Goal: Task Accomplishment & Management: Complete application form

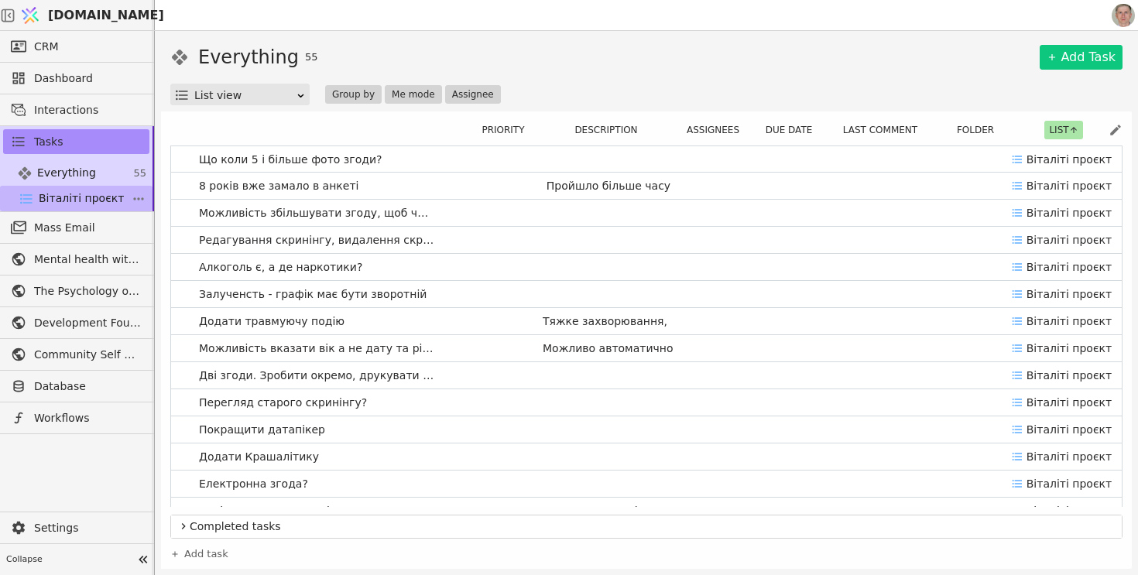
click at [112, 195] on span "Віталіті проєкт" at bounding box center [81, 199] width 85 height 16
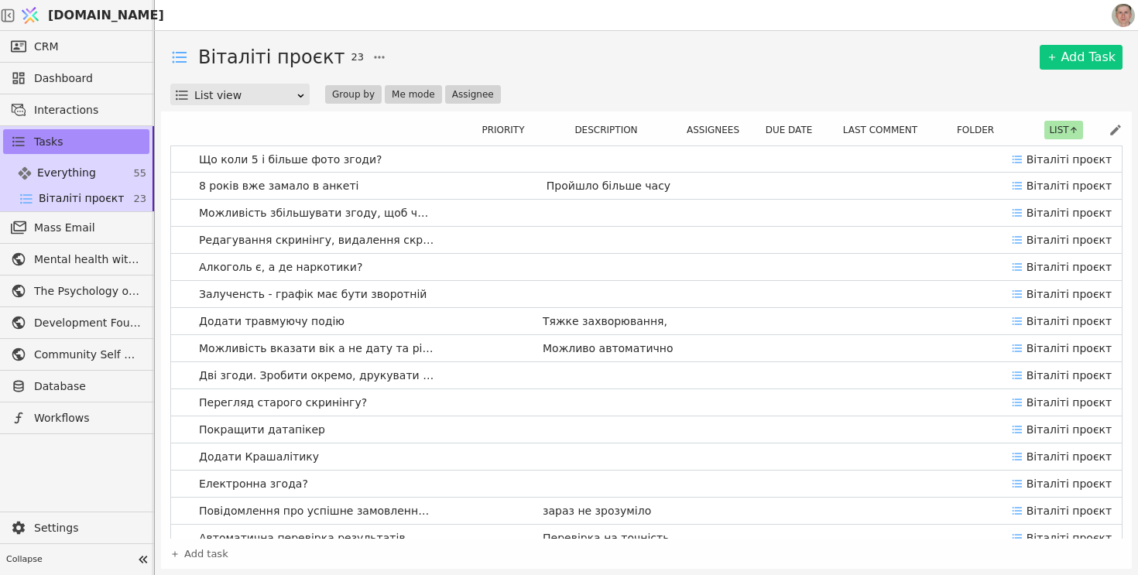
click at [616, 70] on div "Віталіті проєкт 23 Add Task" at bounding box center [646, 57] width 953 height 28
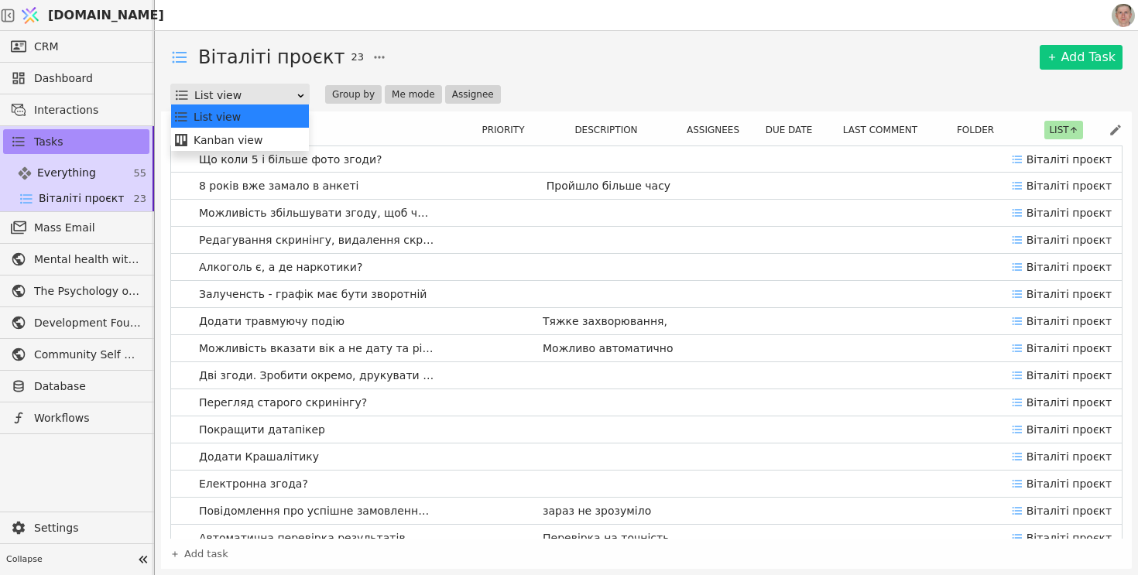
click at [289, 96] on div "List view" at bounding box center [244, 95] width 101 height 22
click at [272, 140] on div "Kanban view" at bounding box center [239, 140] width 133 height 23
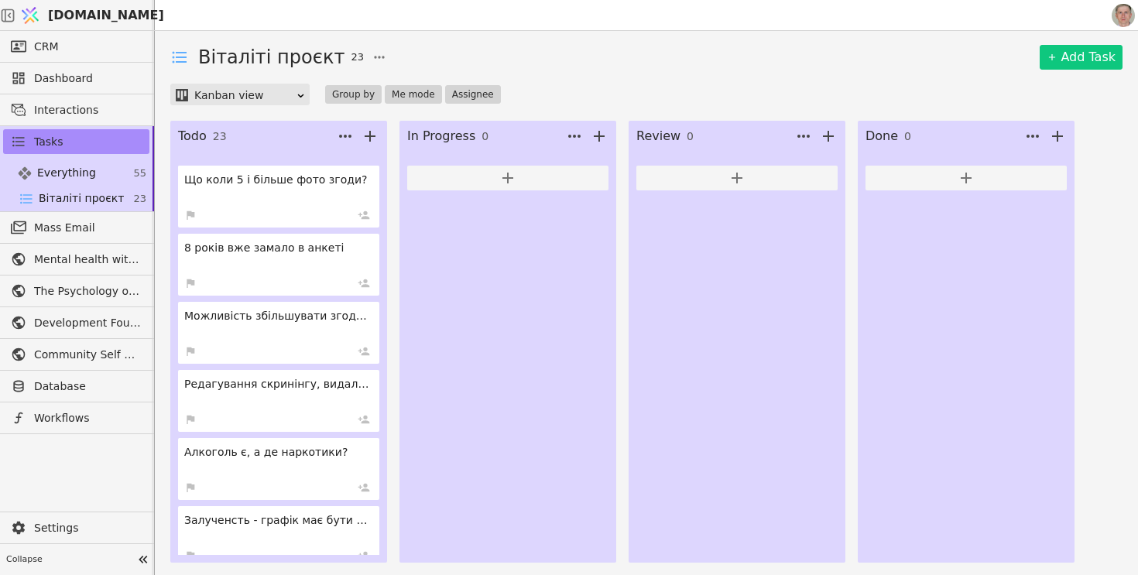
click at [730, 65] on div "Віталіті проєкт 23 Add Task" at bounding box center [646, 57] width 953 height 28
click at [78, 142] on link "Tasks" at bounding box center [76, 141] width 146 height 25
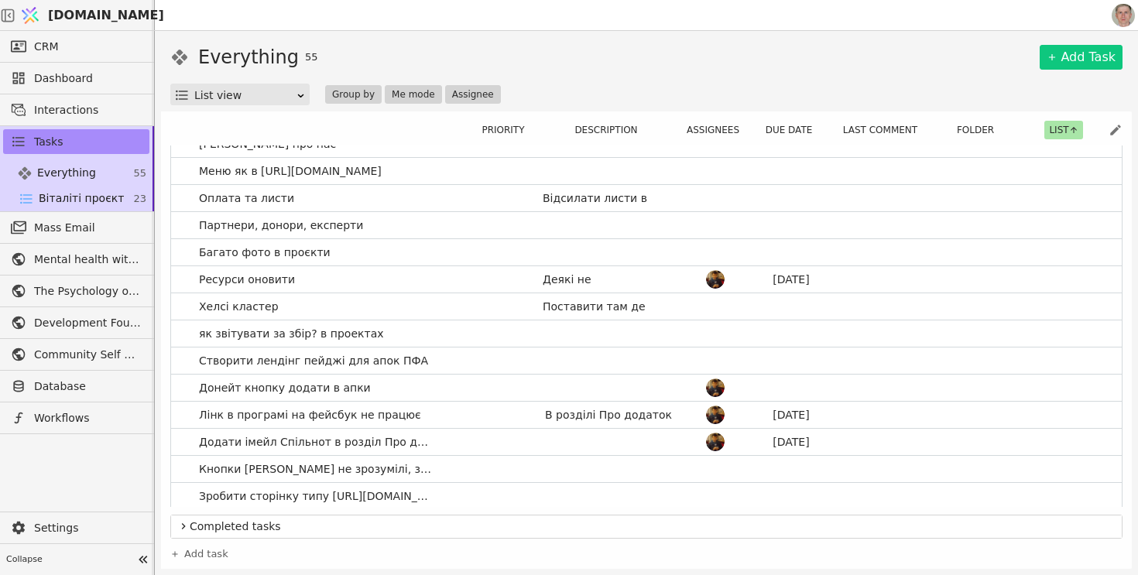
scroll to position [797, 0]
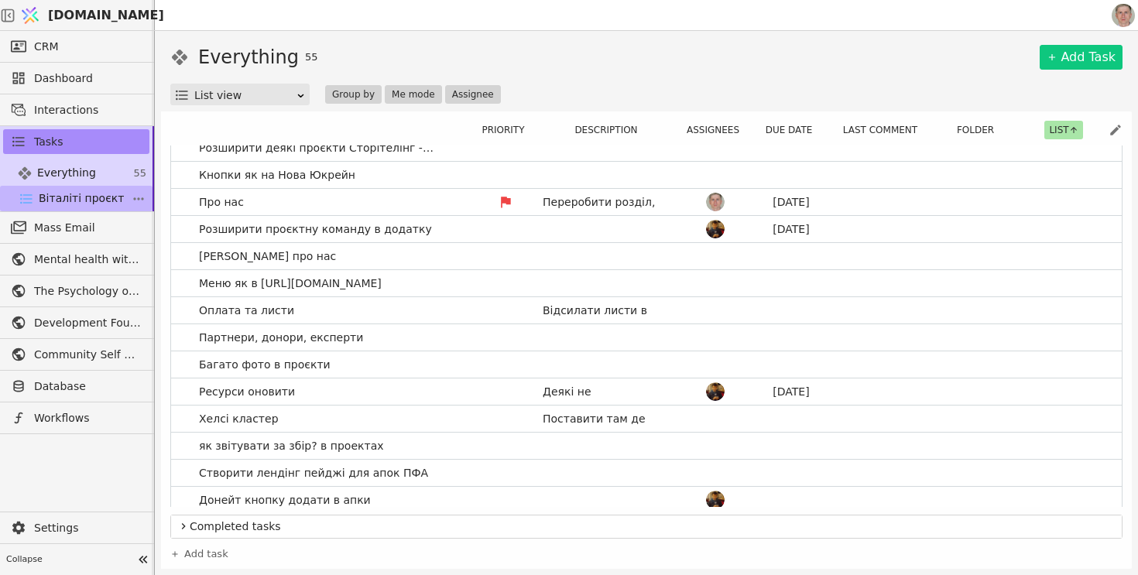
click at [71, 204] on span "Віталіті проєкт" at bounding box center [81, 199] width 85 height 16
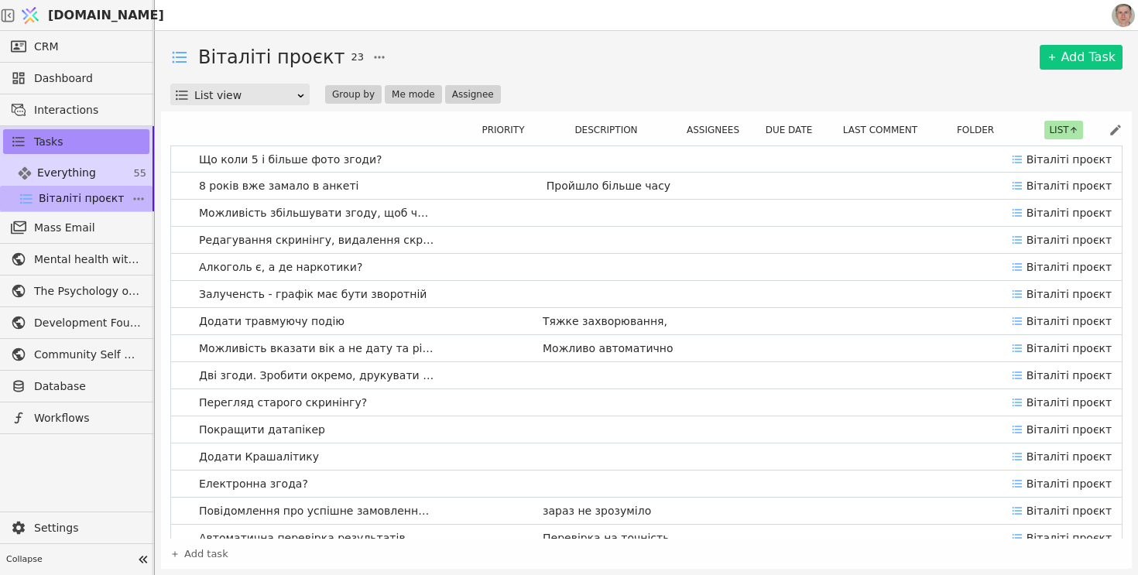
click at [101, 194] on span "Віталіті проєкт" at bounding box center [81, 199] width 85 height 16
click at [68, 145] on link "Tasks" at bounding box center [76, 141] width 146 height 25
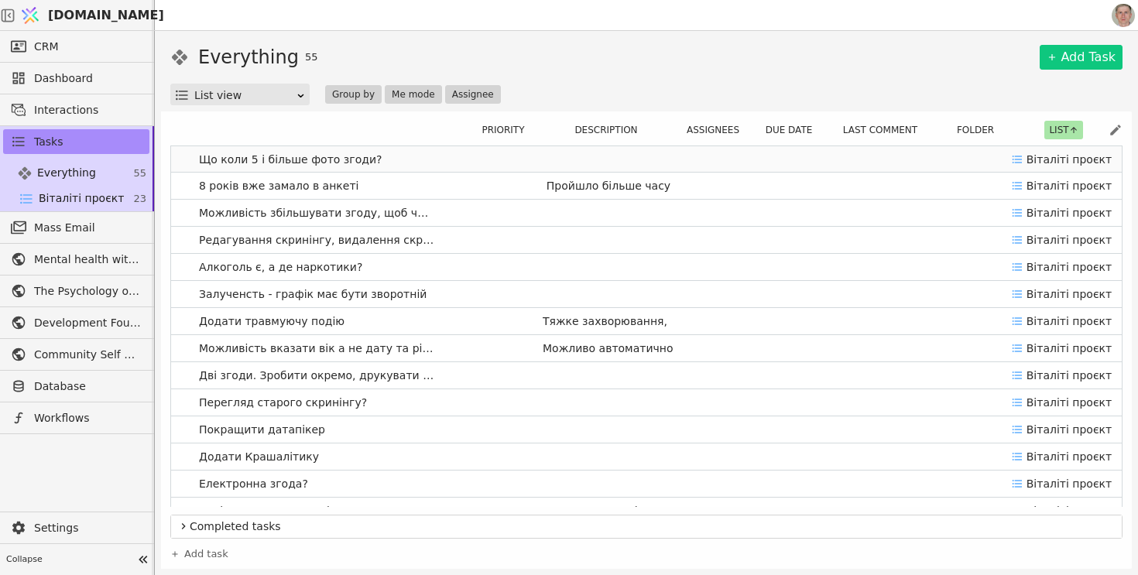
click at [419, 165] on link "Що коли 5 і більше фото згоди? Віталіті проєкт" at bounding box center [646, 159] width 951 height 26
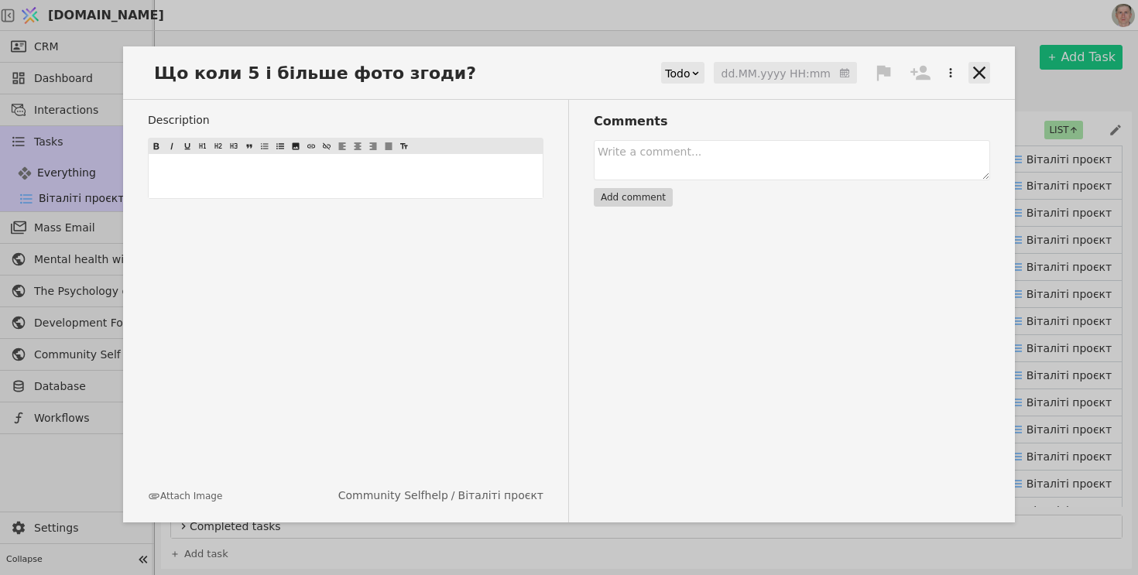
click at [980, 70] on icon at bounding box center [980, 73] width 22 height 22
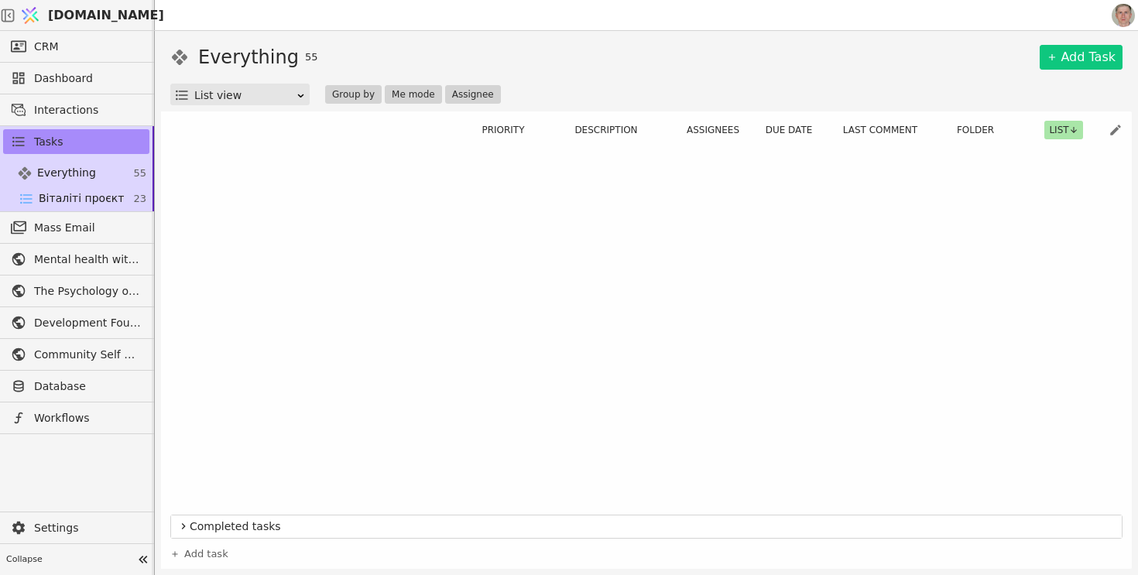
scroll to position [1129, 0]
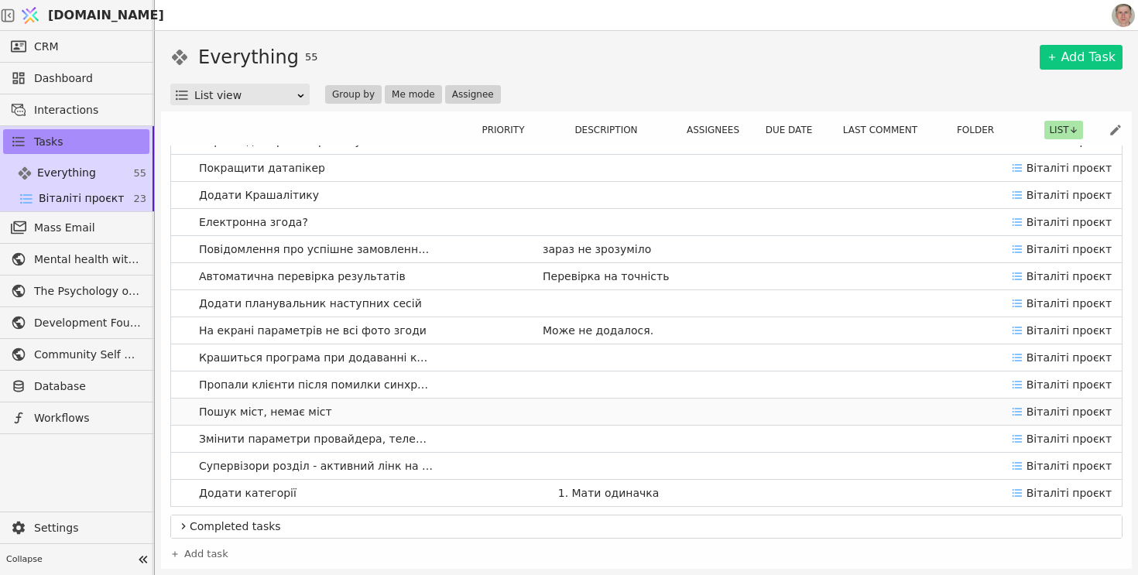
click at [364, 414] on link "Пошук міст, немає міст [PERSON_NAME] проєкт" at bounding box center [646, 412] width 951 height 26
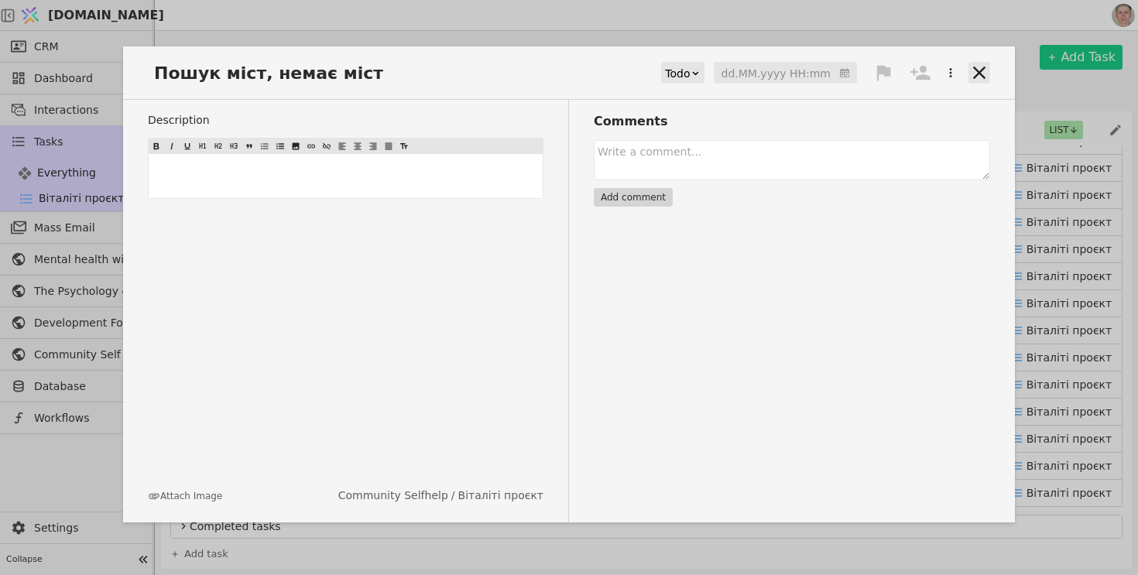
click at [980, 76] on icon at bounding box center [980, 73] width 22 height 22
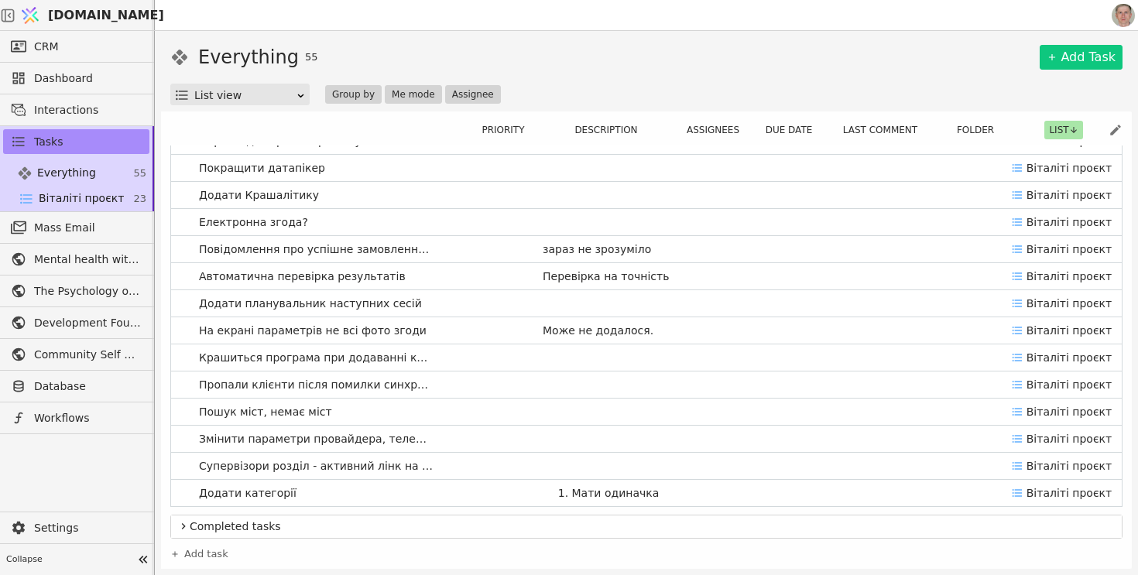
click at [559, 50] on div "Everything 55 Add Task" at bounding box center [646, 57] width 953 height 28
click at [1080, 50] on link "Add Task" at bounding box center [1081, 57] width 83 height 25
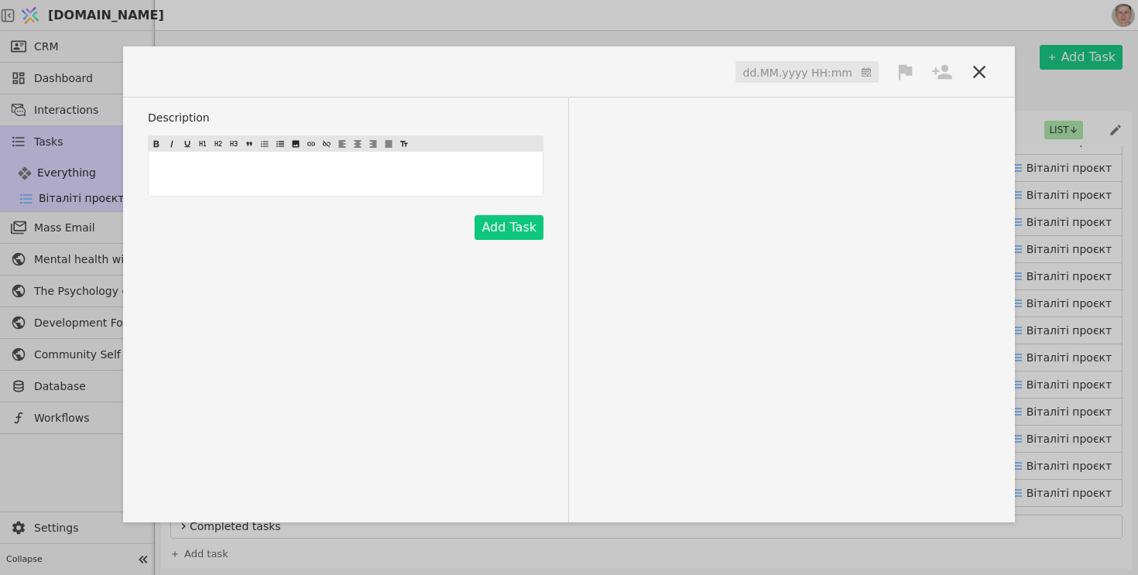
click at [182, 72] on span at bounding box center [194, 72] width 93 height 26
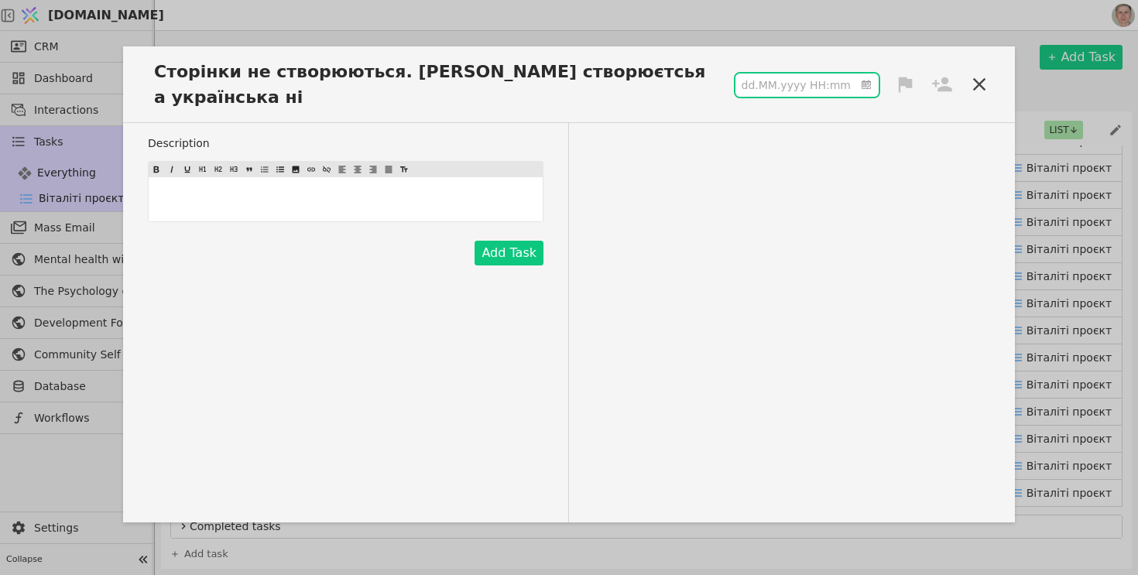
click at [802, 74] on input at bounding box center [807, 85] width 143 height 23
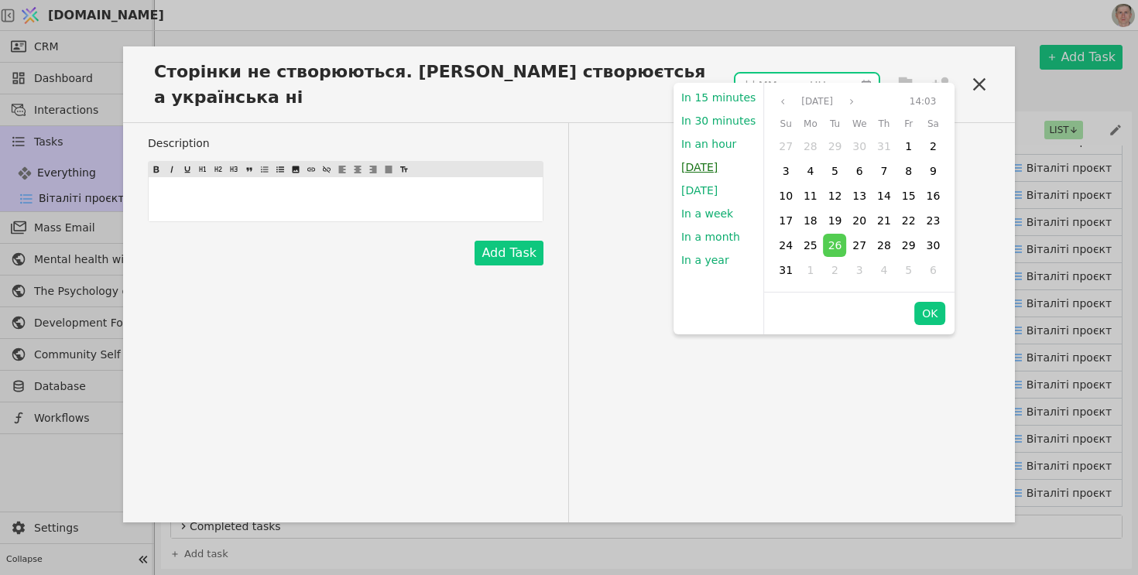
click at [701, 171] on button "[DATE]" at bounding box center [700, 167] width 52 height 23
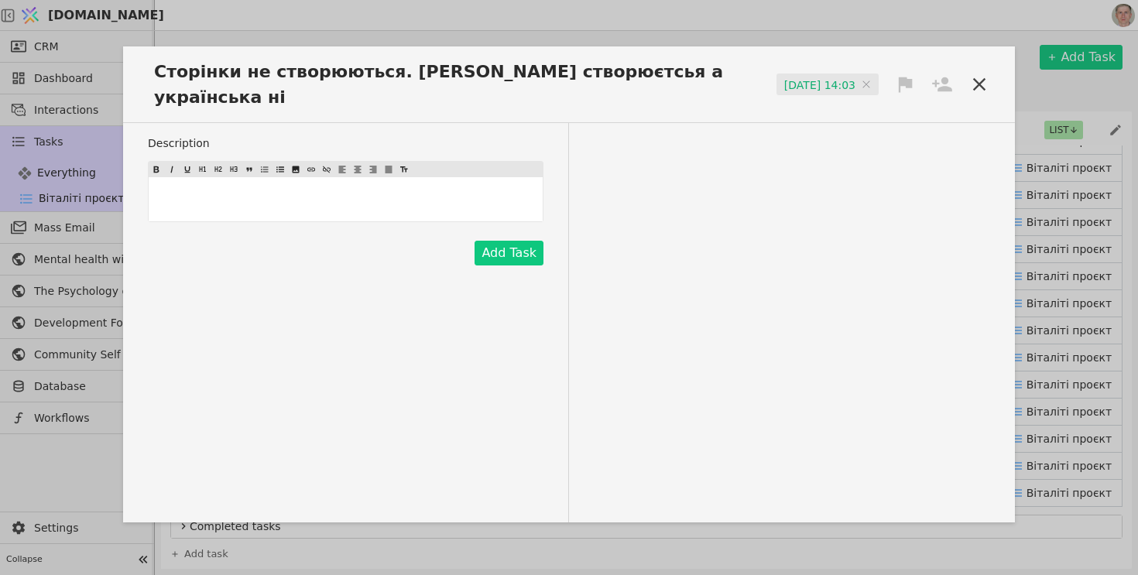
click at [901, 77] on icon at bounding box center [906, 84] width 14 height 15
click at [853, 100] on div "High" at bounding box center [853, 101] width 155 height 26
click at [942, 74] on icon at bounding box center [943, 85] width 22 height 22
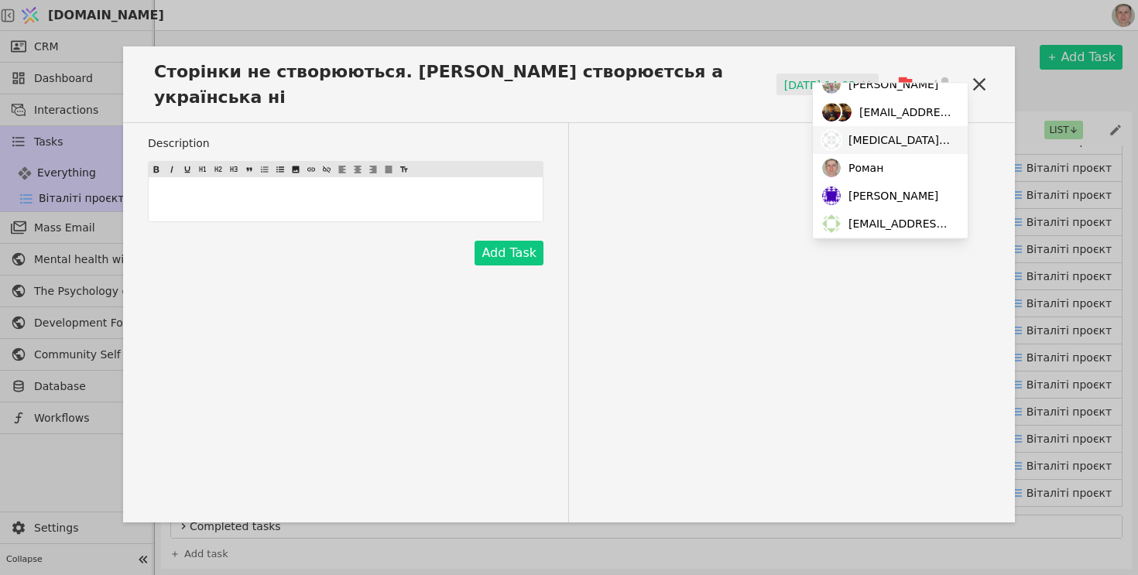
scroll to position [80, 0]
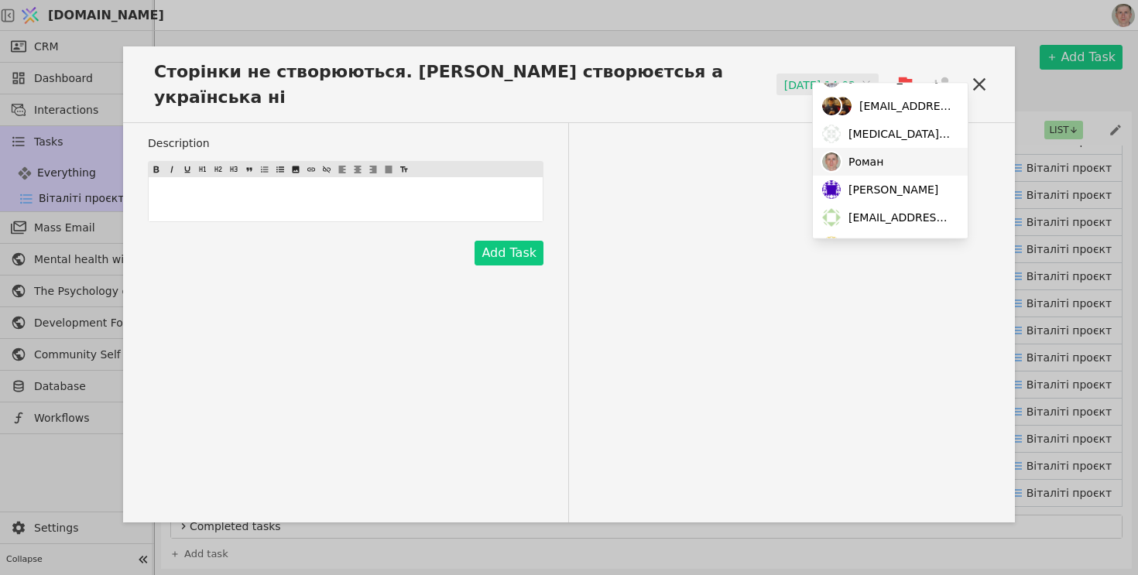
click at [894, 171] on div "Роман" at bounding box center [890, 162] width 155 height 28
click at [719, 206] on div "Description ﻿ Add Task" at bounding box center [569, 323] width 892 height 400
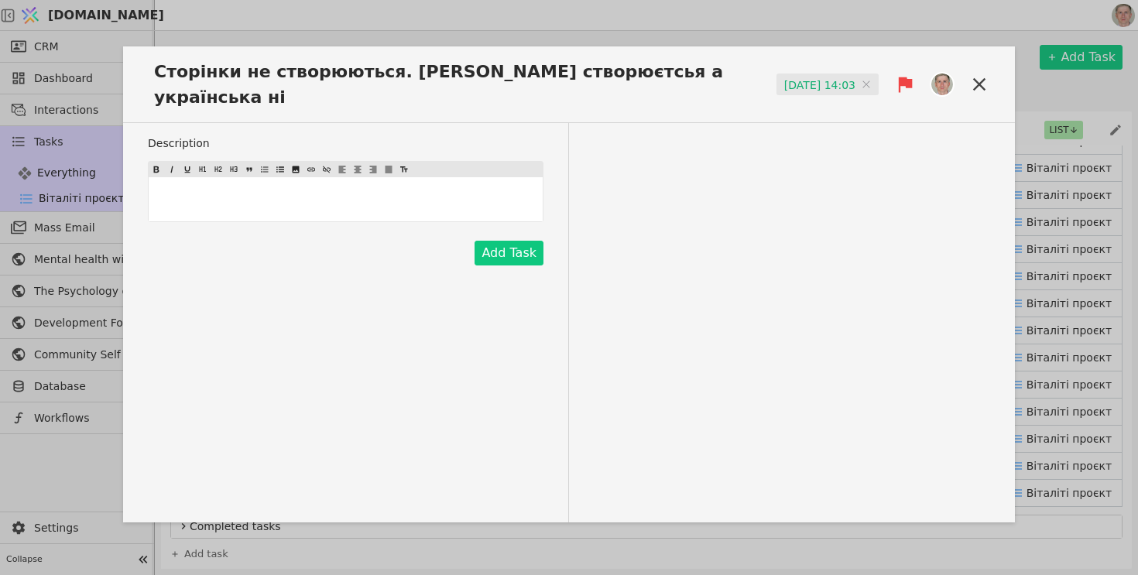
click at [354, 191] on p "﻿" at bounding box center [346, 199] width 388 height 16
click at [521, 241] on button "Add Task" at bounding box center [509, 253] width 69 height 25
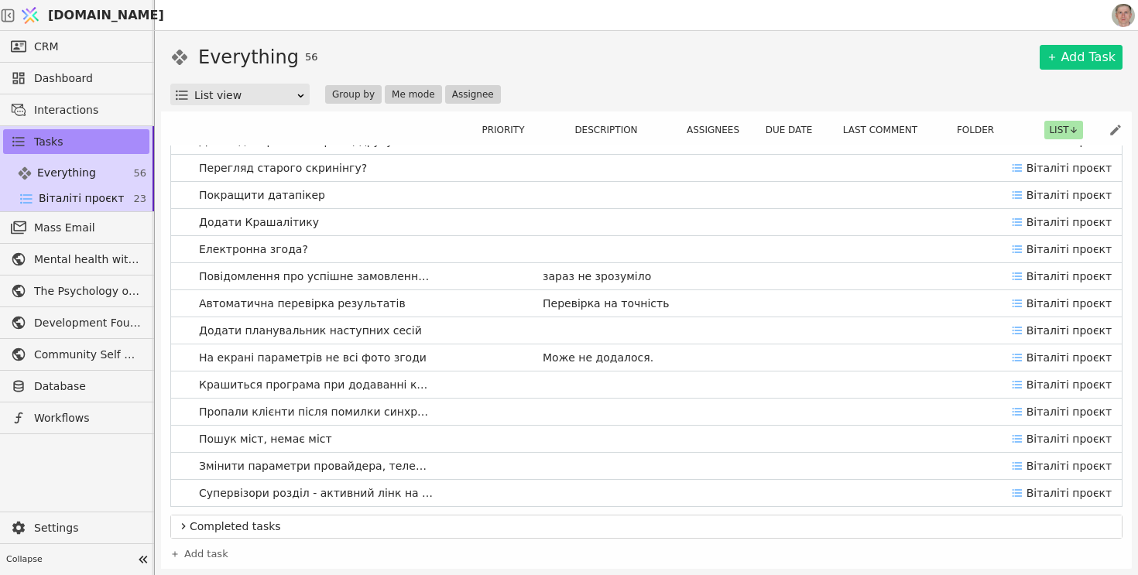
click at [697, 47] on div "Everything 56 Add Task" at bounding box center [646, 57] width 953 height 28
click at [1074, 62] on link "Add Task" at bounding box center [1081, 57] width 83 height 25
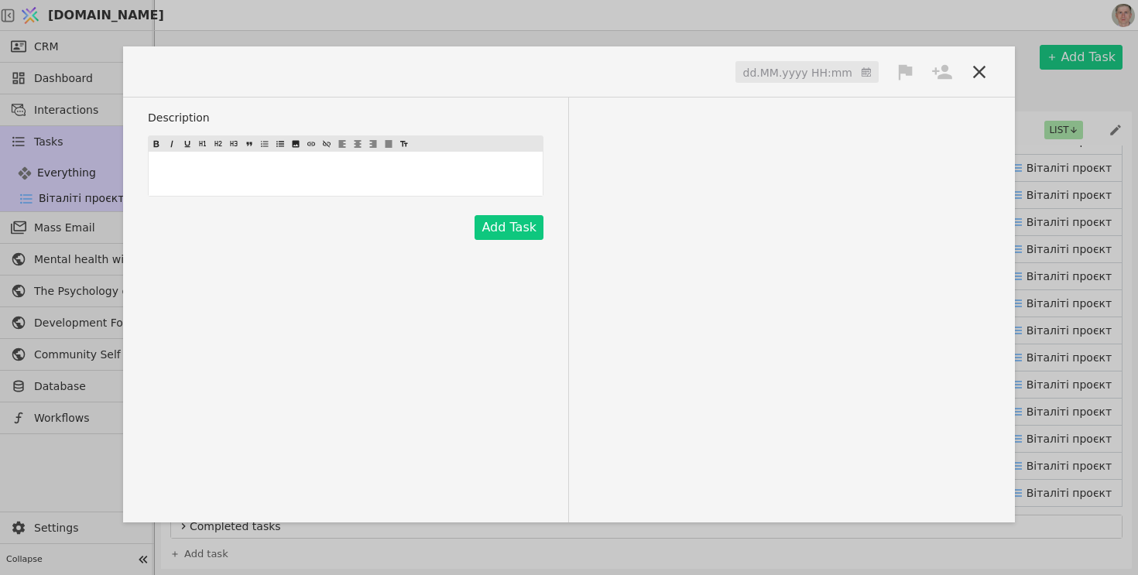
click at [198, 70] on span at bounding box center [194, 72] width 93 height 26
click at [799, 68] on input at bounding box center [807, 72] width 143 height 23
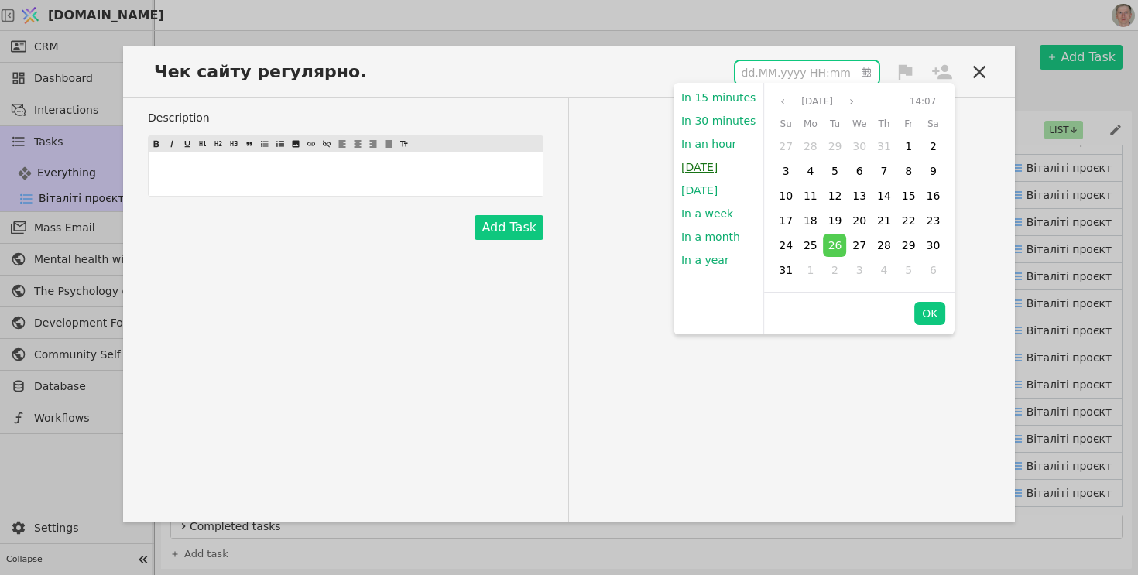
click at [703, 168] on button "[DATE]" at bounding box center [700, 167] width 52 height 23
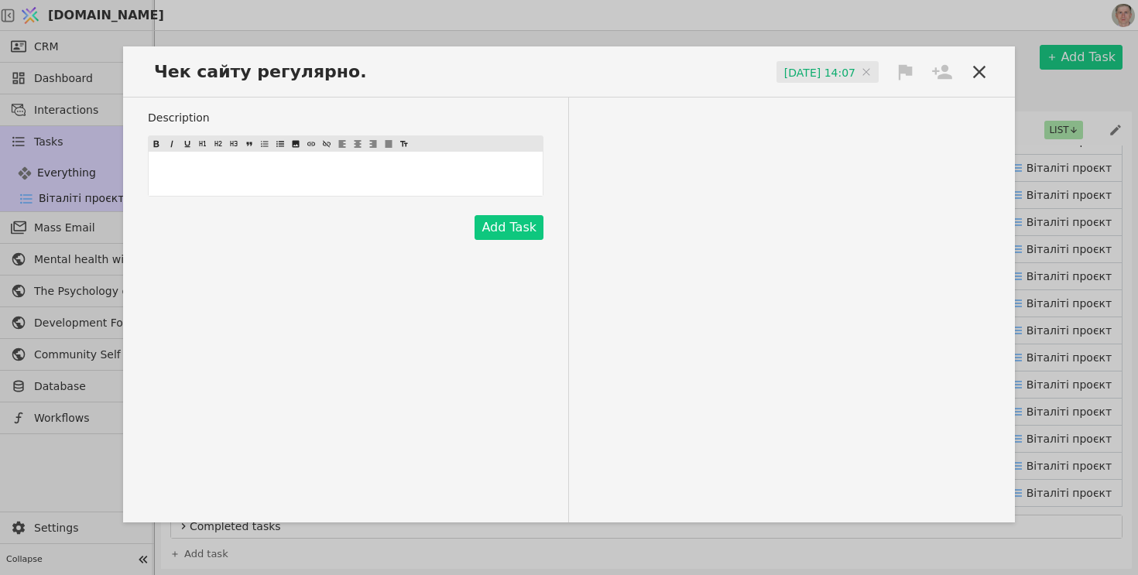
click at [903, 80] on icon at bounding box center [905, 72] width 22 height 22
click at [861, 100] on div "High" at bounding box center [853, 101] width 155 height 26
click at [947, 70] on icon at bounding box center [942, 71] width 20 height 15
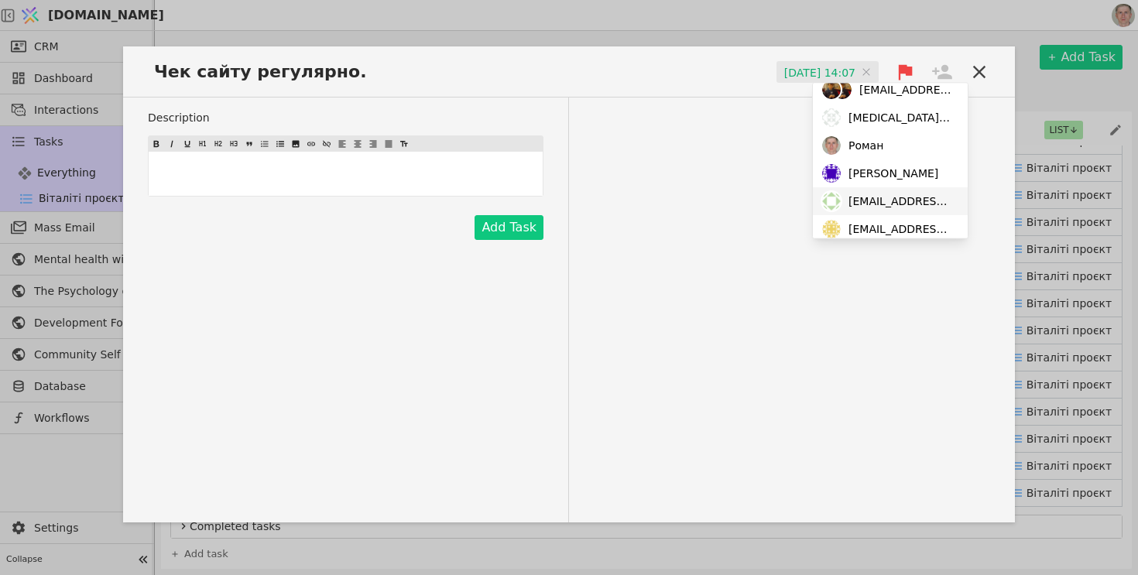
scroll to position [94, 0]
click at [880, 147] on span "Роман" at bounding box center [866, 147] width 35 height 16
click at [986, 169] on div "Description ﻿ Add Task" at bounding box center [569, 310] width 892 height 425
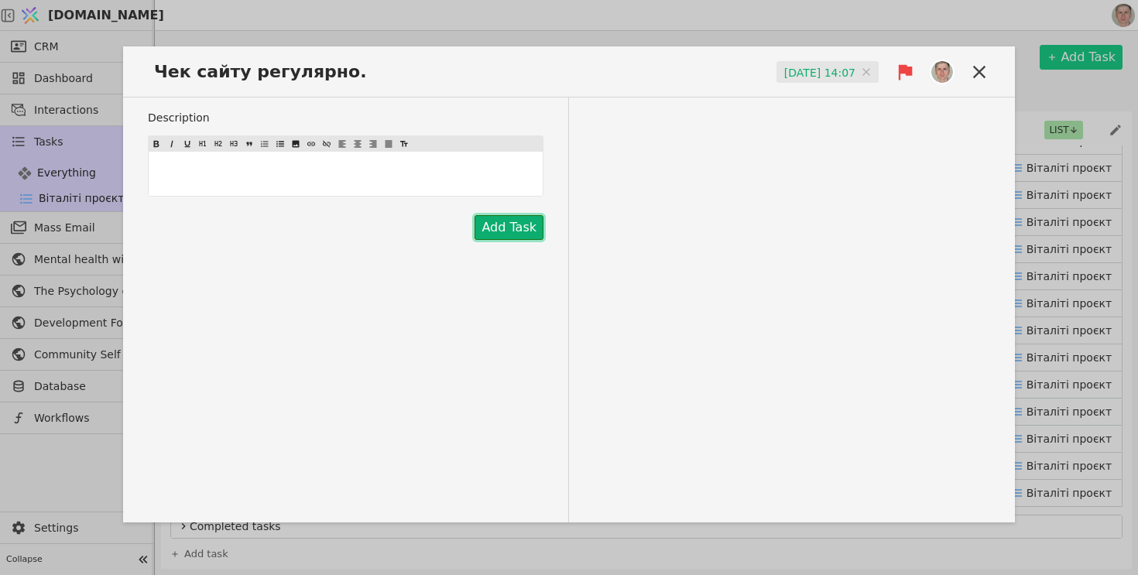
click at [513, 231] on button "Add Task" at bounding box center [509, 227] width 69 height 25
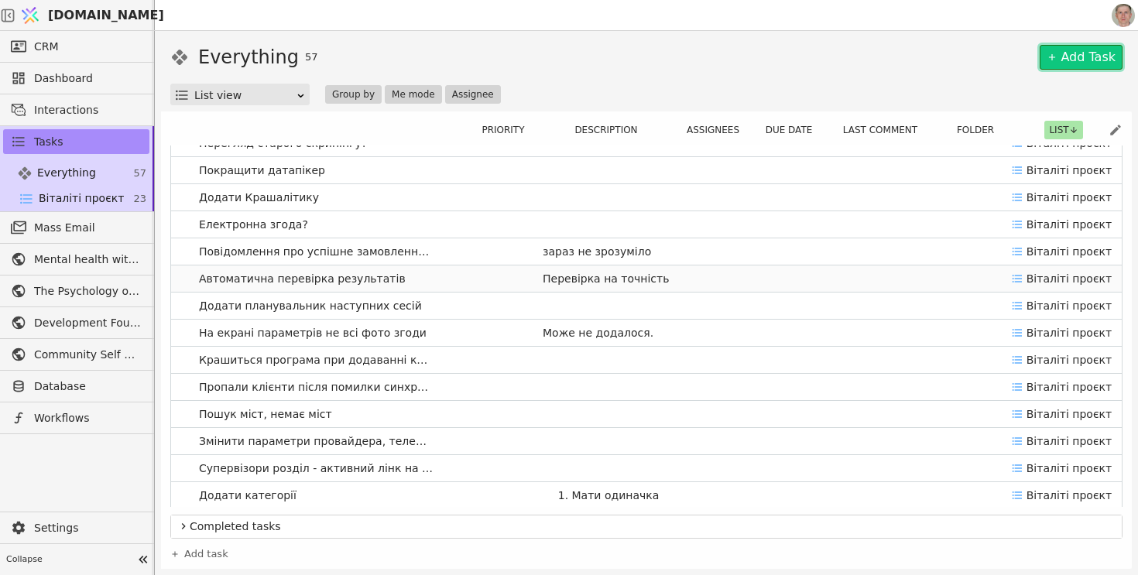
scroll to position [1183, 0]
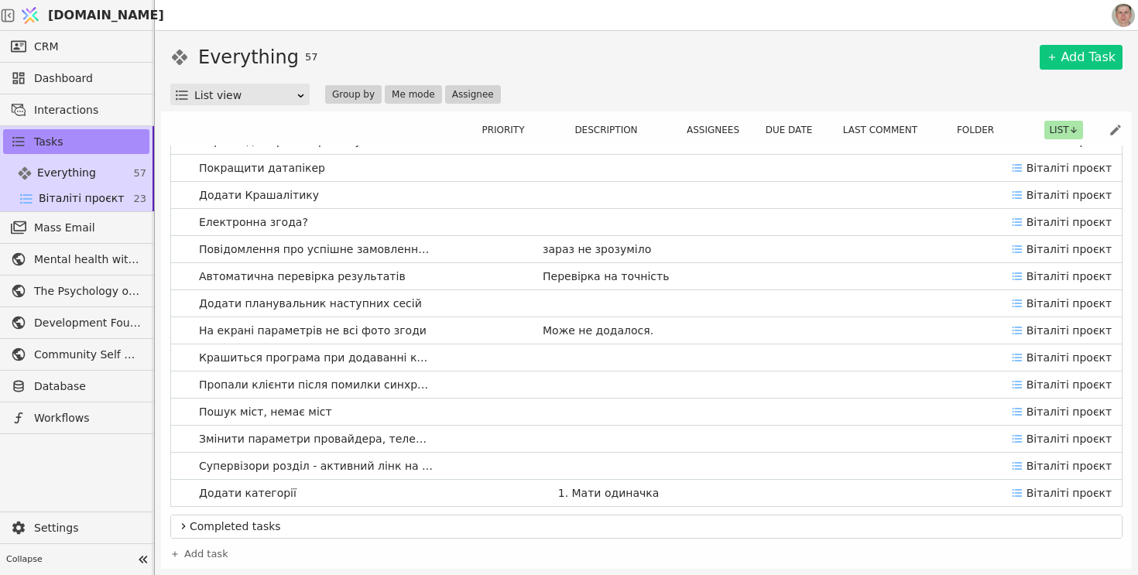
click at [774, 121] on div "Priority Description Assignees Due date Last comment Folder List Можливість вка…" at bounding box center [646, 342] width 953 height 442
click at [778, 129] on button "Due date" at bounding box center [794, 130] width 66 height 19
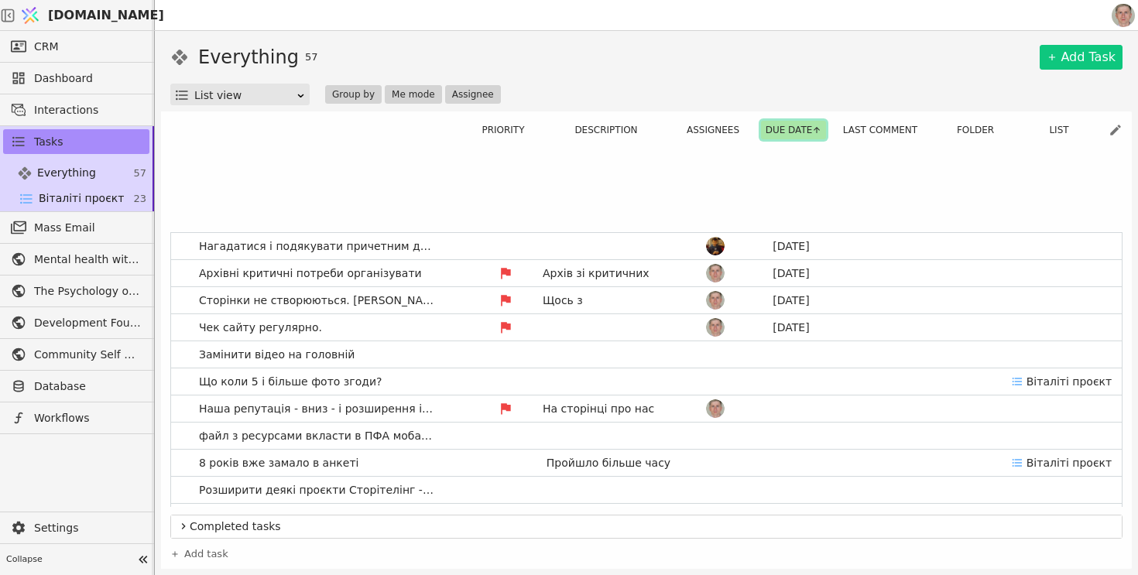
scroll to position [0, 0]
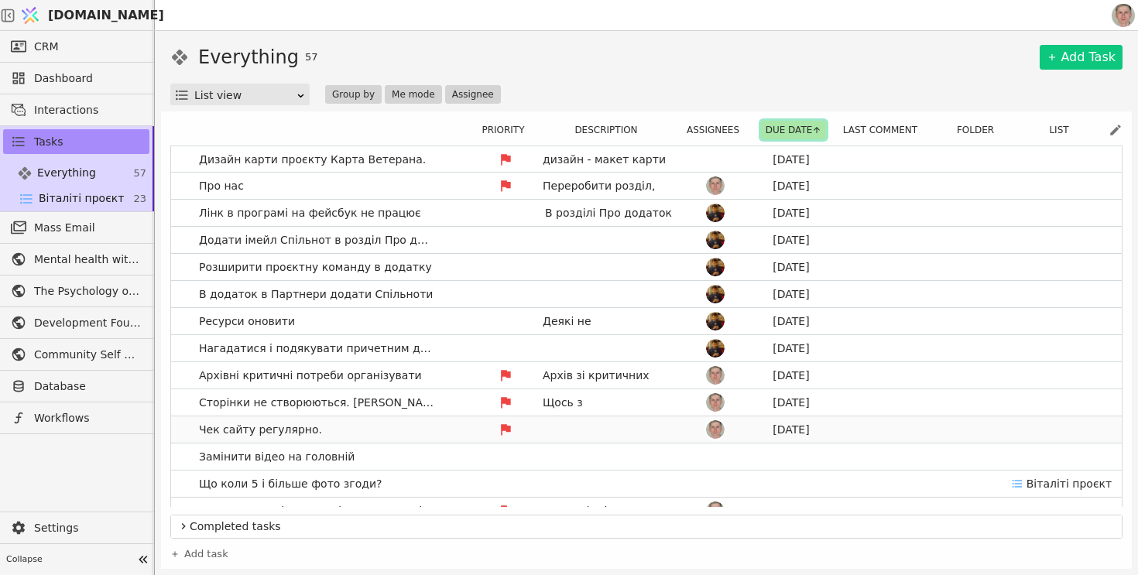
click at [379, 428] on link "Чек сайту регулярно. [DATE]" at bounding box center [646, 430] width 951 height 26
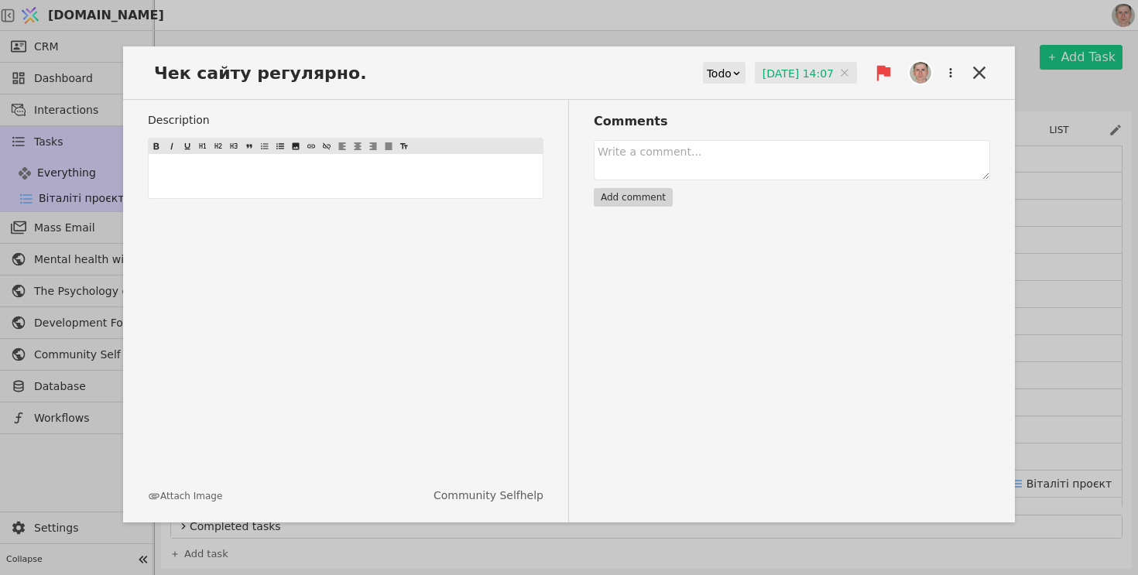
click at [304, 170] on p "﻿" at bounding box center [346, 176] width 388 height 16
click at [971, 73] on icon at bounding box center [980, 73] width 22 height 22
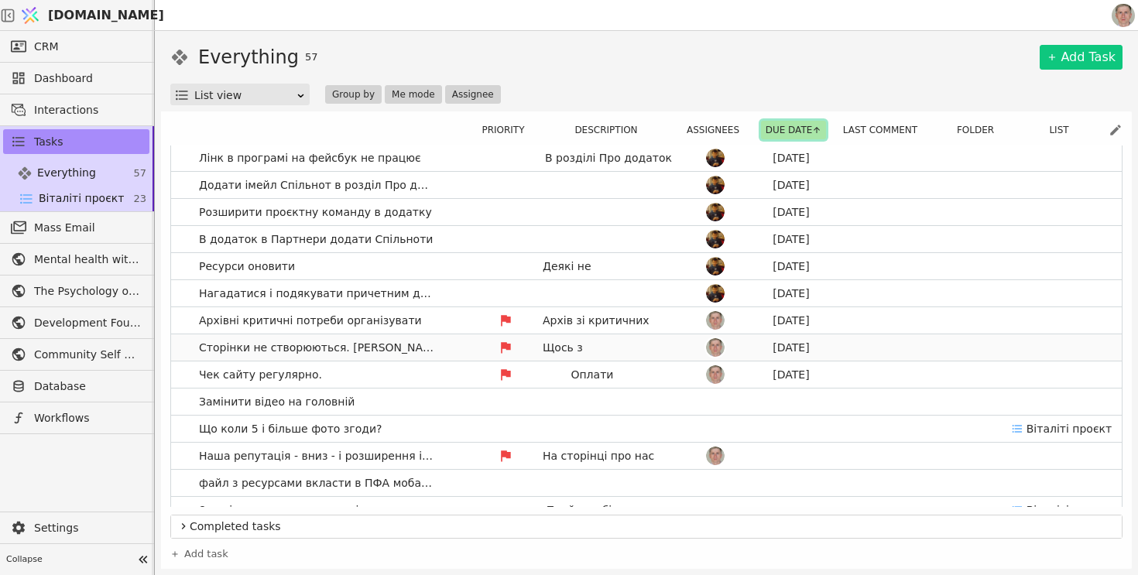
scroll to position [72, 0]
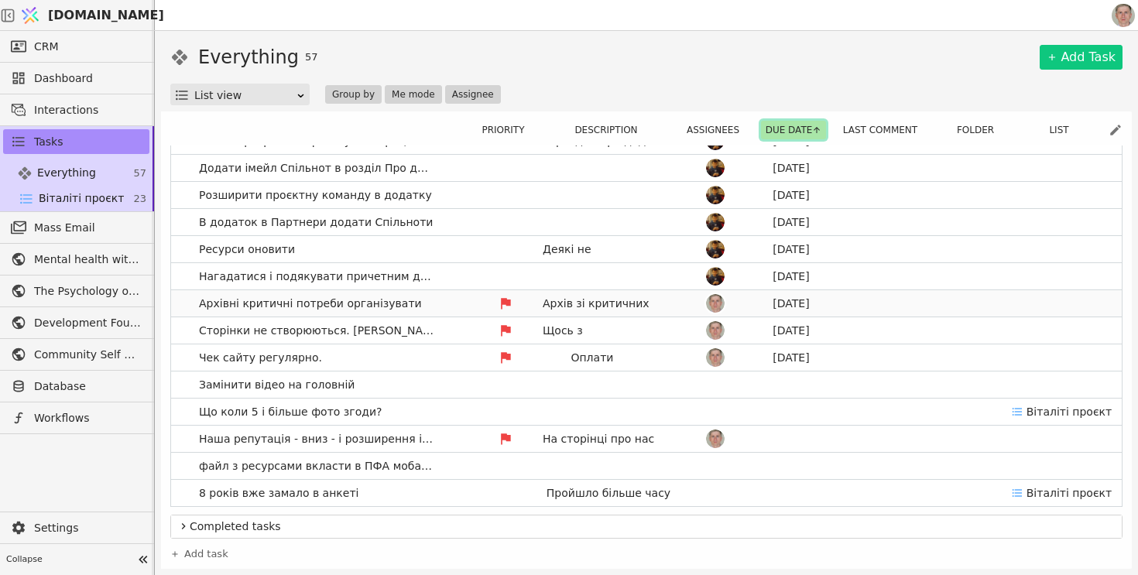
click at [441, 300] on link "Архівні критичні потреби організувати Архів зі критичних зборів - або відзначит…" at bounding box center [646, 303] width 951 height 26
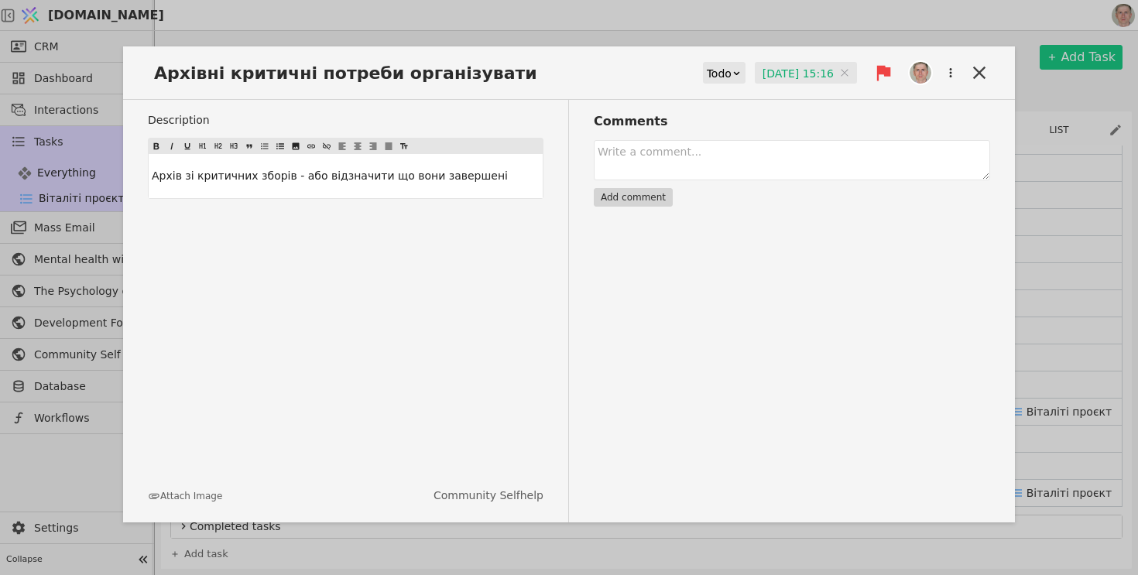
click at [793, 70] on input "[DATE] 15:16" at bounding box center [806, 73] width 102 height 23
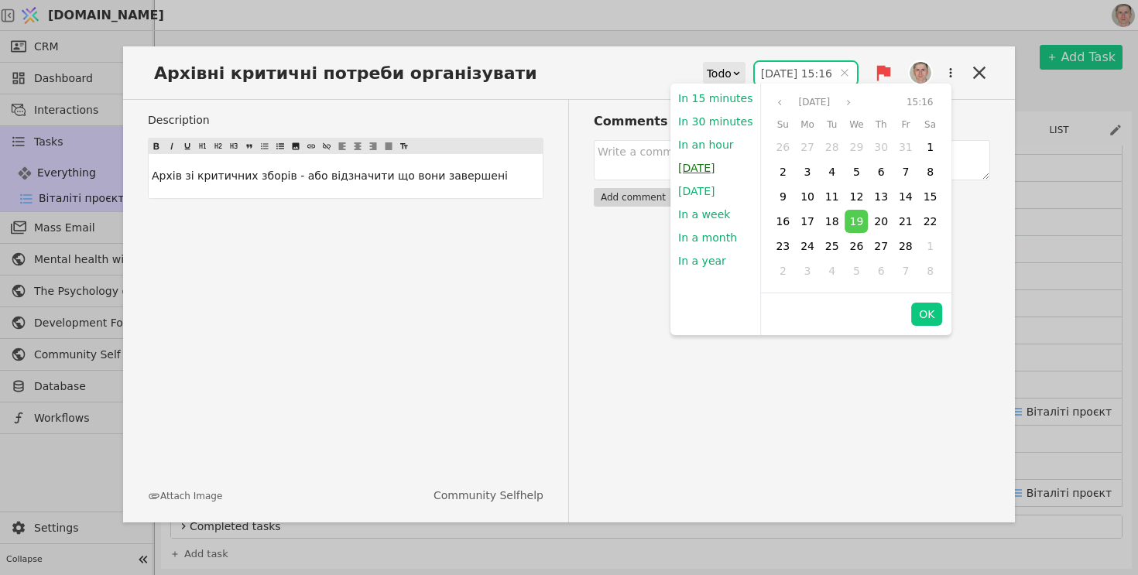
click at [704, 169] on button "[DATE]" at bounding box center [697, 167] width 52 height 23
type input "[DATE] 14:09"
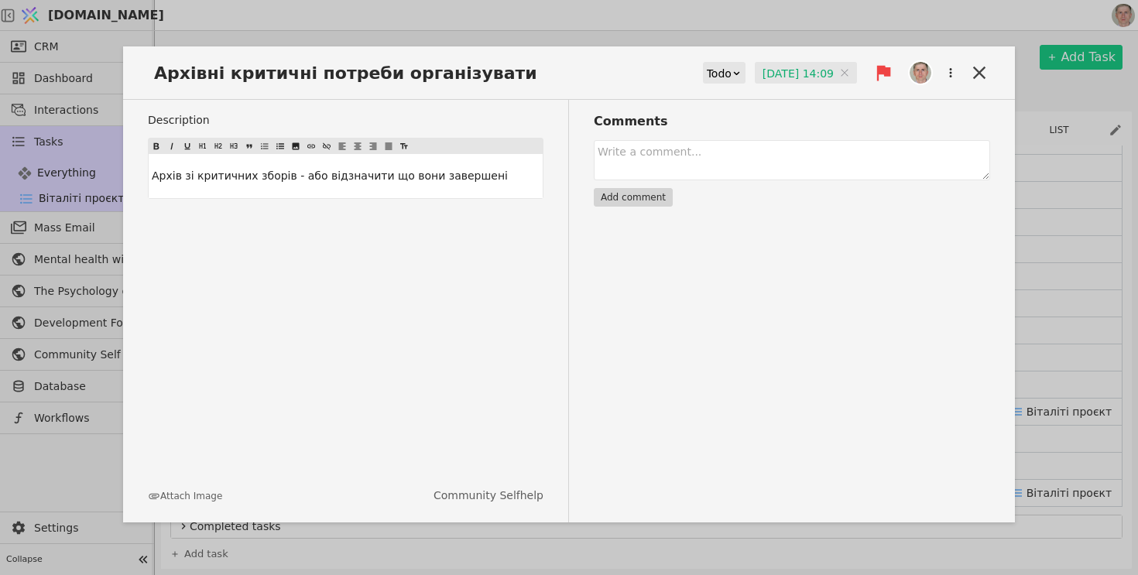
drag, startPoint x: 977, startPoint y: 76, endPoint x: 948, endPoint y: 117, distance: 50.5
click at [975, 84] on div "Архівні критичні потреби організувати Todo [DATE] 14:09 [DATE] 14:09" at bounding box center [569, 79] width 892 height 41
click at [702, 162] on textarea at bounding box center [792, 160] width 397 height 40
type textarea "Зробити початок"
click at [646, 204] on button "Add comment" at bounding box center [633, 197] width 79 height 19
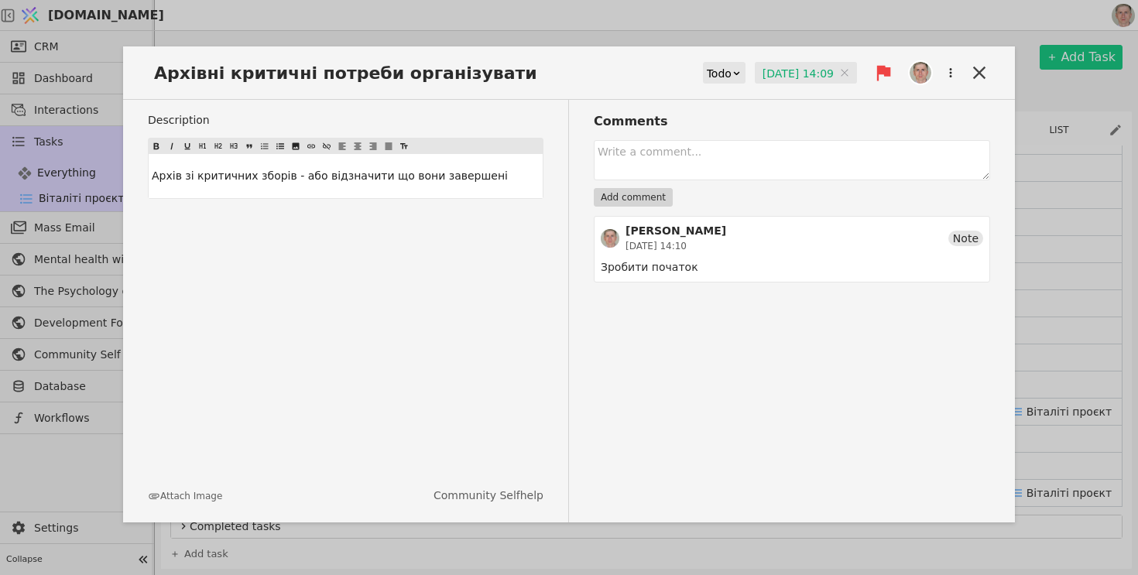
click at [496, 170] on p "Архів зі критичних зборів - або відзначити що вони завершені" at bounding box center [346, 176] width 388 height 16
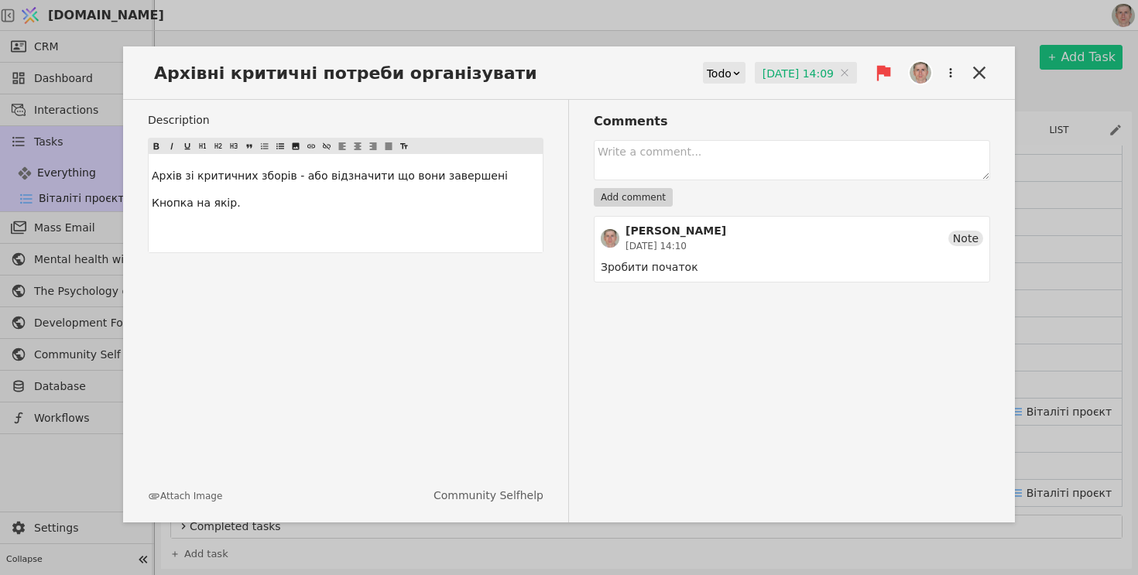
click at [263, 201] on p "Кнопка на якір." at bounding box center [346, 203] width 388 height 16
click at [494, 173] on p "Архів зі критичних зборів - або відзначити що вони завершені" at bounding box center [346, 176] width 388 height 16
click at [978, 70] on icon at bounding box center [980, 73] width 22 height 22
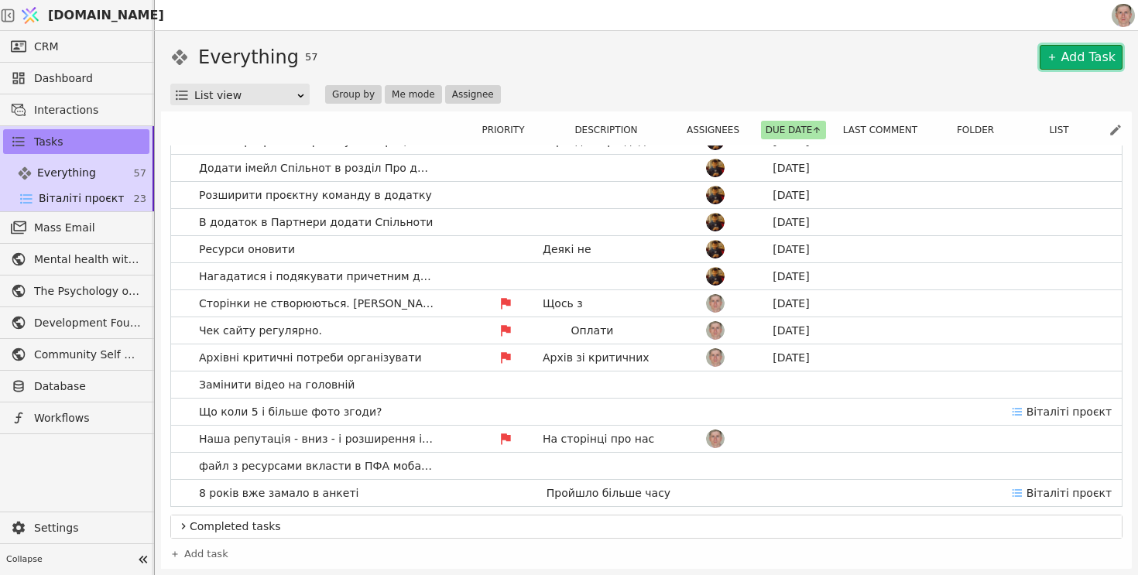
click at [1054, 52] on icon at bounding box center [1052, 57] width 11 height 11
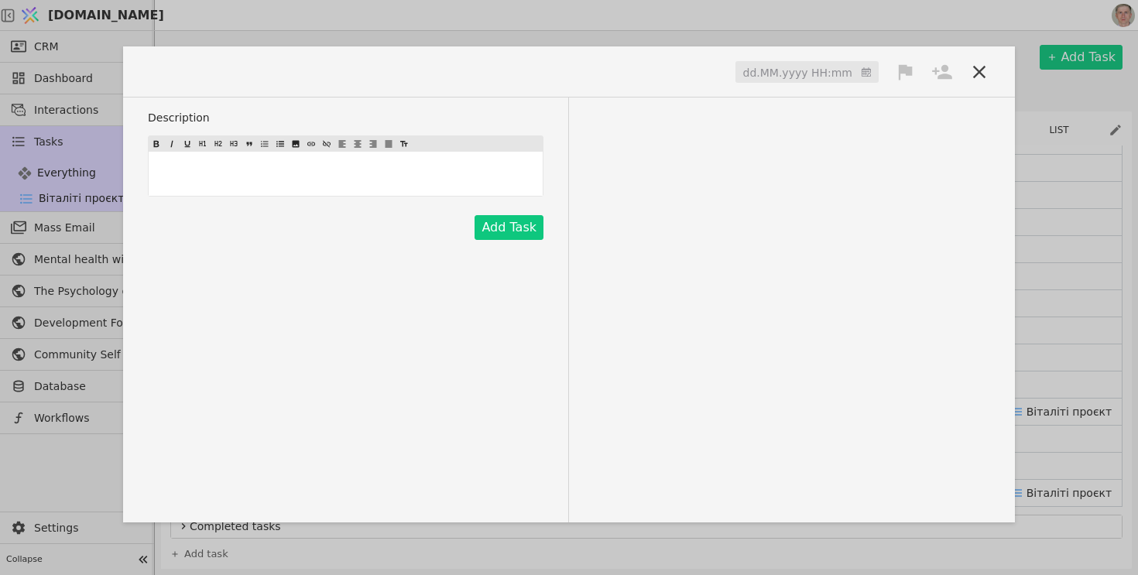
click at [198, 72] on span at bounding box center [194, 72] width 93 height 26
click at [179, 78] on span at bounding box center [203, 72] width 110 height 26
click at [186, 72] on span at bounding box center [203, 72] width 110 height 26
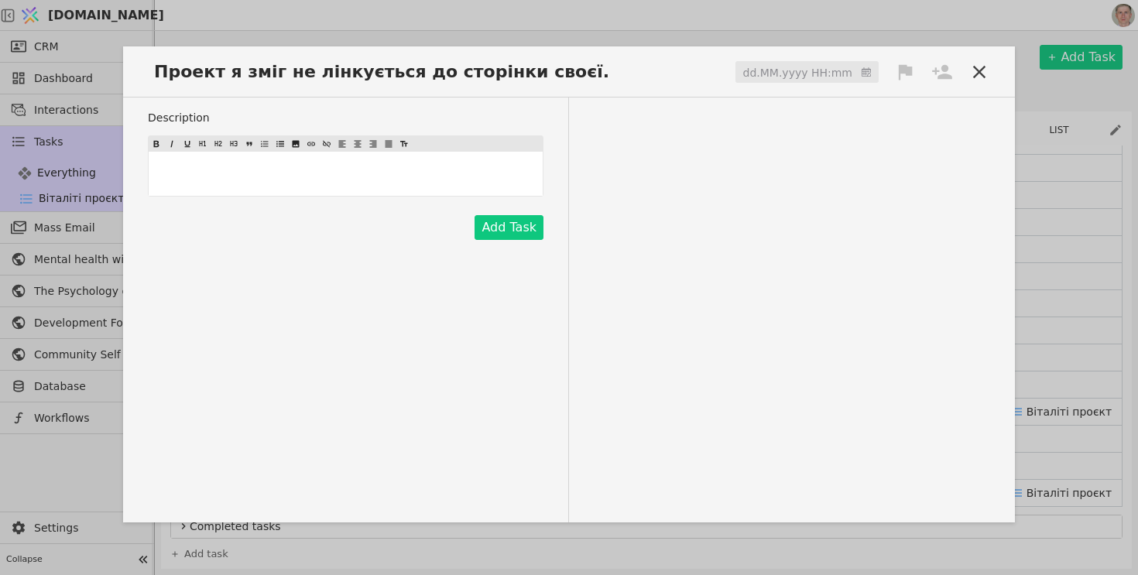
click at [802, 72] on input at bounding box center [807, 72] width 143 height 23
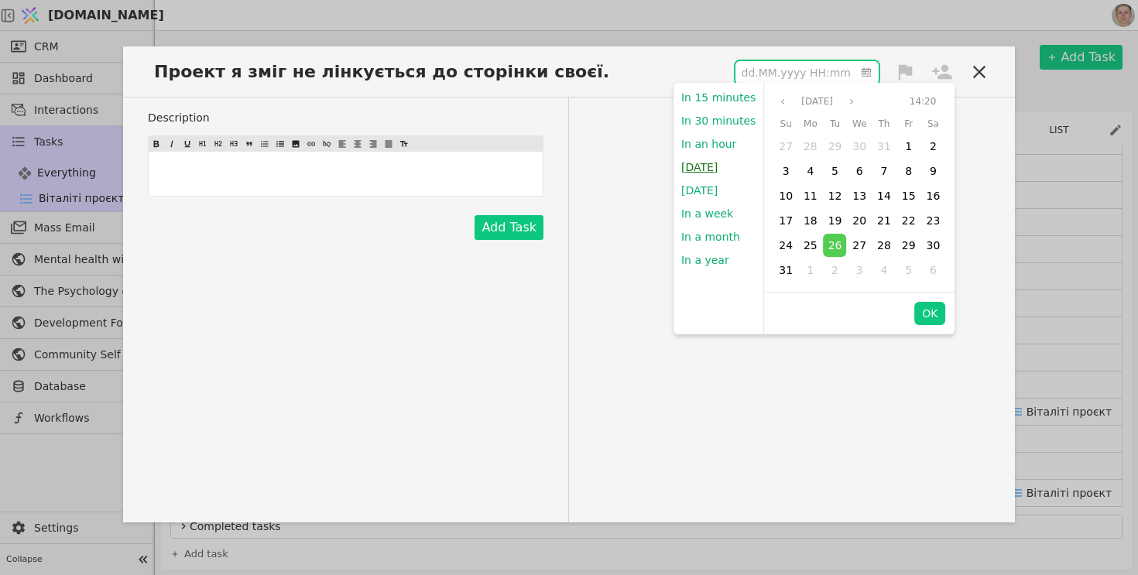
click at [709, 170] on button "[DATE]" at bounding box center [700, 167] width 52 height 23
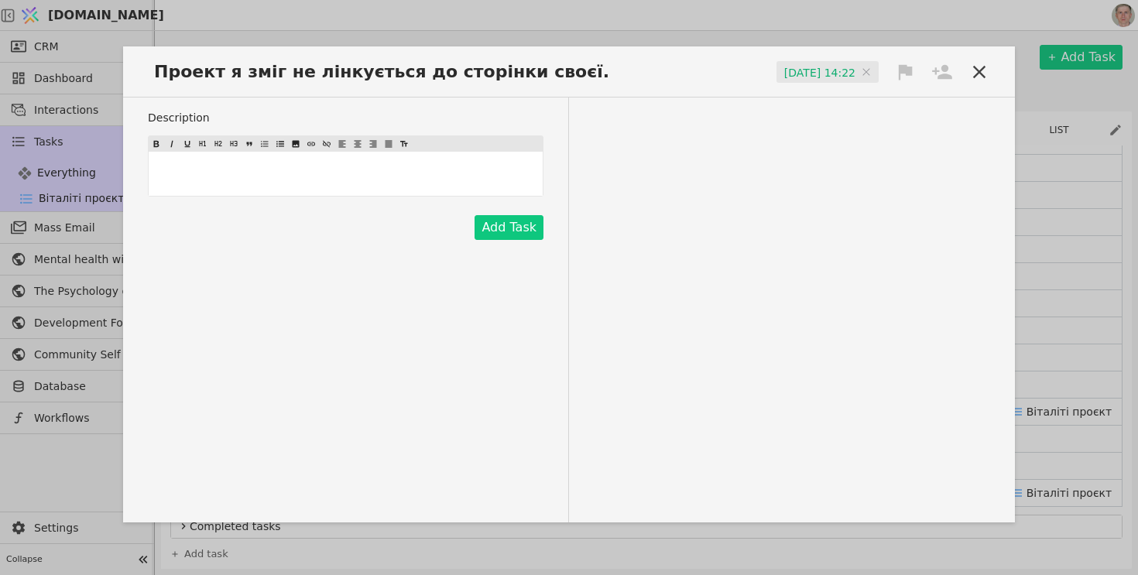
click at [920, 64] on div at bounding box center [912, 72] width 37 height 22
click at [849, 102] on div "High" at bounding box center [853, 101] width 155 height 26
click at [944, 70] on icon at bounding box center [942, 71] width 20 height 15
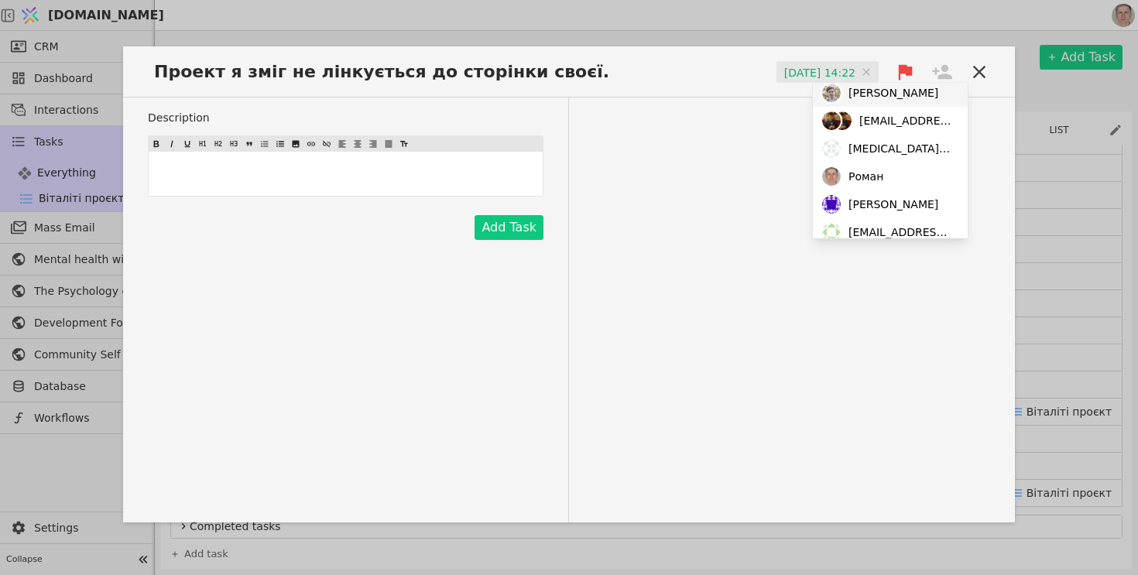
scroll to position [67, 0]
click at [880, 164] on div "Роман" at bounding box center [890, 174] width 155 height 28
click at [716, 204] on div "Description ﻿ Add Task" at bounding box center [569, 310] width 892 height 425
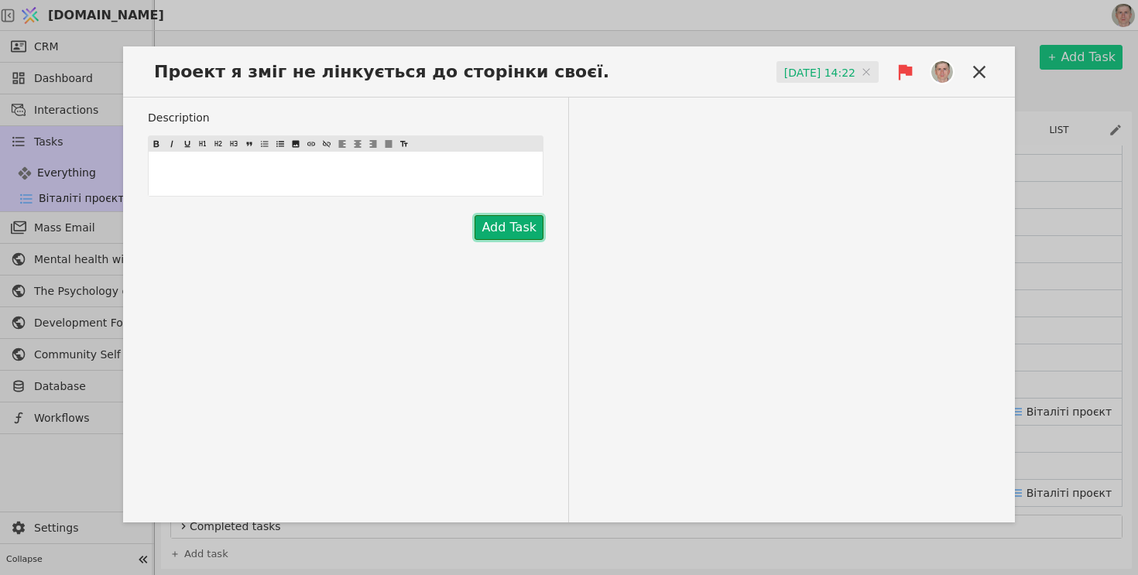
click at [506, 235] on button "Add Task" at bounding box center [509, 227] width 69 height 25
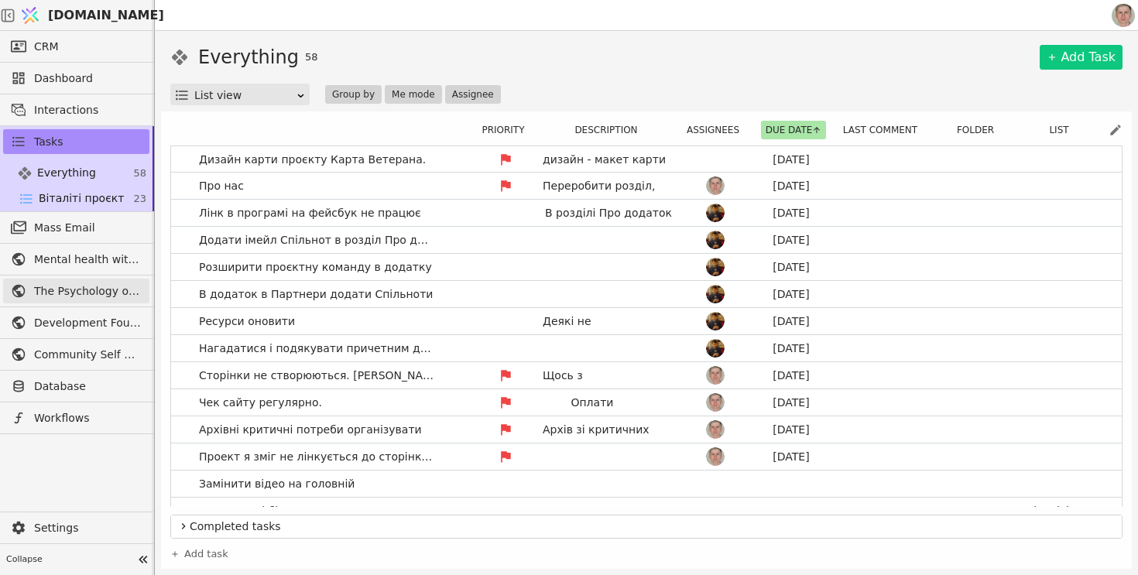
click at [101, 285] on span "The Psychology of War" at bounding box center [88, 291] width 108 height 16
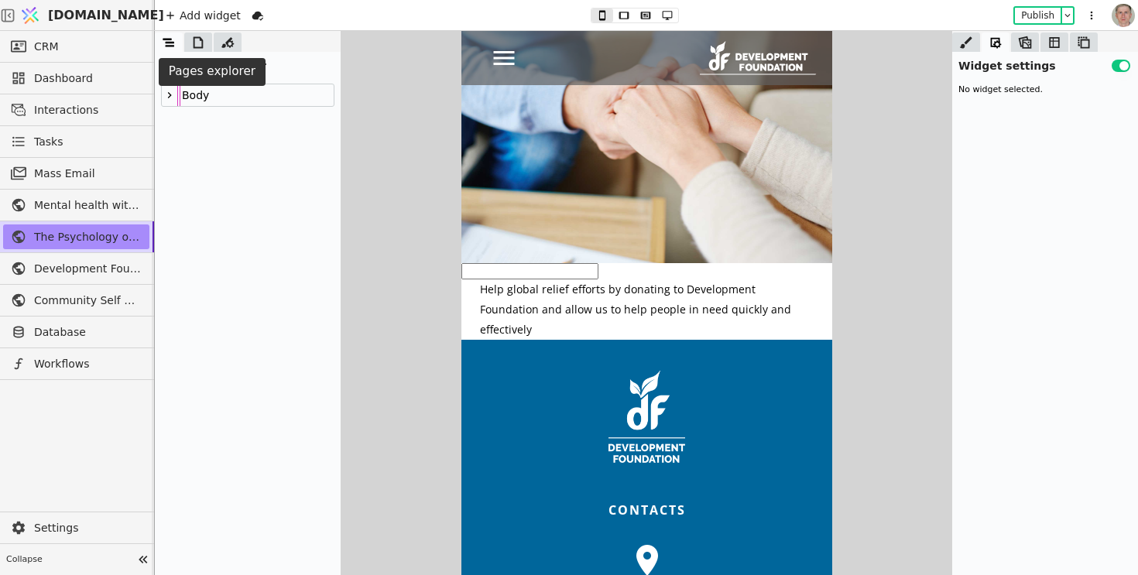
click at [201, 46] on icon at bounding box center [198, 42] width 15 height 15
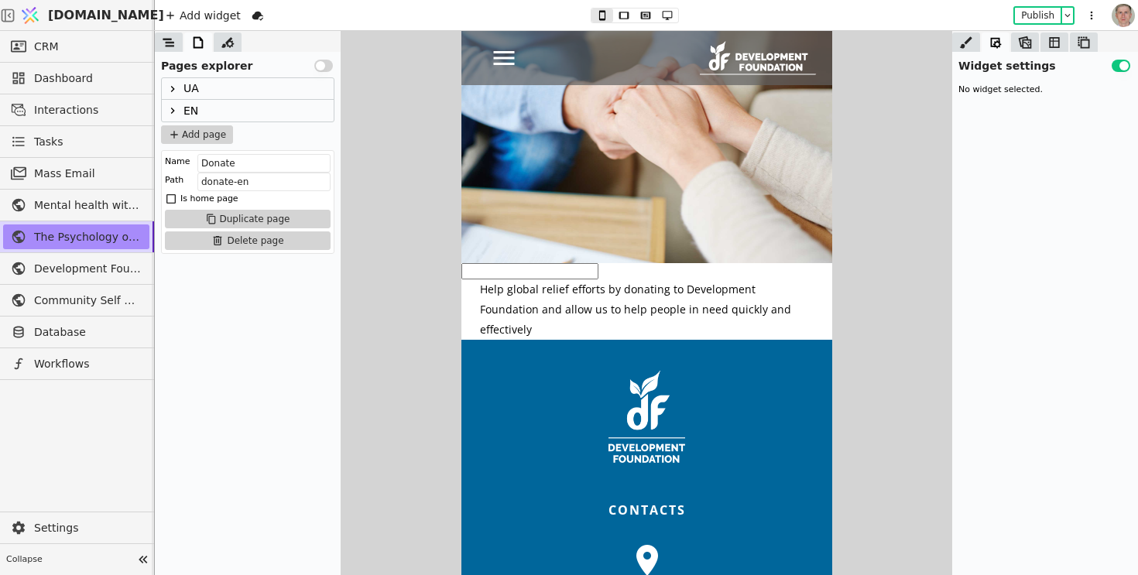
click at [168, 111] on icon at bounding box center [173, 111] width 12 height 12
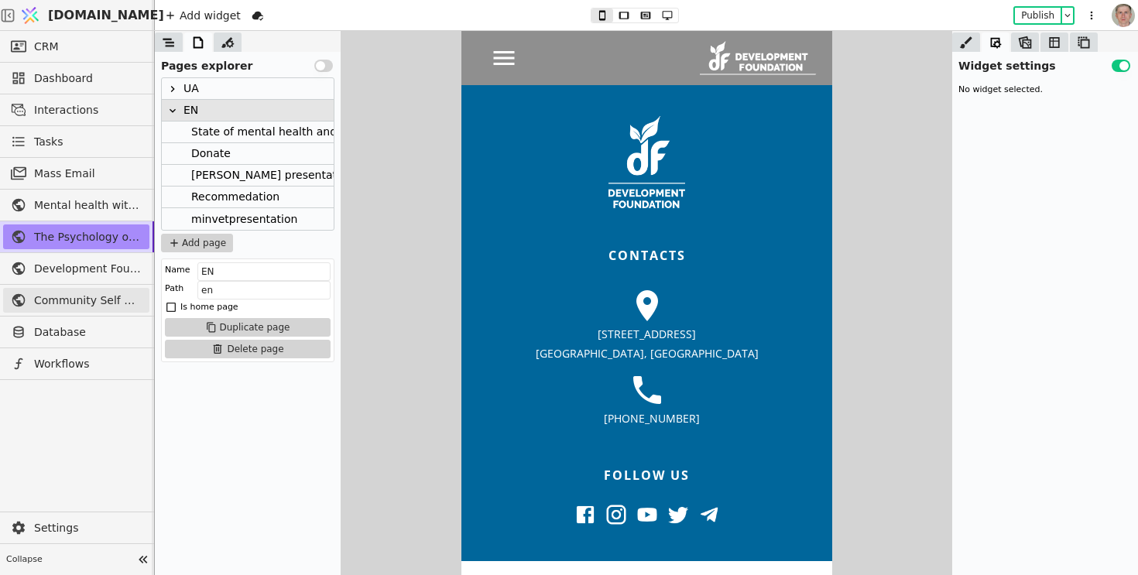
click at [100, 297] on span "Community Self Help" at bounding box center [88, 301] width 108 height 16
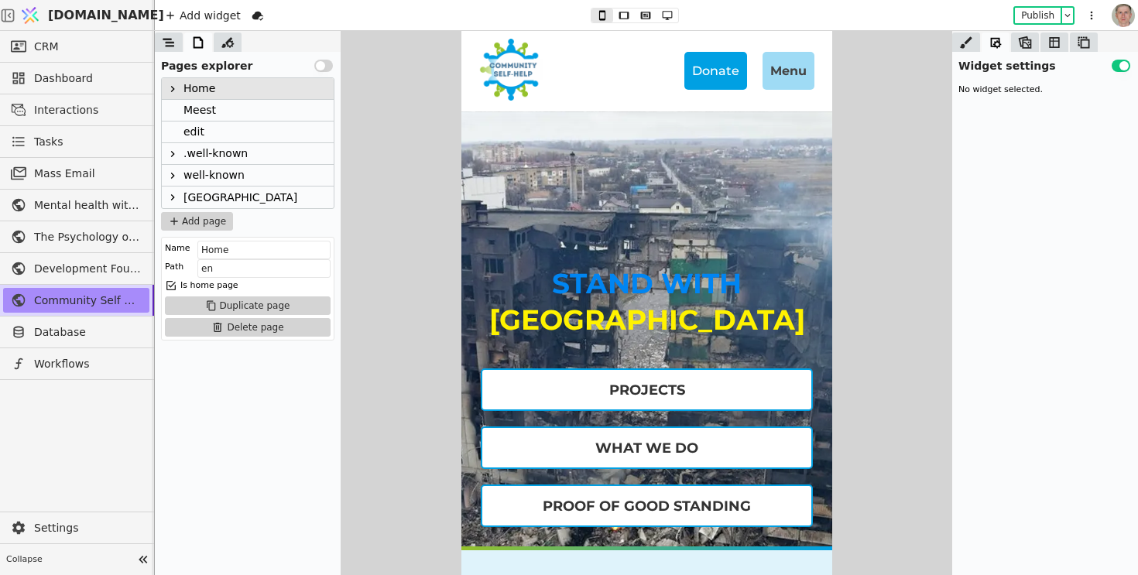
click at [172, 87] on icon at bounding box center [173, 89] width 4 height 6
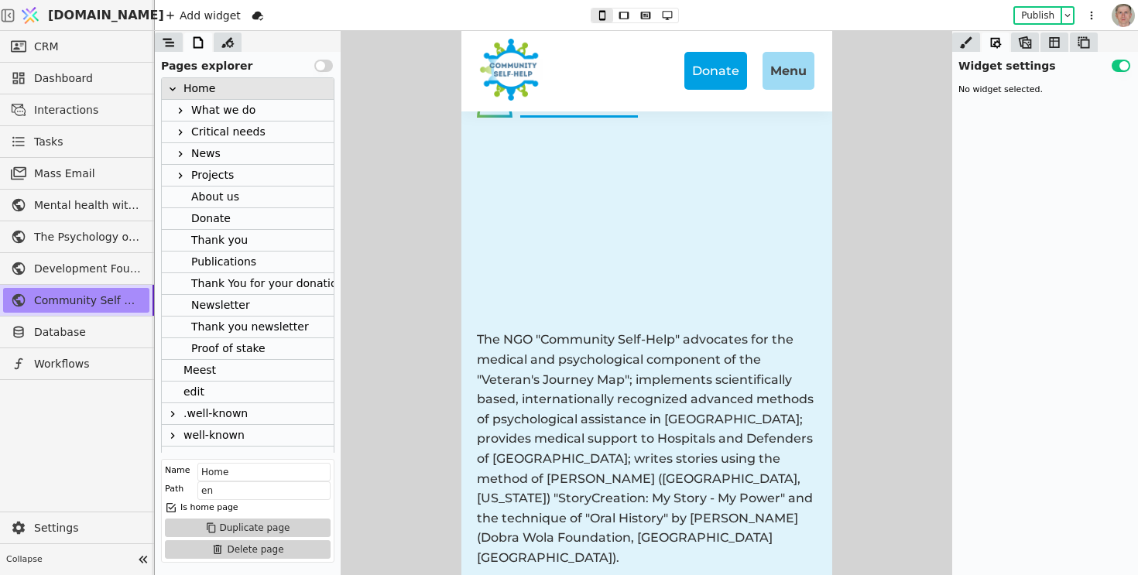
scroll to position [489, 0]
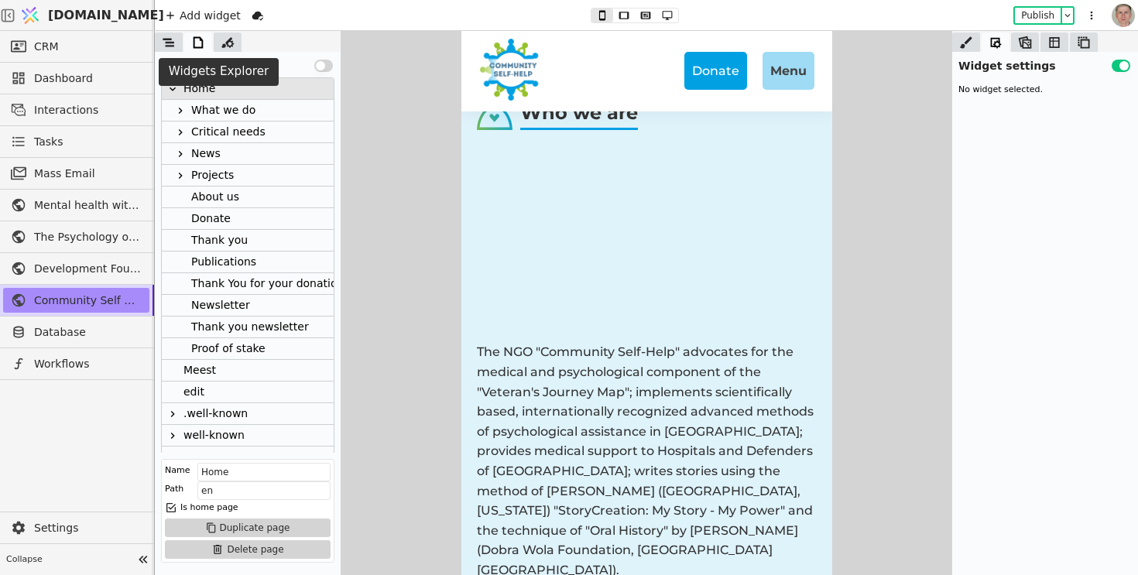
click at [170, 41] on icon at bounding box center [168, 42] width 15 height 15
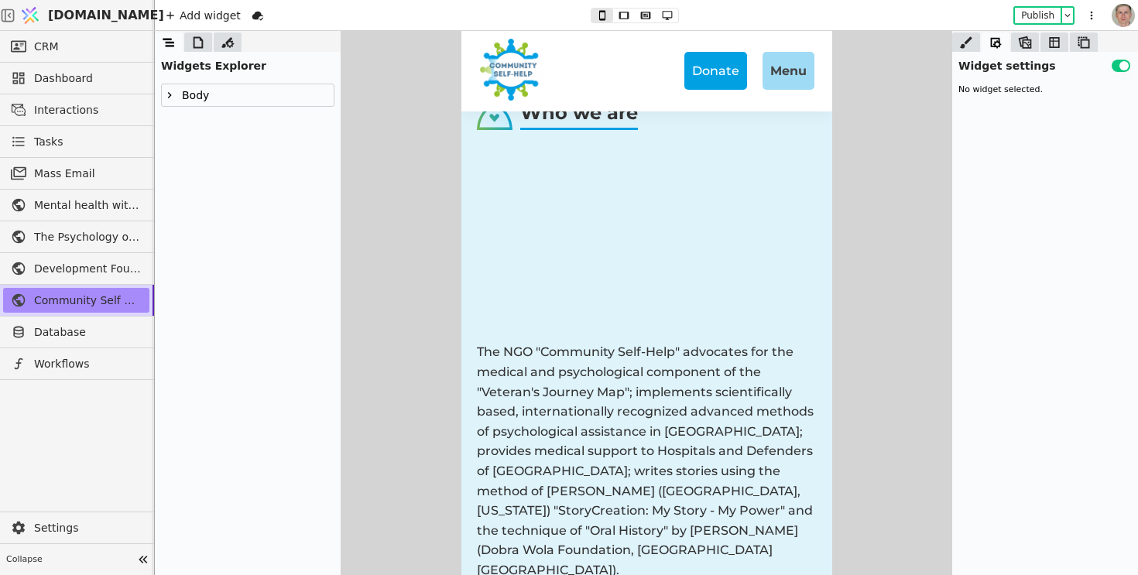
click at [560, 369] on p "The NGO "Community Self-Help" advocates for the medical and psychological compo…" at bounding box center [646, 461] width 340 height 238
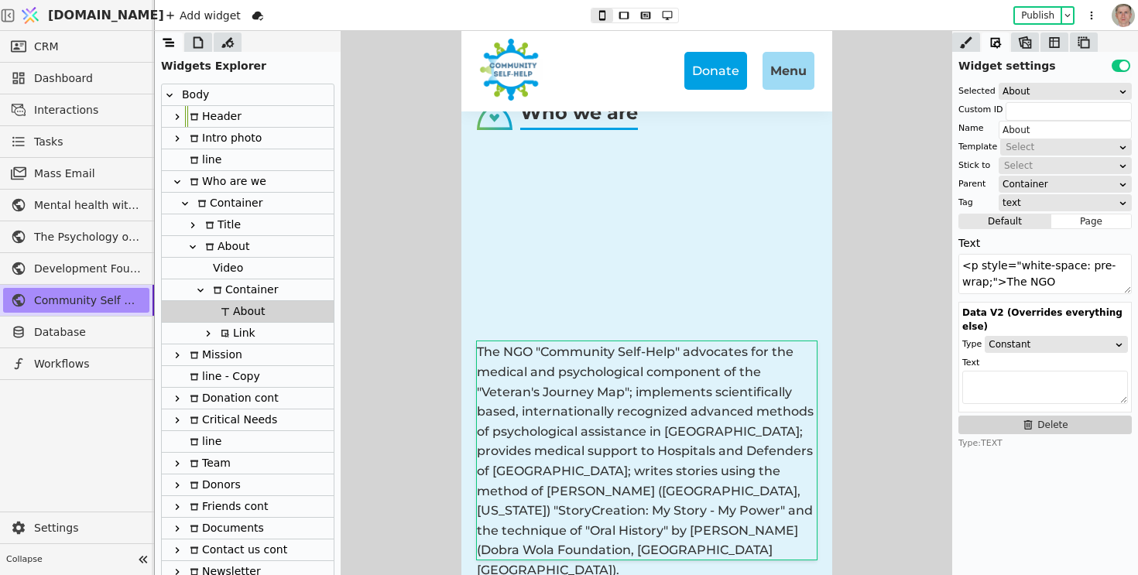
click at [230, 266] on div "Video" at bounding box center [225, 268] width 35 height 21
type input "Video"
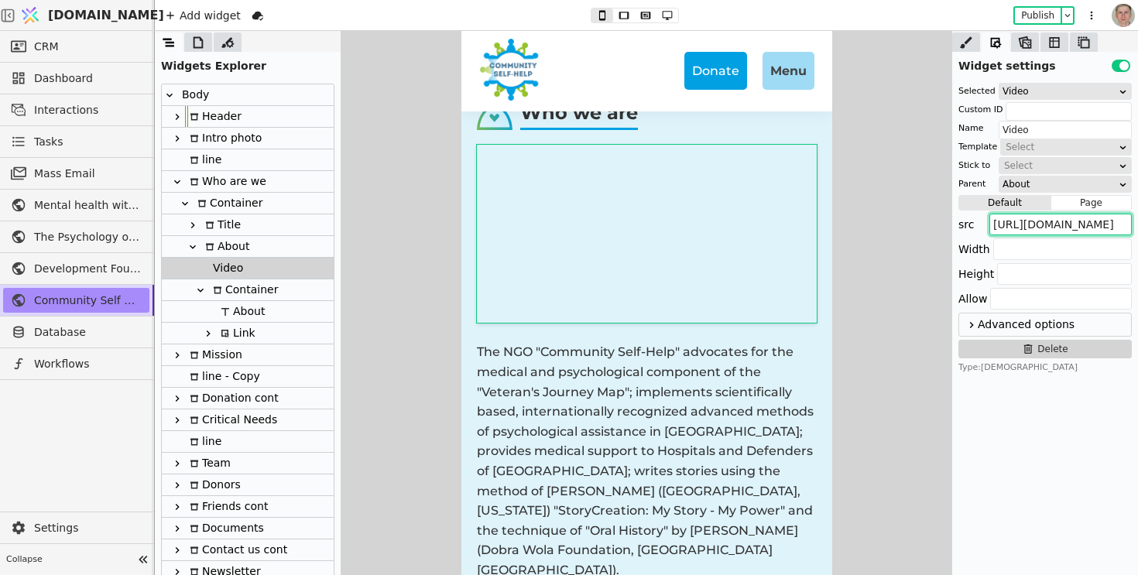
click at [1076, 225] on input "[URL][DOMAIN_NAME]" at bounding box center [1061, 225] width 142 height 22
click at [972, 321] on icon at bounding box center [972, 325] width 12 height 19
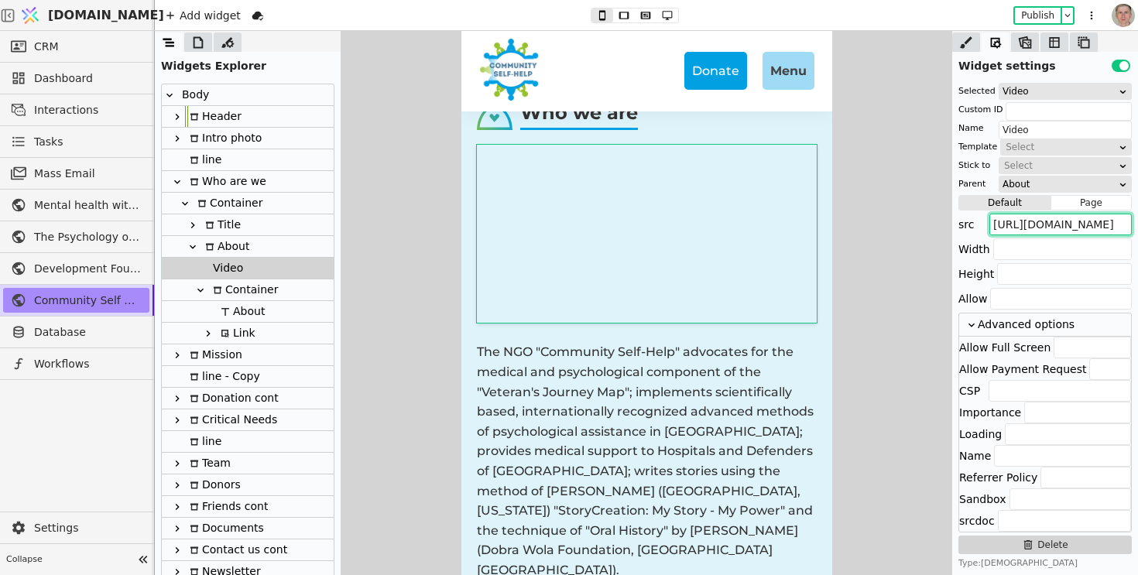
click at [1058, 232] on input "[URL][DOMAIN_NAME]" at bounding box center [1061, 225] width 142 height 22
paste input "watch?v=unlWX2AAQA"
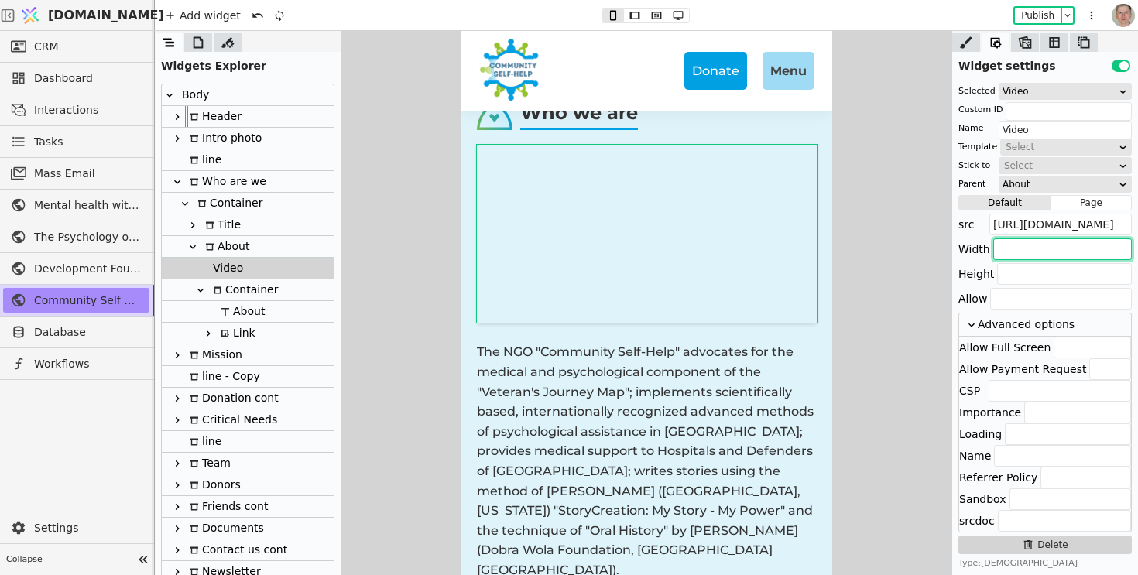
click at [1035, 256] on input "text" at bounding box center [1063, 250] width 139 height 22
click at [1051, 223] on input "[URL][DOMAIN_NAME]" at bounding box center [1061, 225] width 142 height 22
click at [1041, 12] on button "Publish" at bounding box center [1038, 15] width 46 height 15
click at [1065, 227] on input "[URL][DOMAIN_NAME]" at bounding box center [1061, 225] width 142 height 22
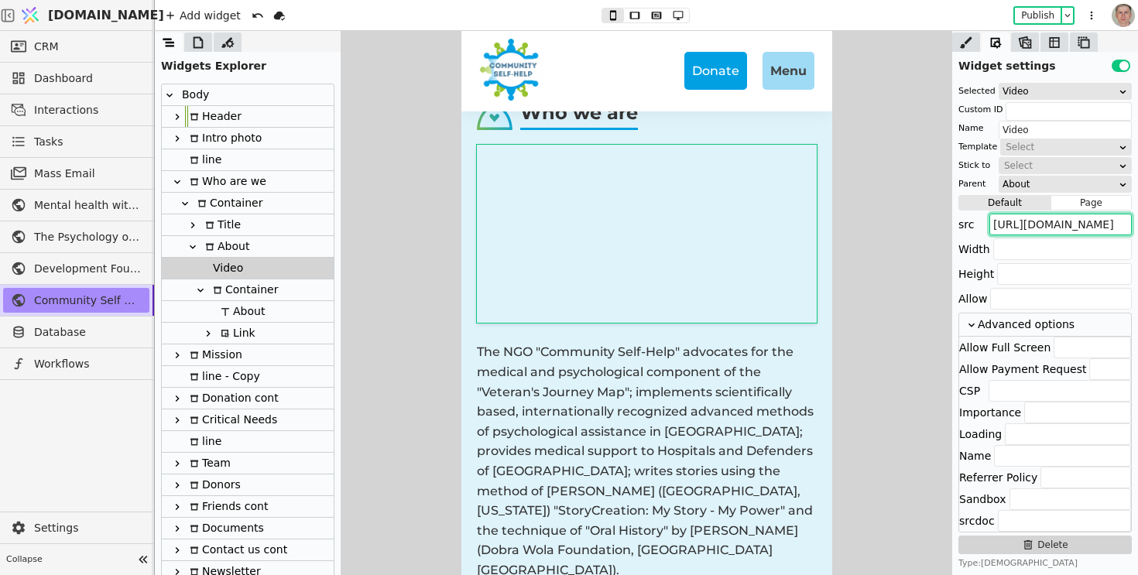
click at [1065, 227] on input "[URL][DOMAIN_NAME]" at bounding box center [1061, 225] width 142 height 22
click at [1065, 231] on input "[URL][DOMAIN_NAME]" at bounding box center [1061, 225] width 142 height 22
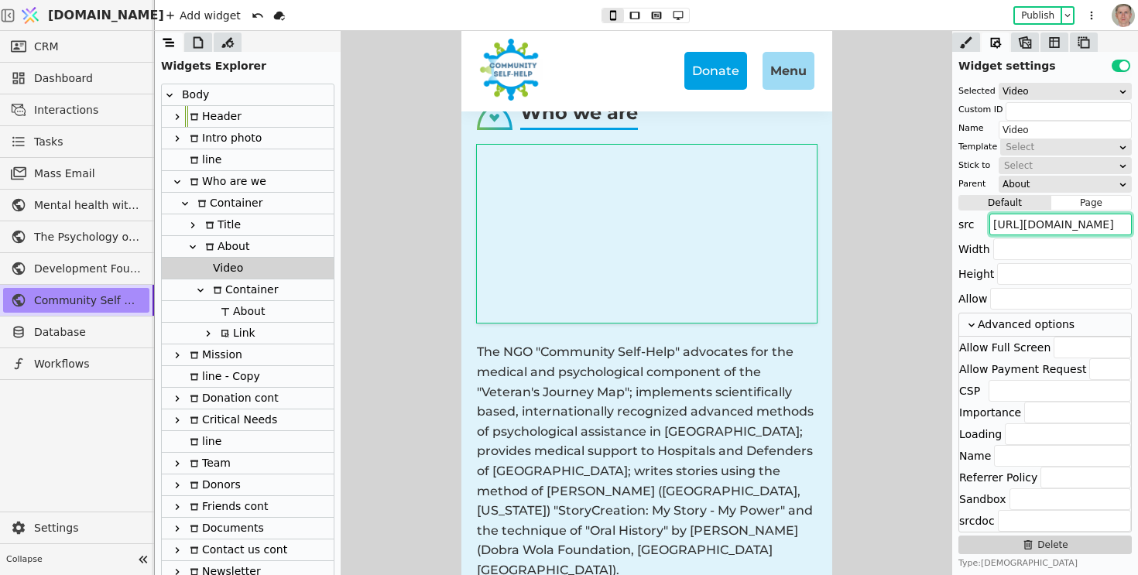
paste input "[DOMAIN_NAME][URL]"
type input "[URL][DOMAIN_NAME]"
click at [881, 252] on div at bounding box center [647, 303] width 984 height 544
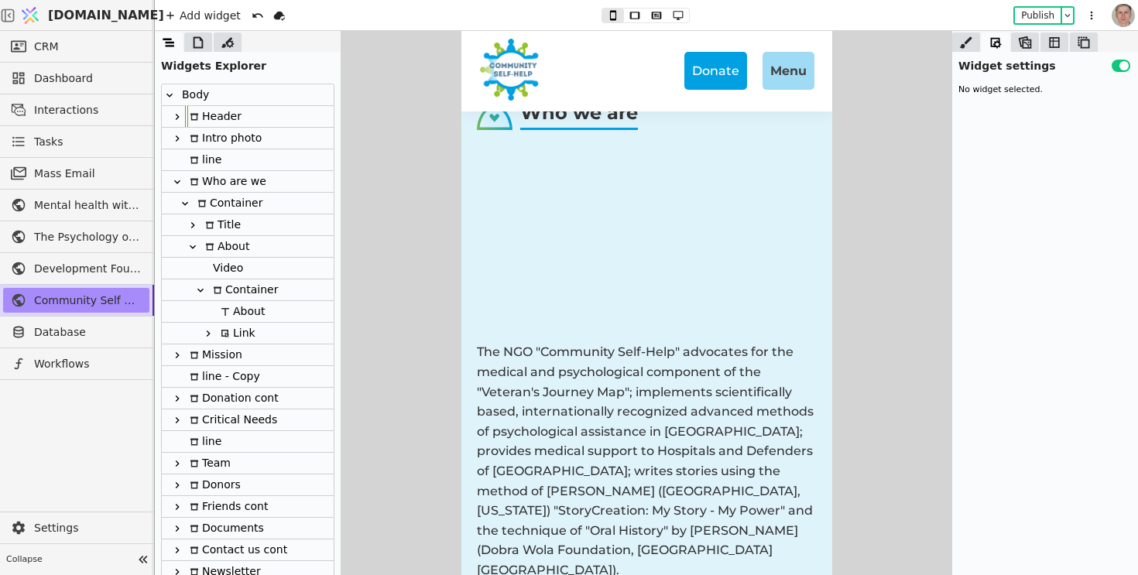
click at [249, 270] on div "Video" at bounding box center [248, 269] width 172 height 22
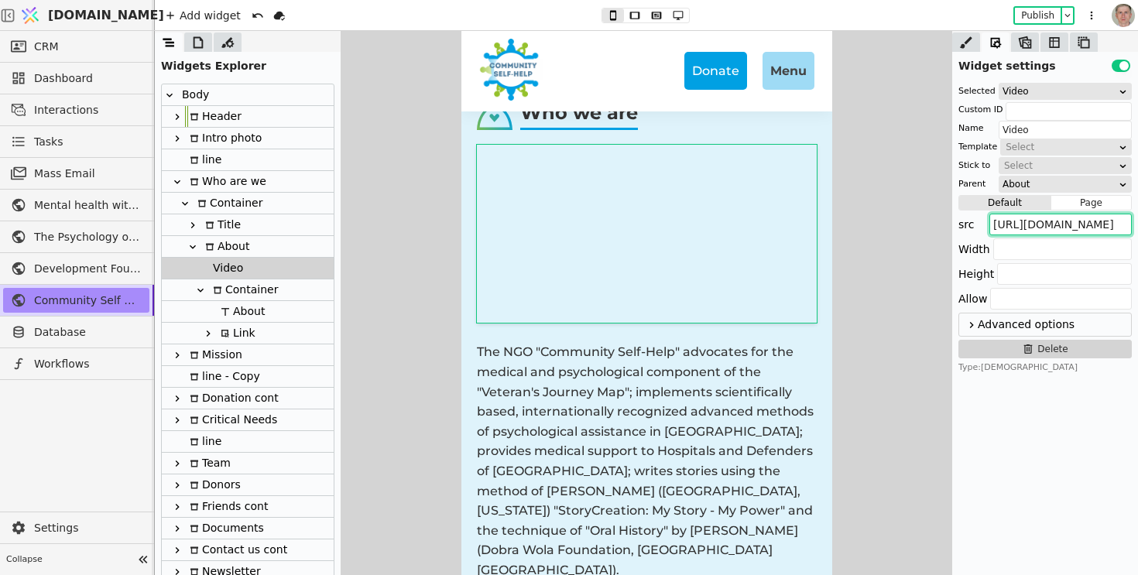
click at [1059, 222] on input "[URL][DOMAIN_NAME]" at bounding box center [1061, 225] width 142 height 22
drag, startPoint x: 1093, startPoint y: 225, endPoint x: 1138, endPoint y: 226, distance: 44.9
click at [1138, 226] on div "Selected Video Custom ID Name Video Template Select Stick to Select Parent Abou…" at bounding box center [1046, 228] width 186 height 303
click at [1069, 235] on input "[URL][DOMAIN_NAME]" at bounding box center [1061, 225] width 142 height 22
click at [1029, 247] on input "text" at bounding box center [1063, 250] width 139 height 22
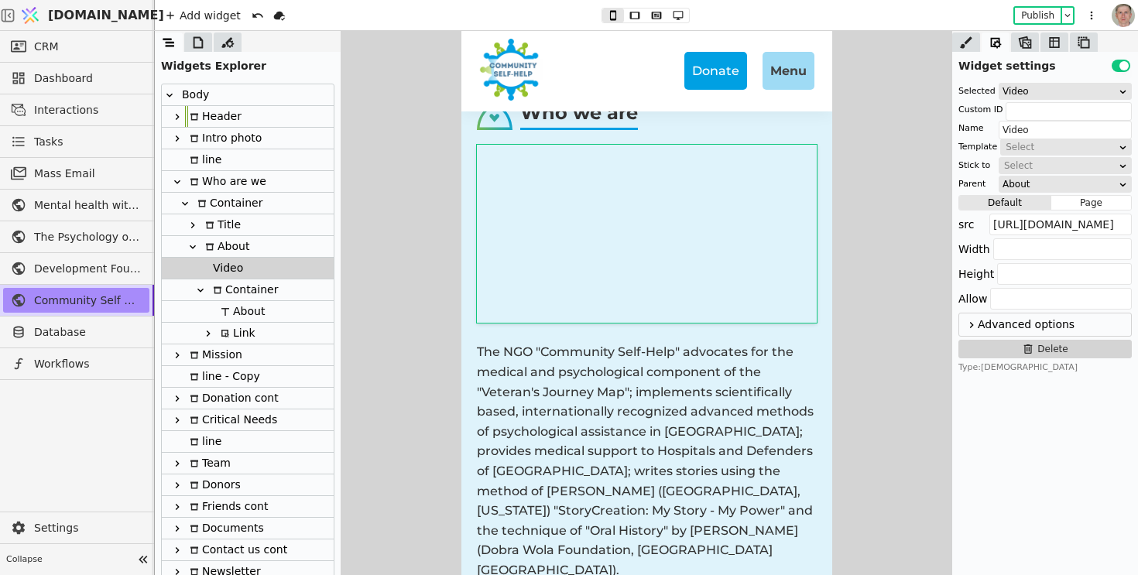
click at [975, 325] on icon at bounding box center [972, 325] width 12 height 19
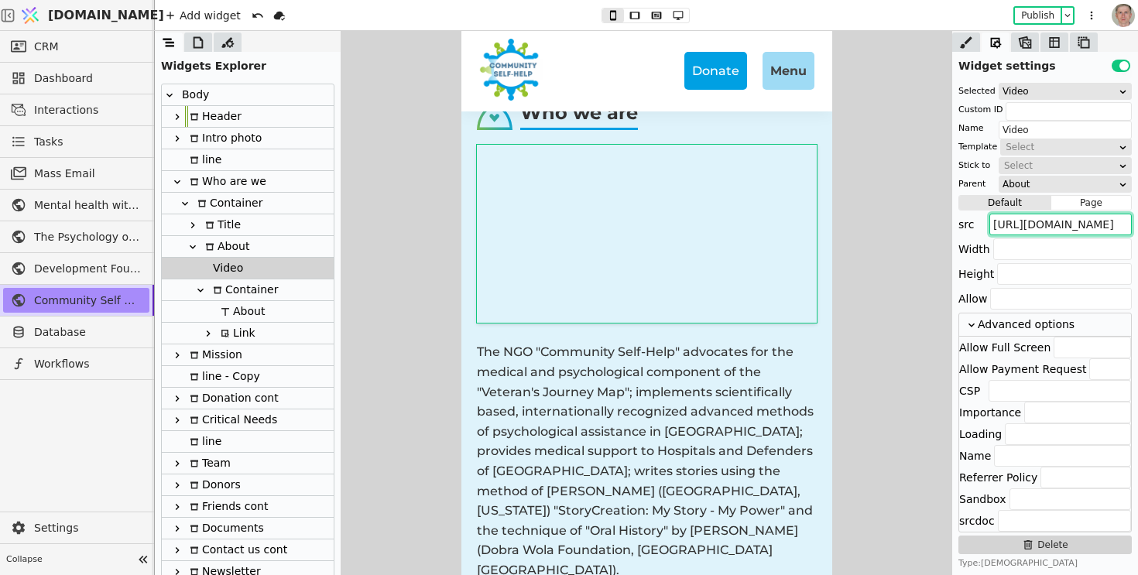
click at [1065, 223] on input "[URL][DOMAIN_NAME]" at bounding box center [1061, 225] width 142 height 22
click at [1046, 6] on div "Publish" at bounding box center [1044, 15] width 61 height 19
click at [1041, 22] on button "Publish" at bounding box center [1038, 15] width 46 height 15
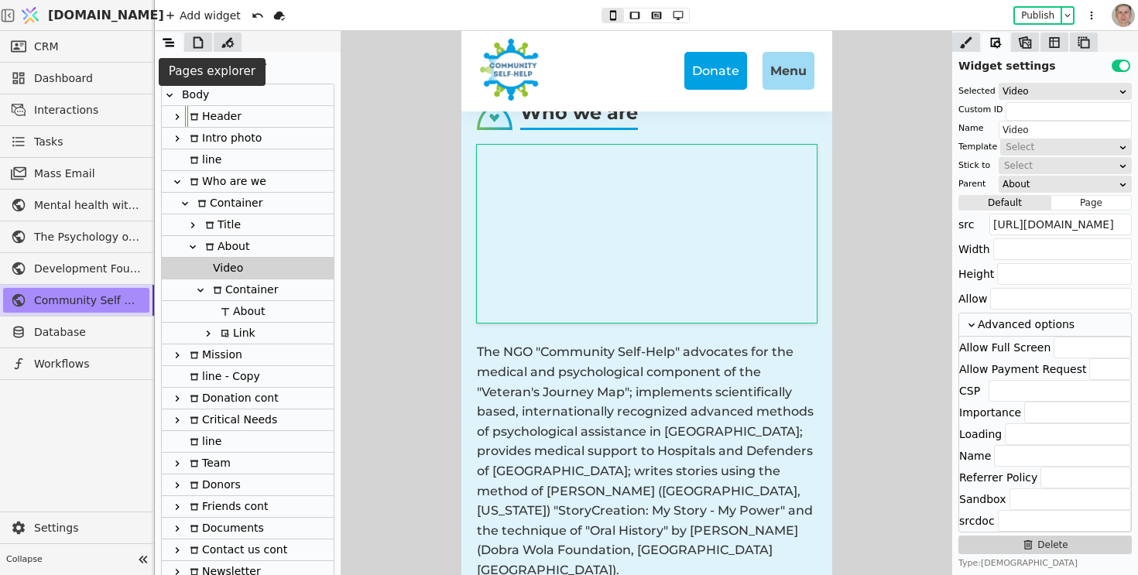
click at [198, 45] on icon at bounding box center [198, 42] width 15 height 15
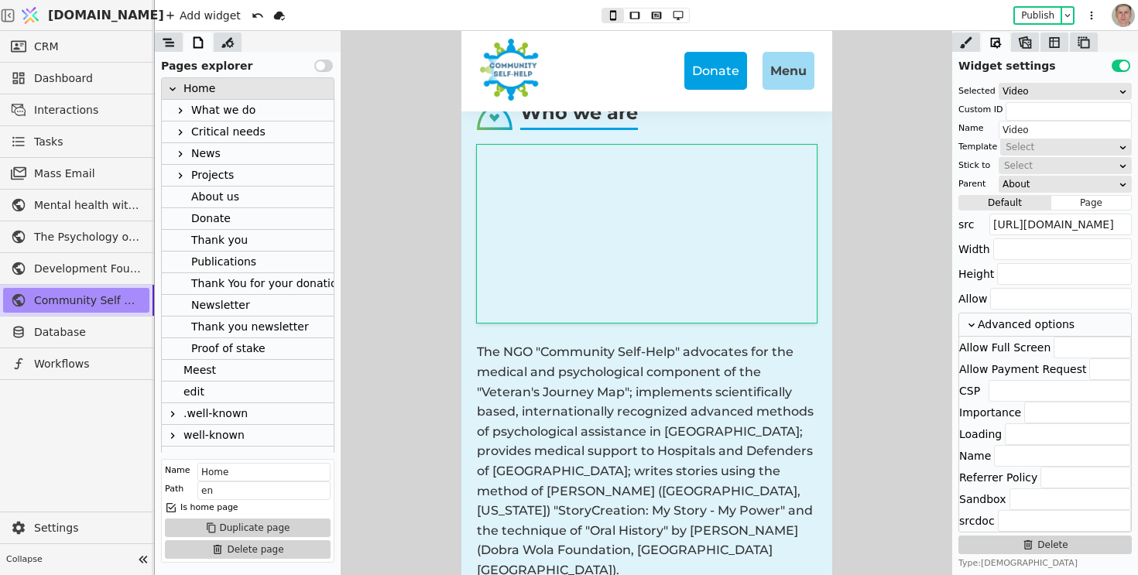
scroll to position [38, 0]
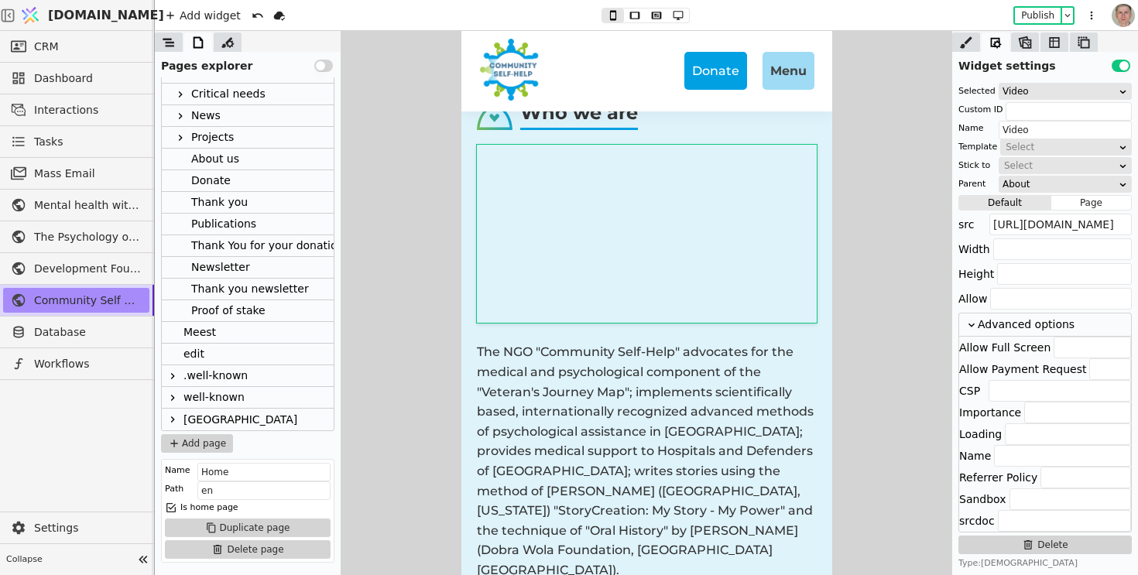
click at [179, 418] on div at bounding box center [172, 419] width 19 height 19
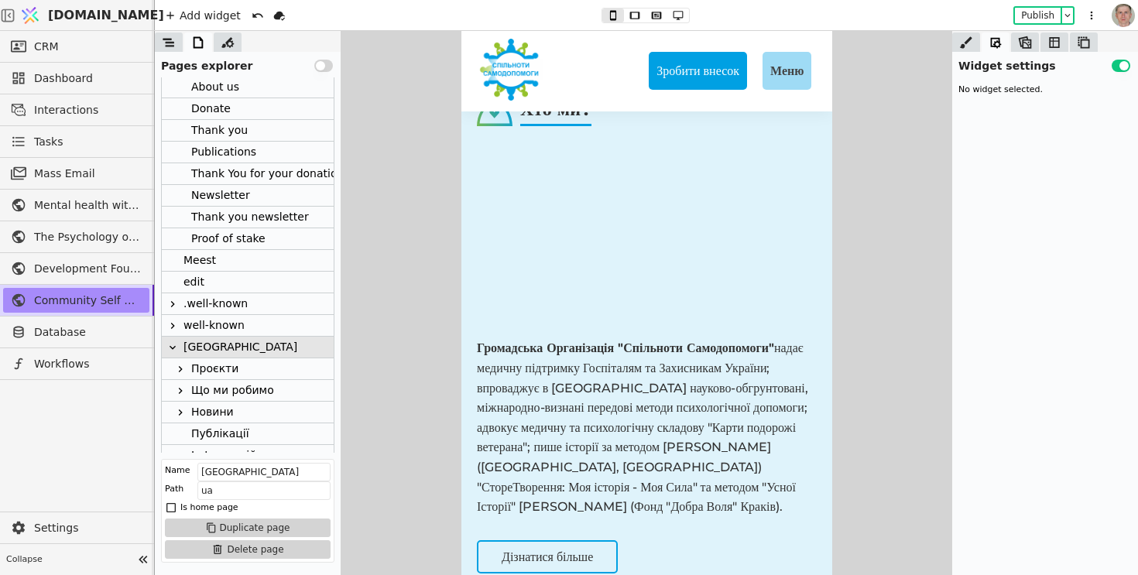
scroll to position [320, 0]
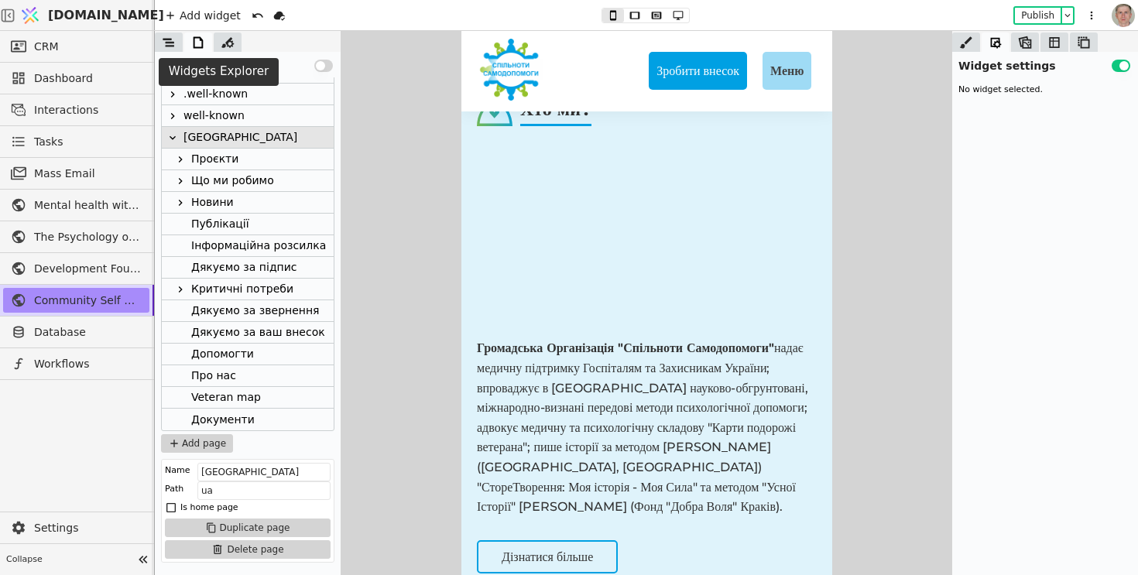
click at [172, 41] on icon at bounding box center [169, 42] width 12 height 9
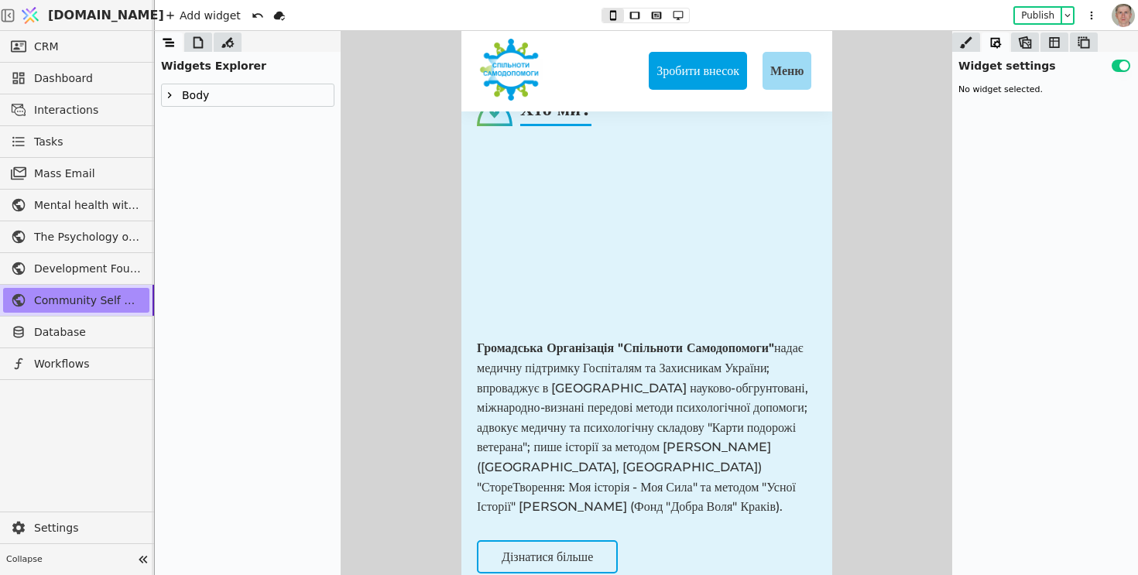
click at [582, 351] on strong "Громадська Організація "Спільноти Самодопомоги"" at bounding box center [624, 348] width 297 height 15
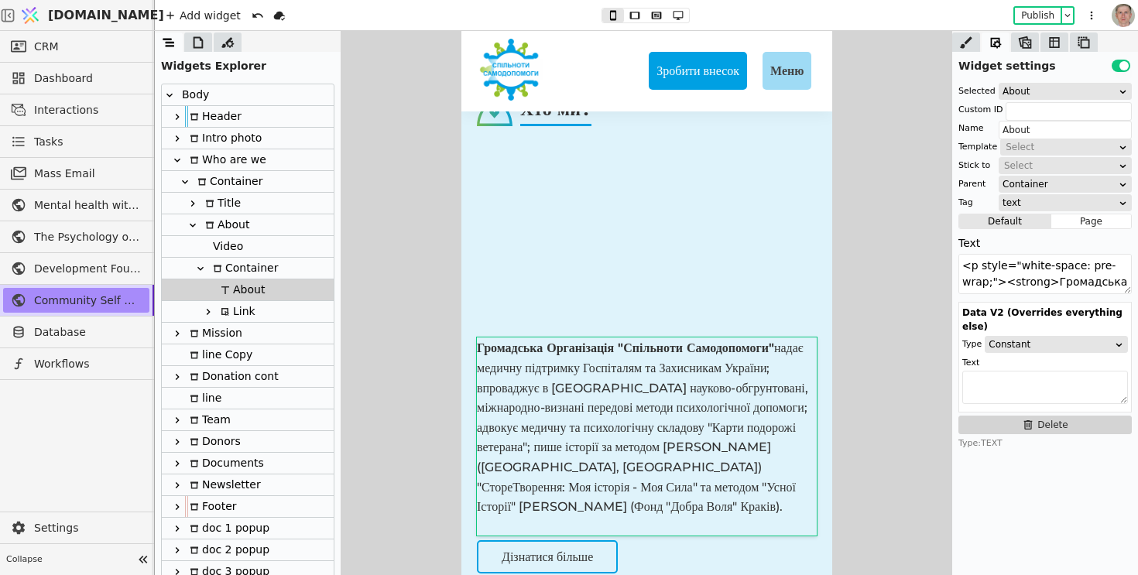
click at [253, 246] on div "Video" at bounding box center [248, 247] width 172 height 22
type input "Video"
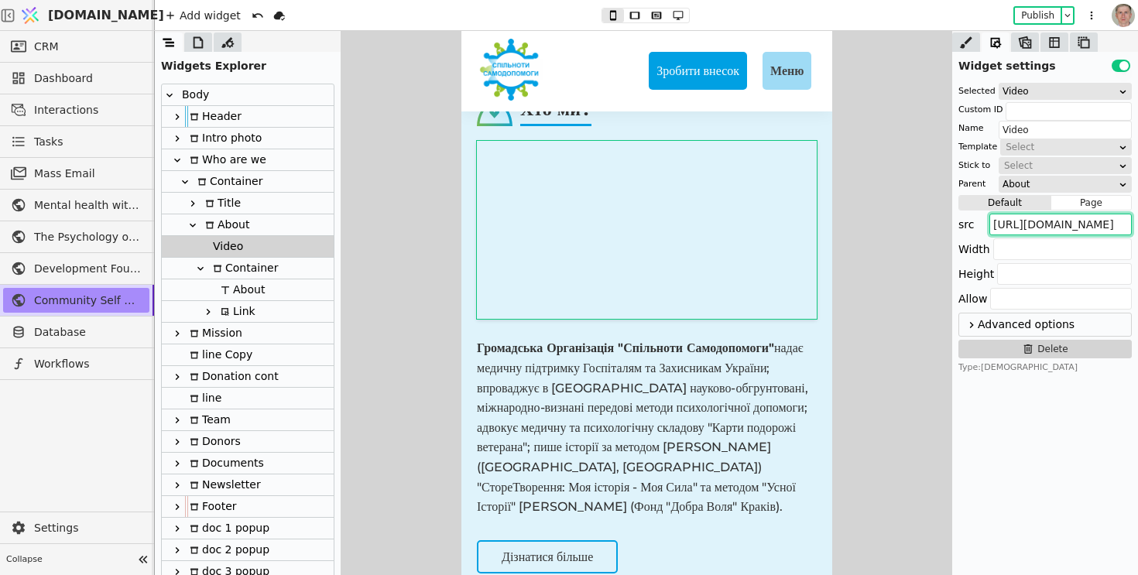
click at [1091, 225] on input "[URL][DOMAIN_NAME]" at bounding box center [1061, 225] width 142 height 22
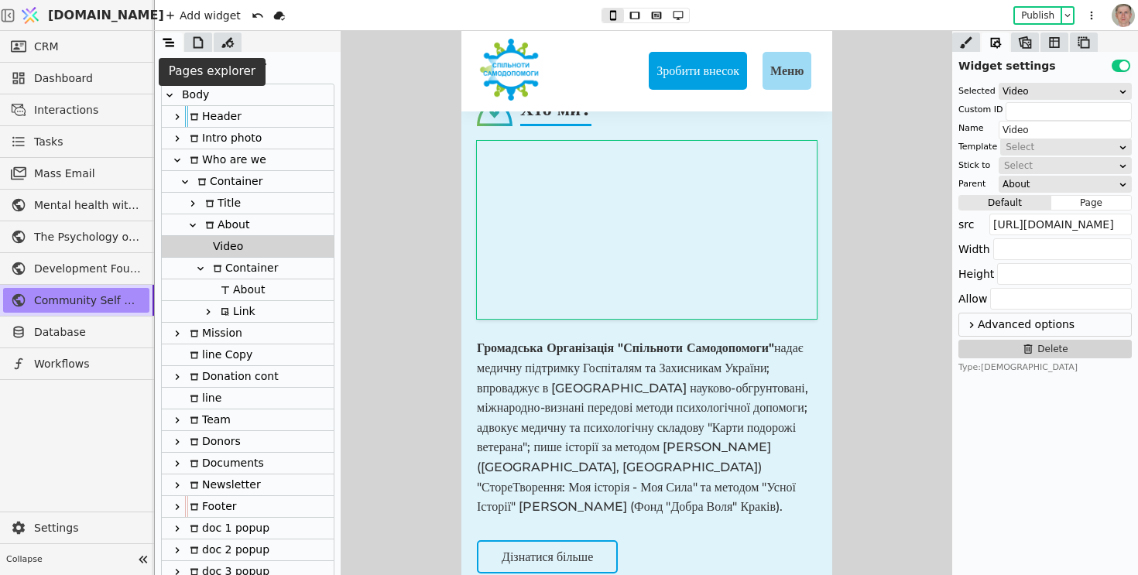
click at [196, 42] on icon at bounding box center [198, 42] width 15 height 15
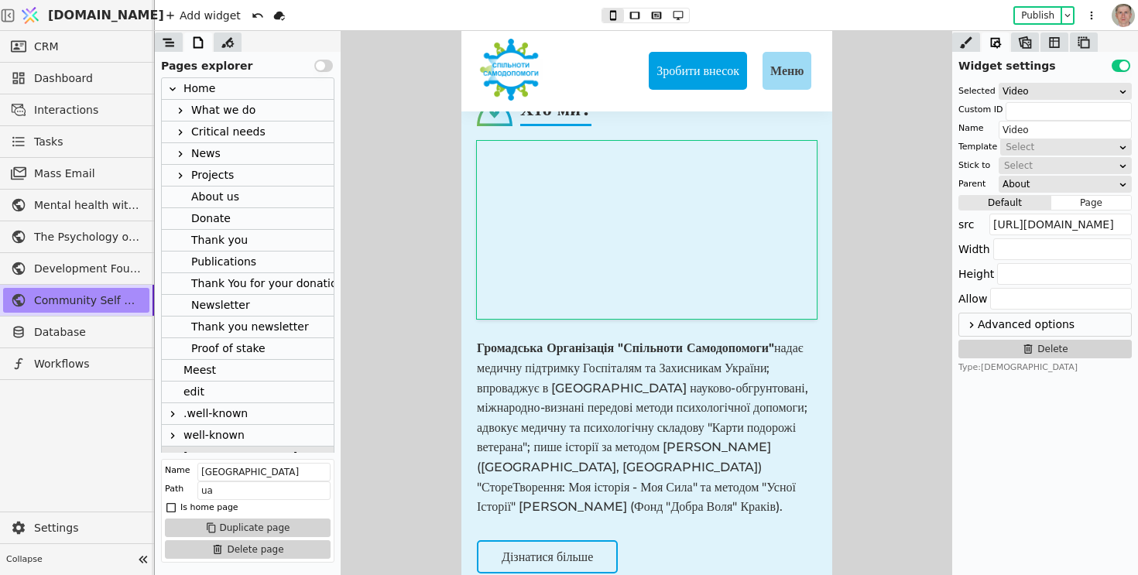
click at [222, 82] on div "Home" at bounding box center [248, 89] width 172 height 22
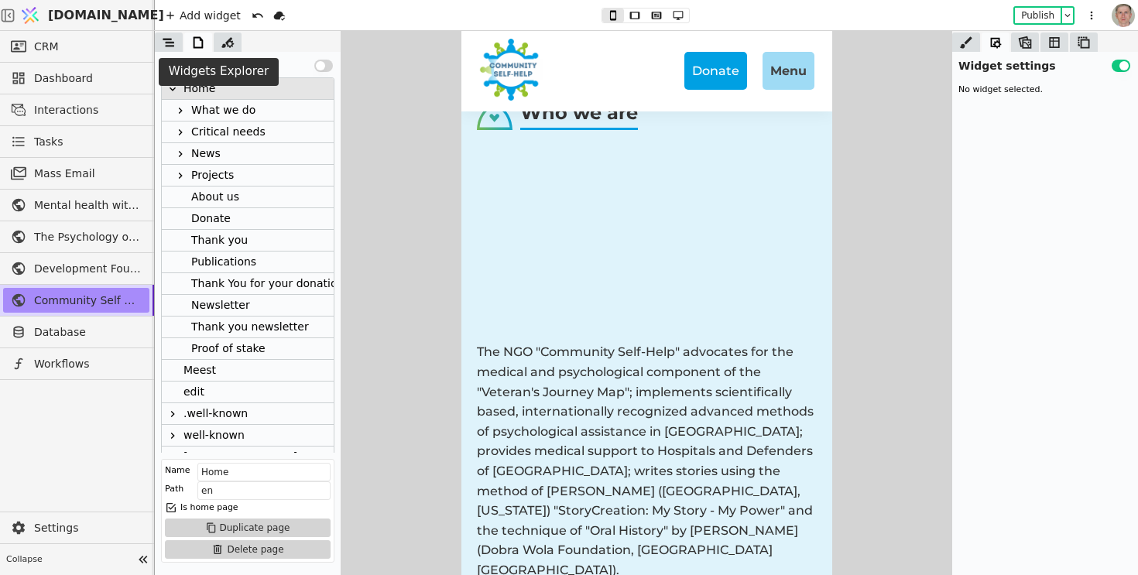
click at [173, 39] on icon at bounding box center [168, 42] width 15 height 15
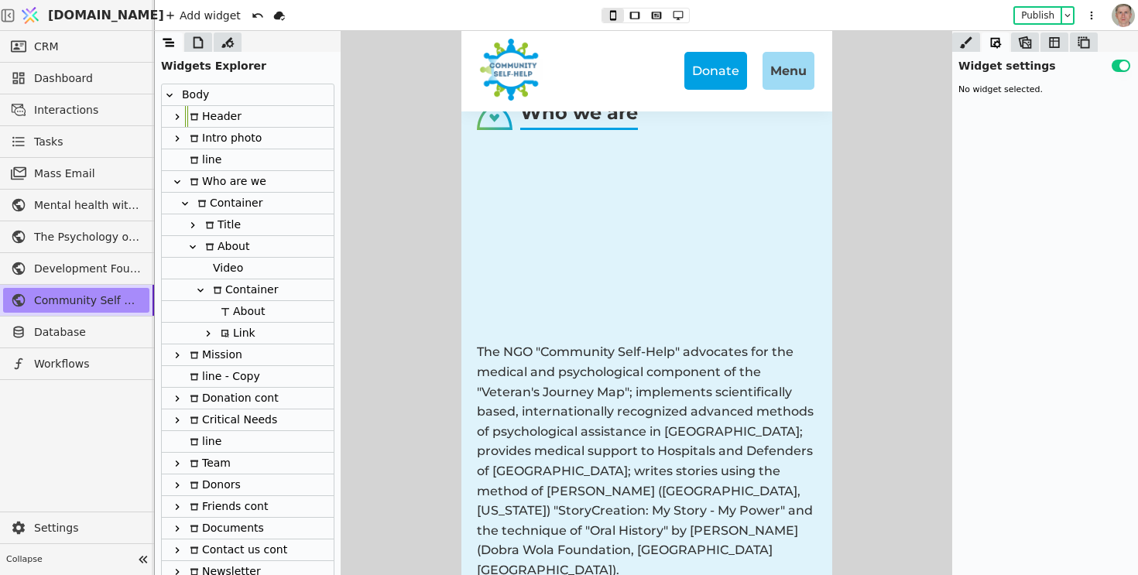
click at [249, 270] on div "Video" at bounding box center [248, 269] width 172 height 22
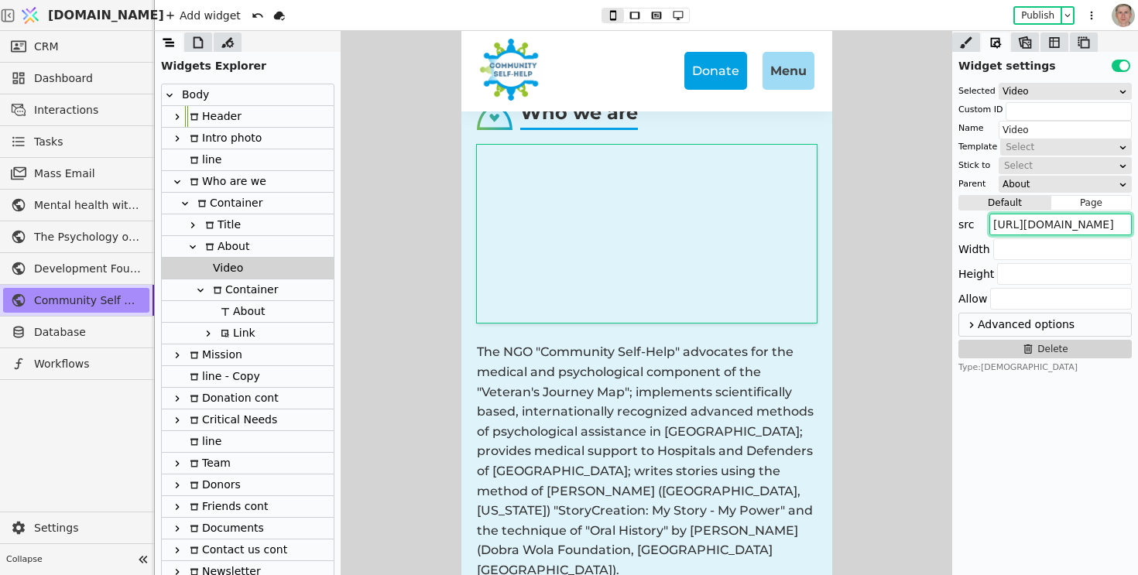
click at [1062, 224] on input "[URL][DOMAIN_NAME]" at bounding box center [1061, 225] width 142 height 22
paste input "[DOMAIN_NAME][URL]"
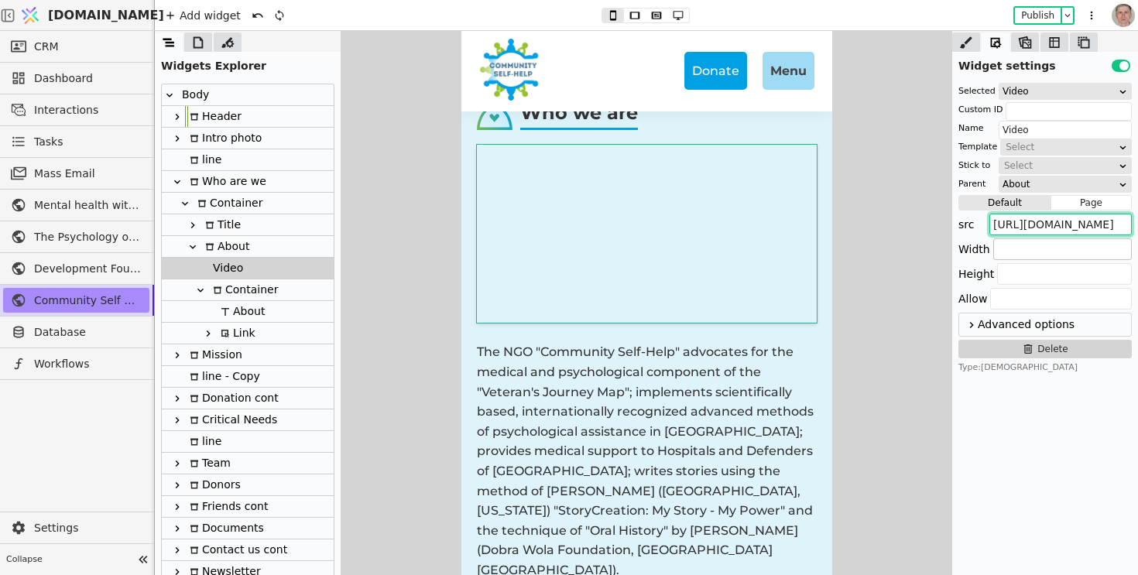
type input "[URL][DOMAIN_NAME]"
click at [1064, 247] on input "text" at bounding box center [1063, 250] width 139 height 22
click at [1036, 15] on button "Publish" at bounding box center [1038, 15] width 46 height 15
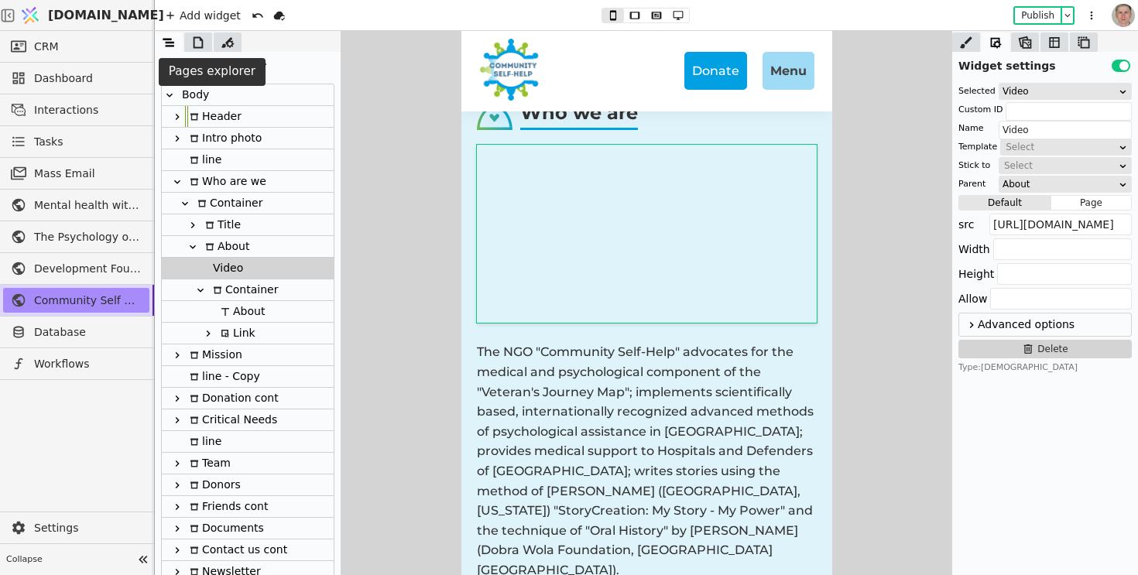
click at [195, 39] on icon at bounding box center [198, 42] width 15 height 15
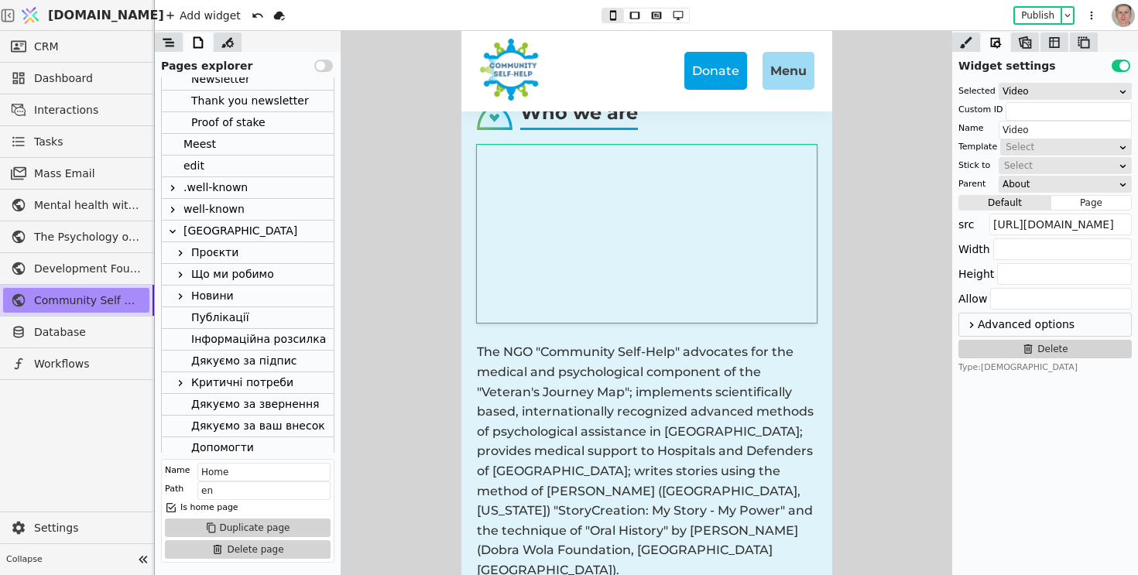
scroll to position [223, 0]
click at [218, 237] on div "[GEOGRAPHIC_DATA]" at bounding box center [241, 234] width 114 height 21
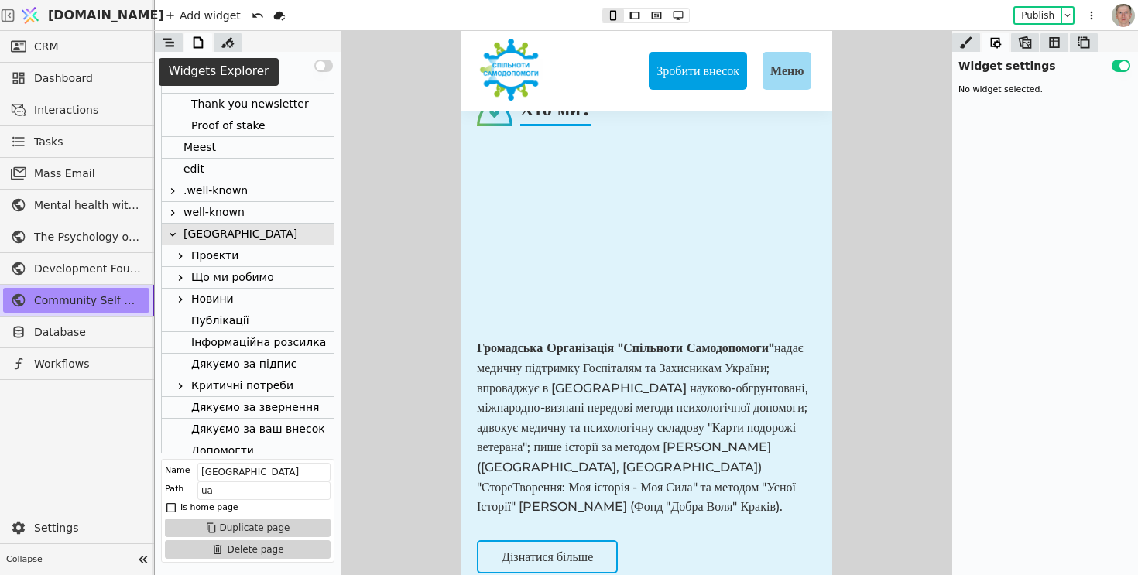
click at [172, 39] on icon at bounding box center [168, 42] width 15 height 15
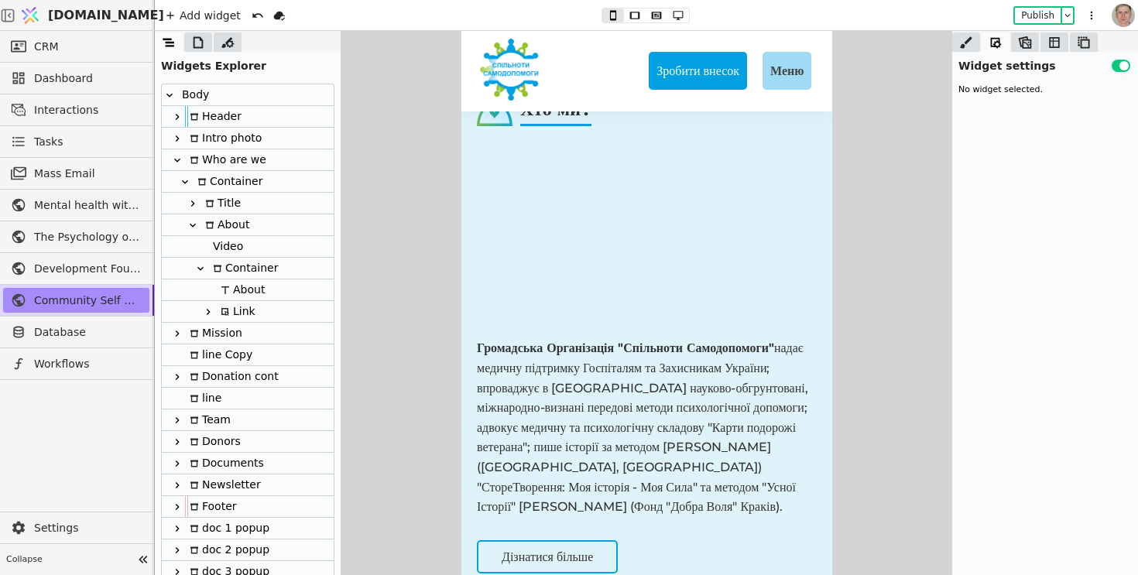
click at [633, 379] on p "Громадська Організація "Спільноти Самодопомоги" надає медичну підтримку Госпіта…" at bounding box center [646, 427] width 340 height 178
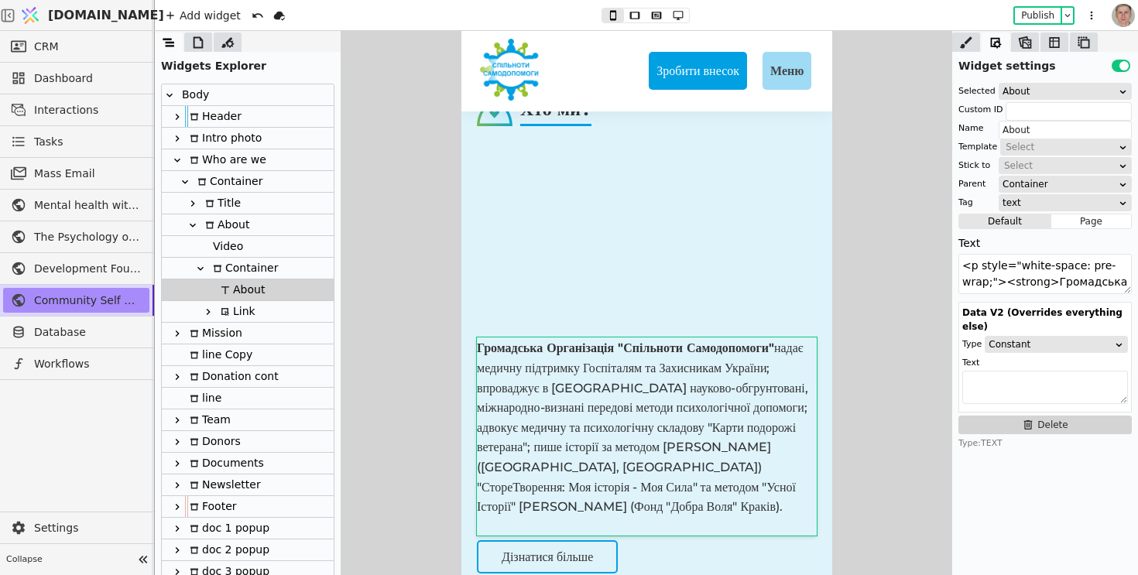
click at [234, 242] on div "Video" at bounding box center [225, 246] width 35 height 21
type input "Video"
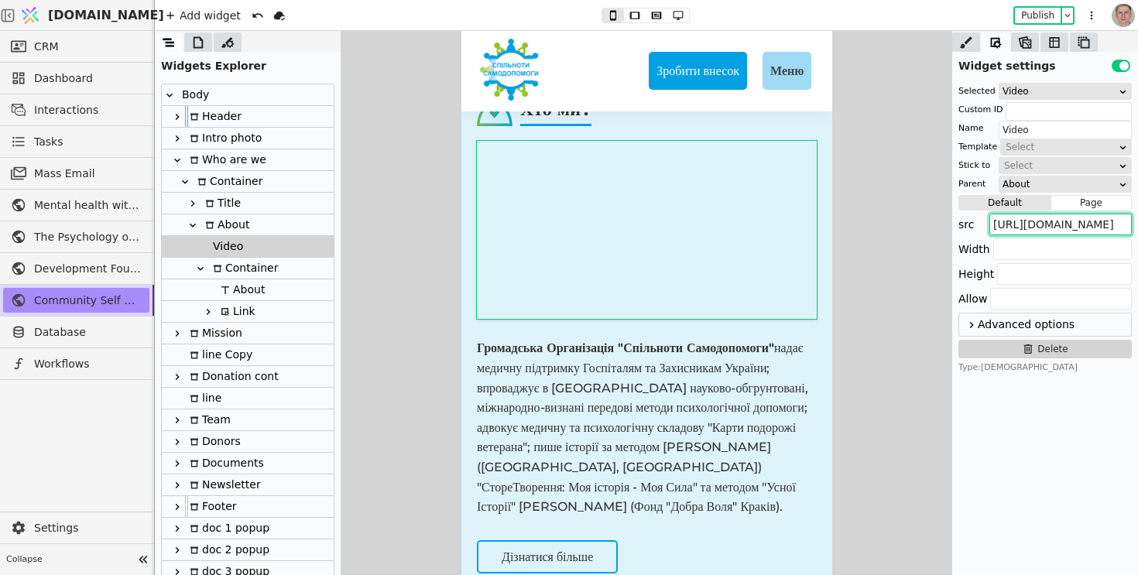
click at [1052, 225] on input "[URL][DOMAIN_NAME]" at bounding box center [1061, 225] width 142 height 22
click at [970, 323] on icon at bounding box center [972, 325] width 12 height 19
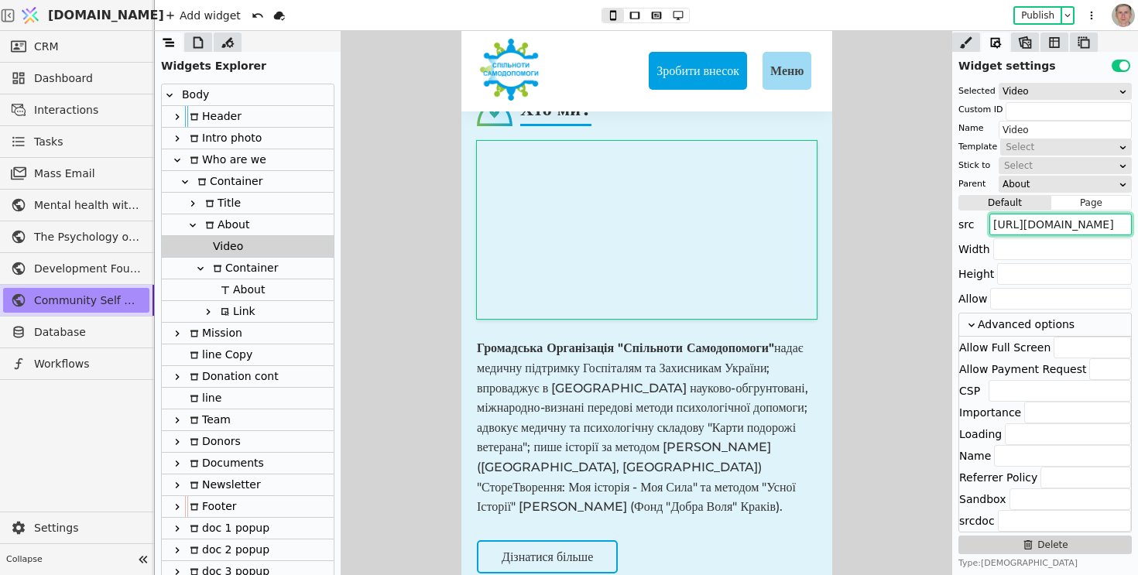
click at [1060, 221] on input "[URL][DOMAIN_NAME]" at bounding box center [1061, 225] width 142 height 22
paste input "QqprNW5PGVw?si=kvYOwDhWecyr2lFY"
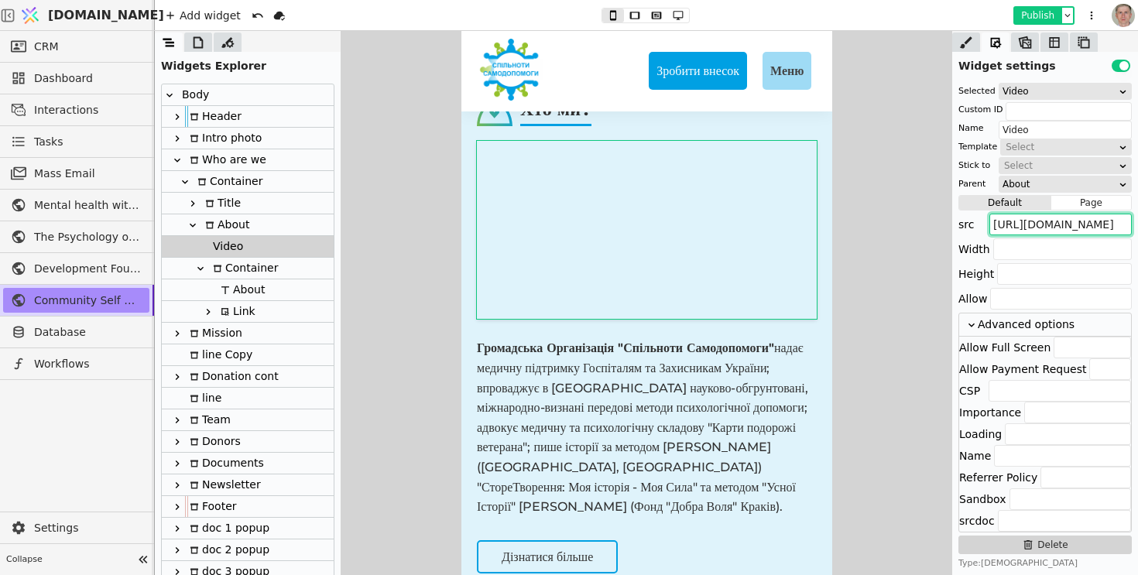
type input "[URL][DOMAIN_NAME]"
click at [1038, 15] on button "Publish" at bounding box center [1038, 15] width 46 height 15
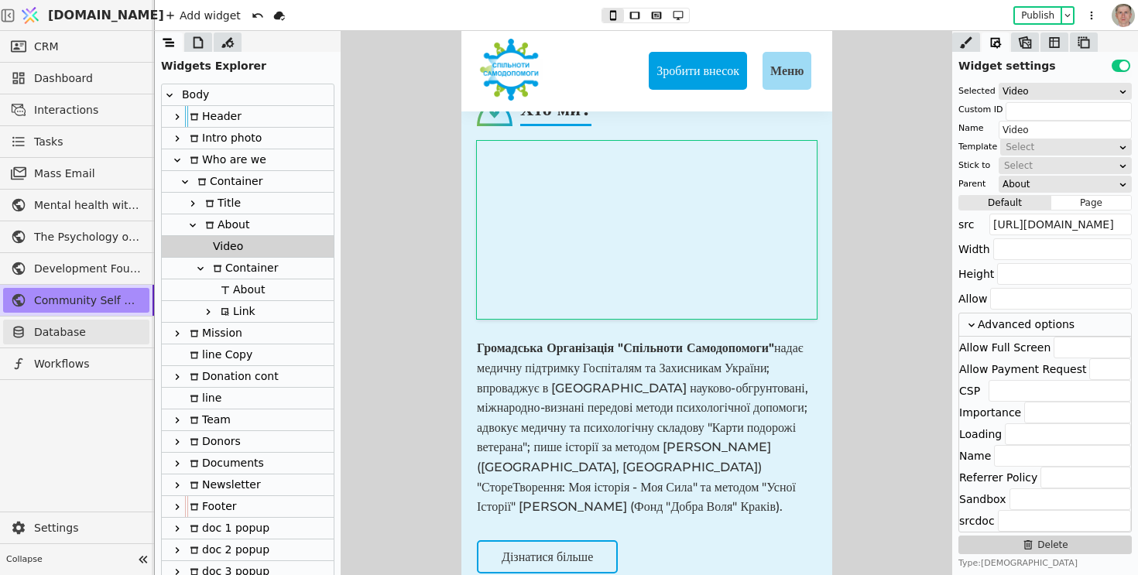
click at [81, 332] on span "Database" at bounding box center [88, 332] width 108 height 16
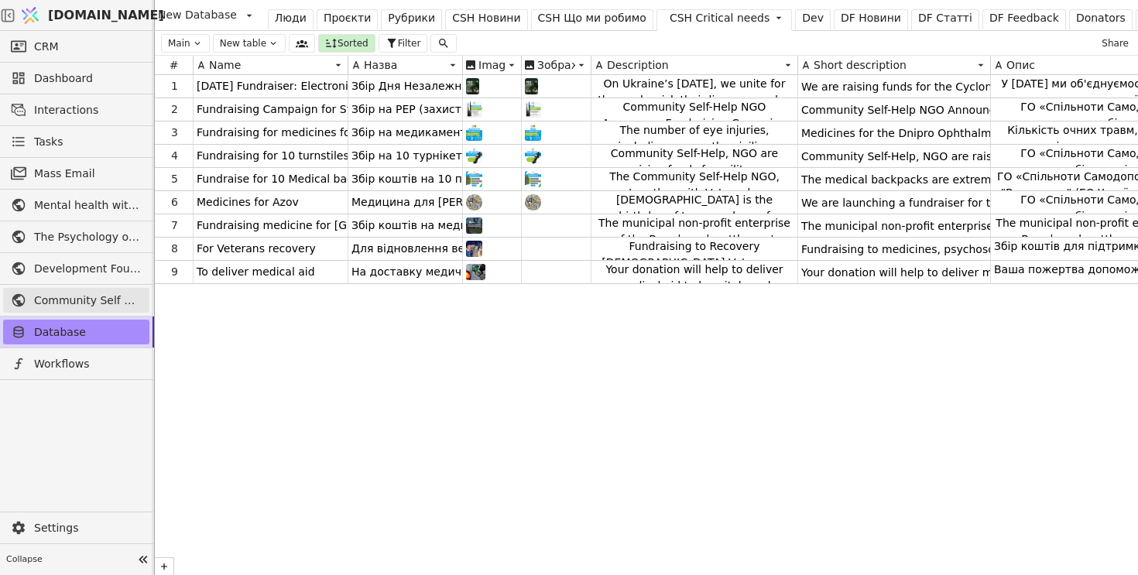
click at [62, 295] on span "Community Self Help" at bounding box center [88, 301] width 108 height 16
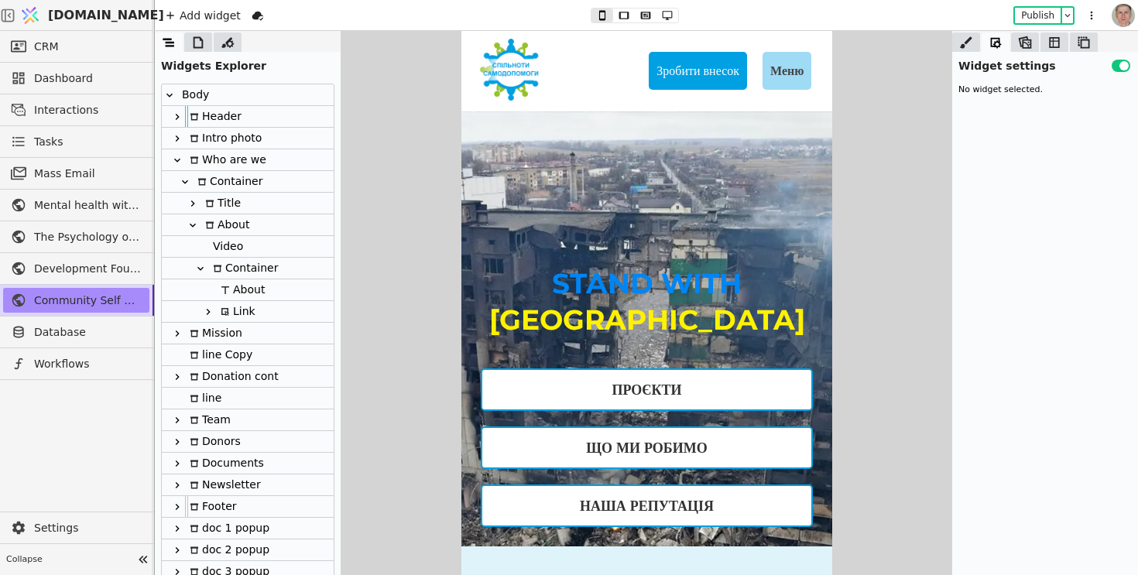
click at [604, 163] on div "STAND WITH UKRAINE Проєкти Що ми робимо Наша репутація" at bounding box center [646, 329] width 371 height 435
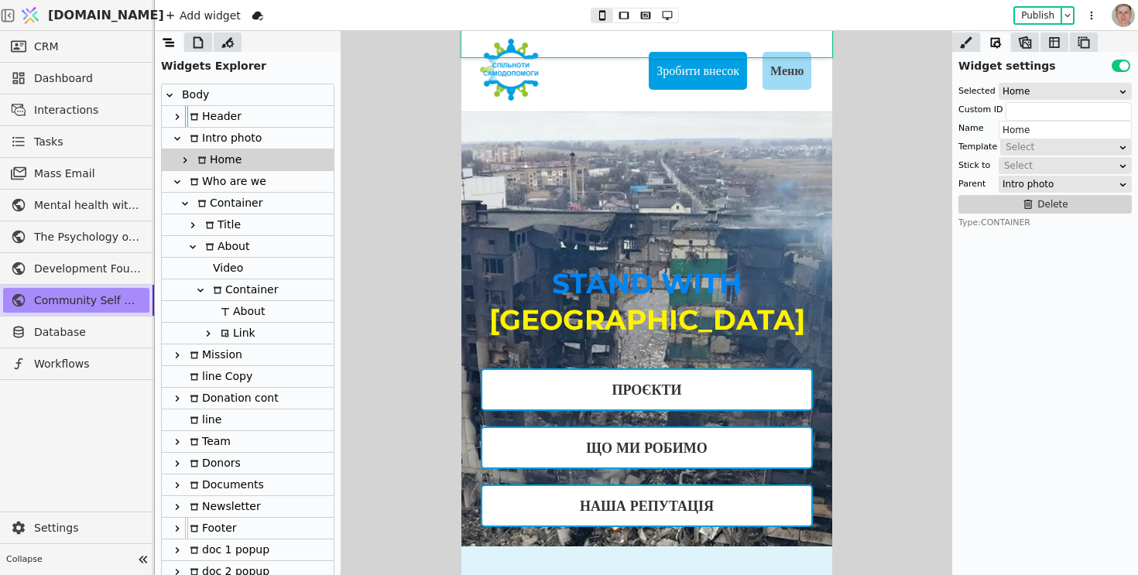
click at [185, 163] on icon at bounding box center [185, 160] width 12 height 12
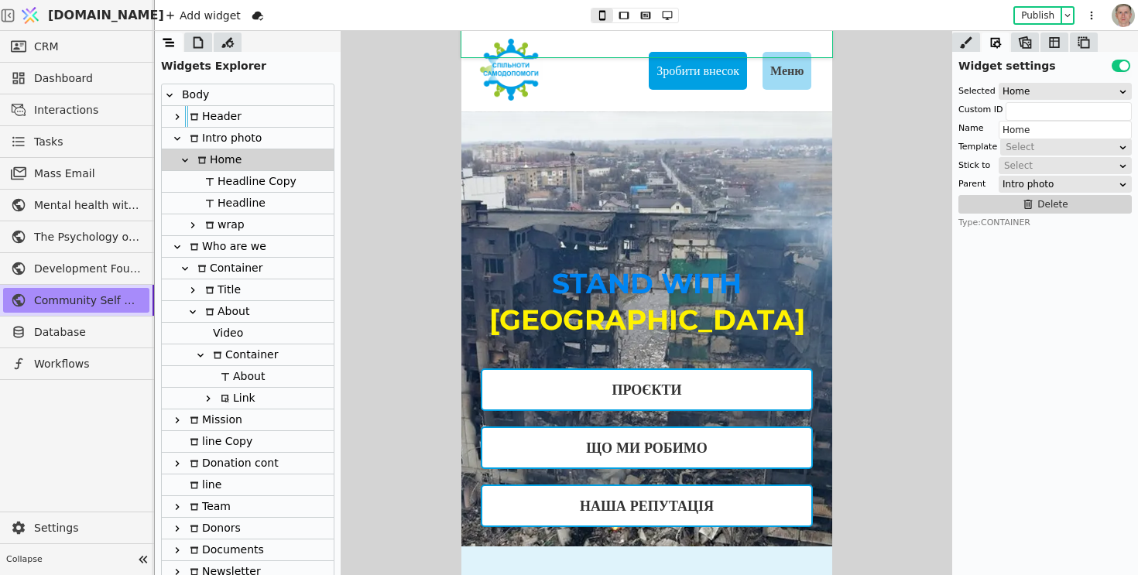
click at [252, 184] on div "Headline Copy" at bounding box center [249, 181] width 96 height 21
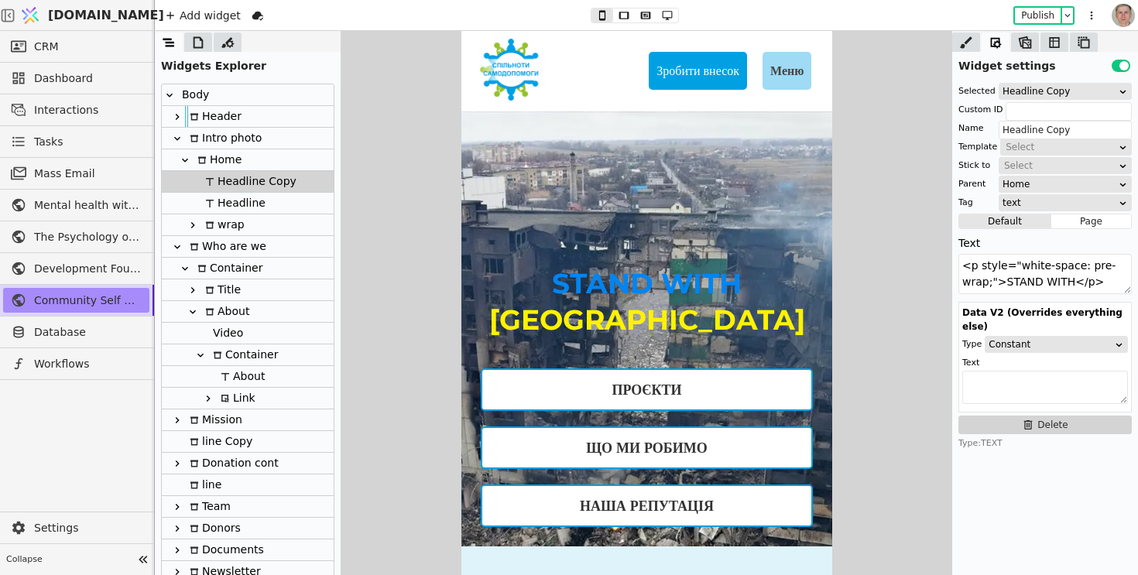
click at [252, 203] on div "Headline" at bounding box center [233, 203] width 65 height 21
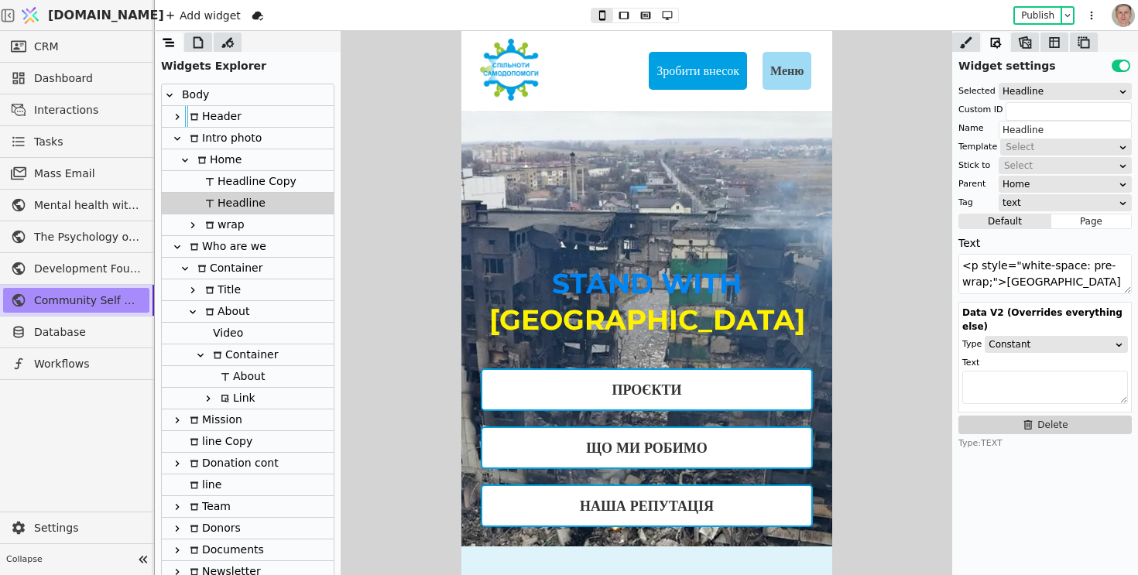
click at [259, 178] on div "Headline Copy" at bounding box center [249, 181] width 96 height 21
type input "Headline Copy"
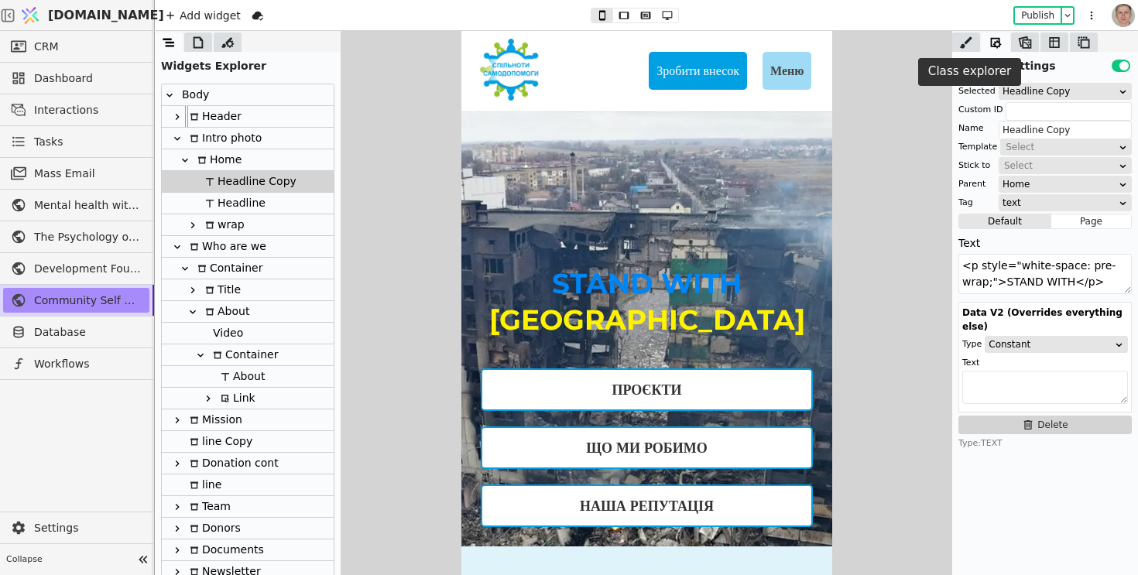
click at [966, 46] on icon at bounding box center [966, 42] width 15 height 15
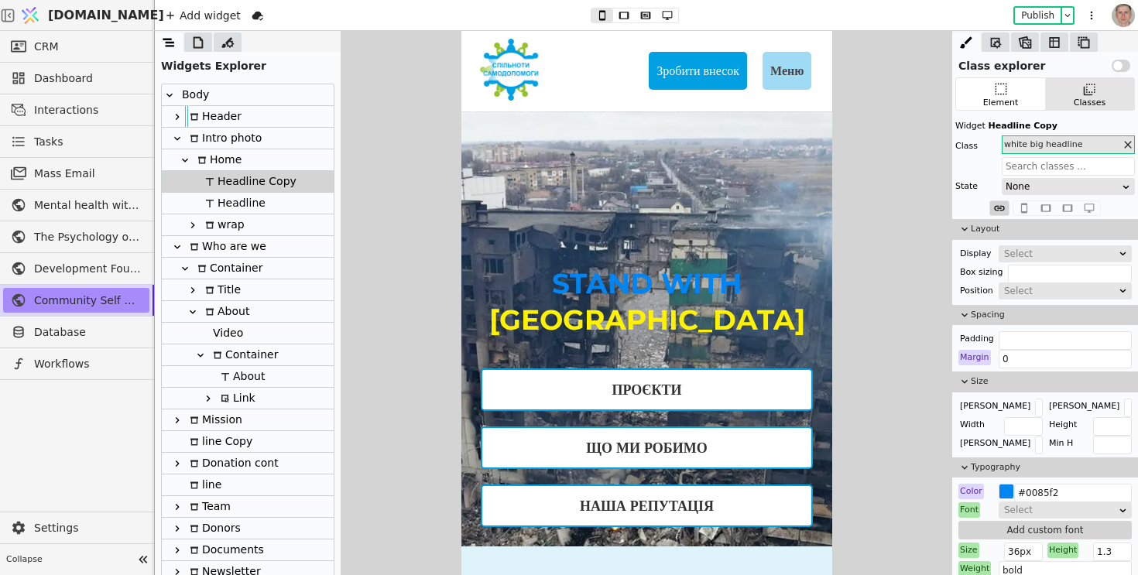
click at [240, 159] on div "Home" at bounding box center [248, 160] width 172 height 22
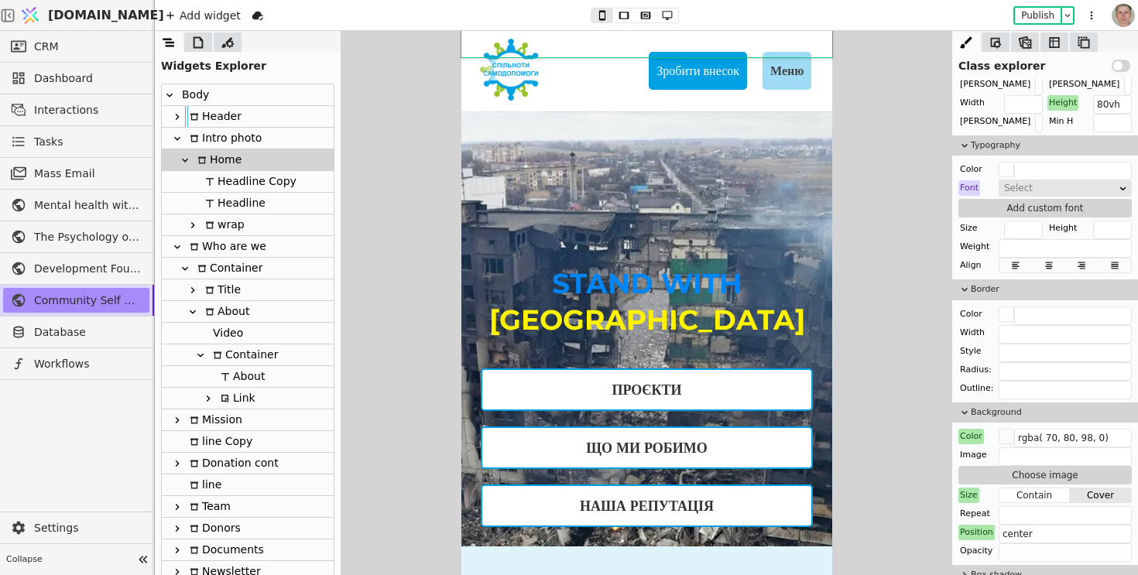
scroll to position [528, 0]
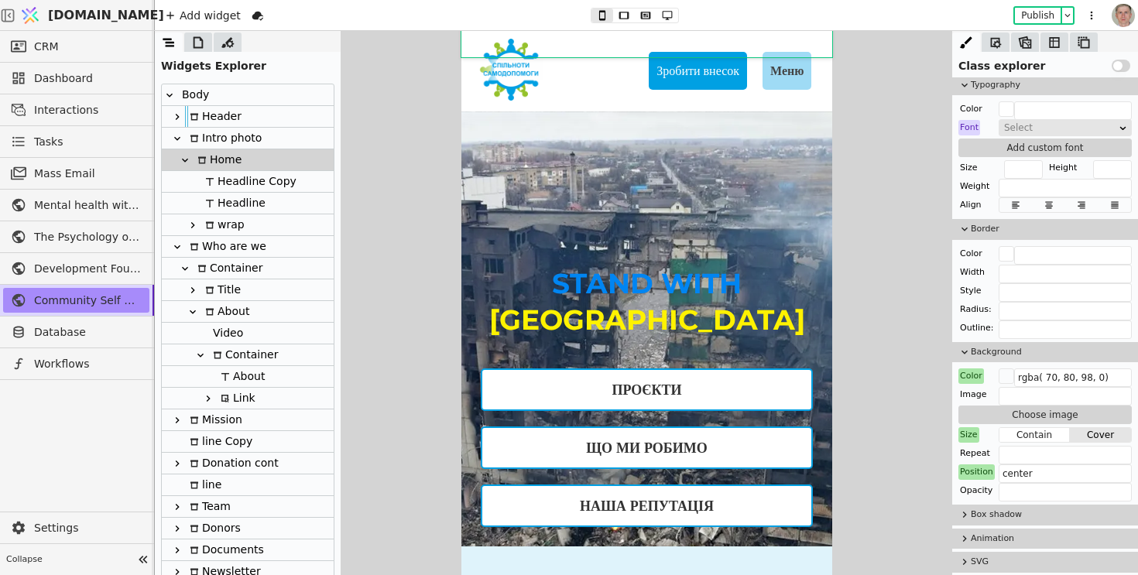
click at [643, 293] on p "STAND WITH" at bounding box center [646, 284] width 332 height 36
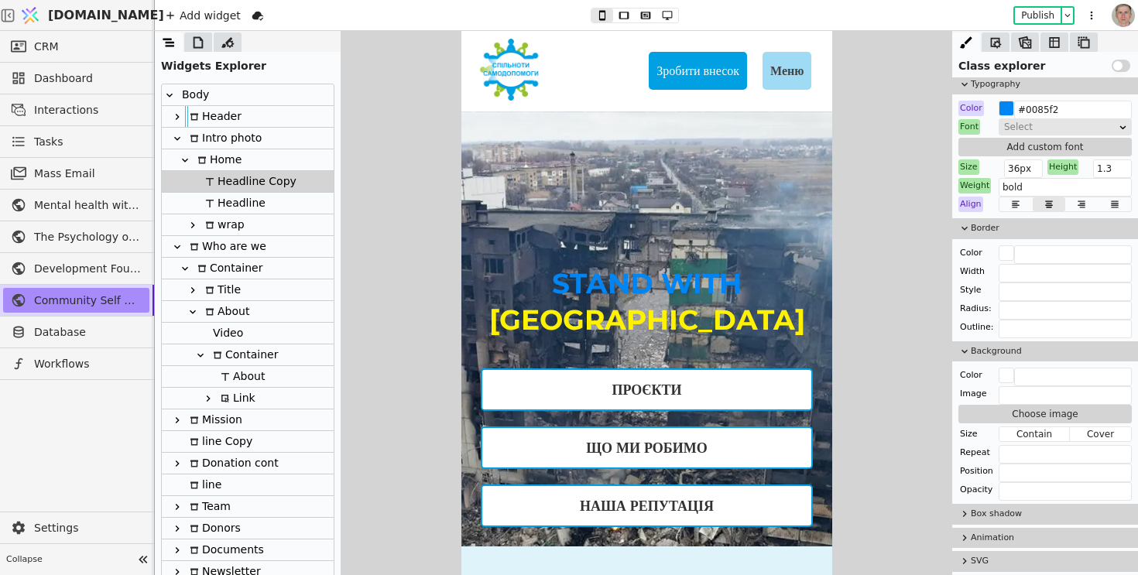
scroll to position [383, 0]
click at [629, 286] on p "STAND WITH" at bounding box center [646, 284] width 332 height 36
click at [630, 322] on p "[GEOGRAPHIC_DATA]" at bounding box center [646, 320] width 332 height 36
click at [630, 279] on p "STAND WITH" at bounding box center [646, 284] width 332 height 36
click at [635, 313] on p "[GEOGRAPHIC_DATA]" at bounding box center [646, 320] width 332 height 36
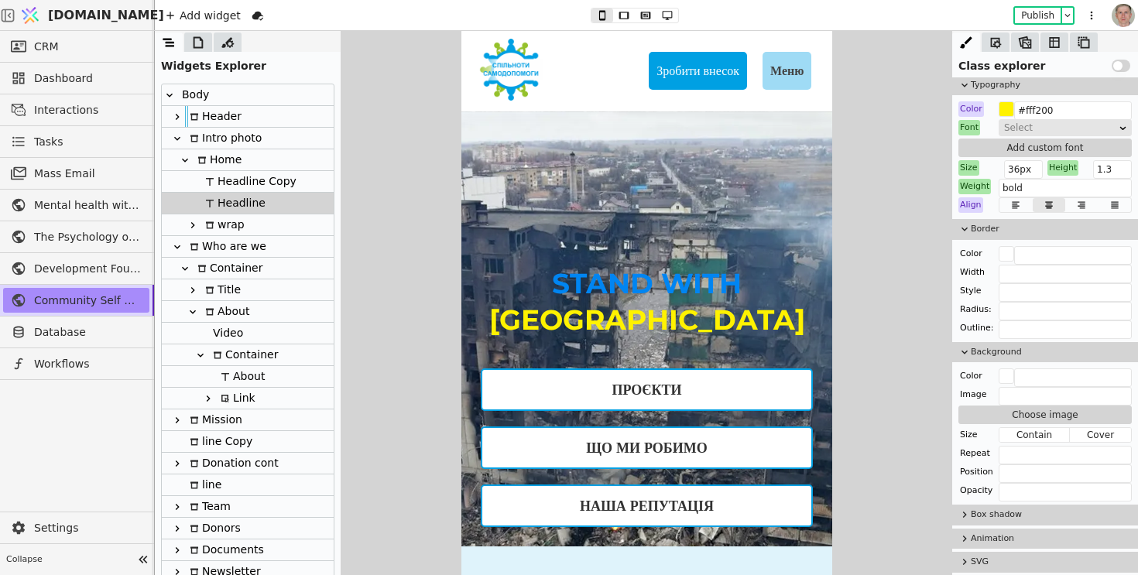
click at [633, 277] on p "STAND WITH" at bounding box center [646, 284] width 332 height 36
click at [625, 322] on p "[GEOGRAPHIC_DATA]" at bounding box center [646, 320] width 332 height 36
click at [636, 292] on p "STAND WITH" at bounding box center [646, 284] width 332 height 36
click at [230, 161] on div "Home" at bounding box center [217, 159] width 49 height 21
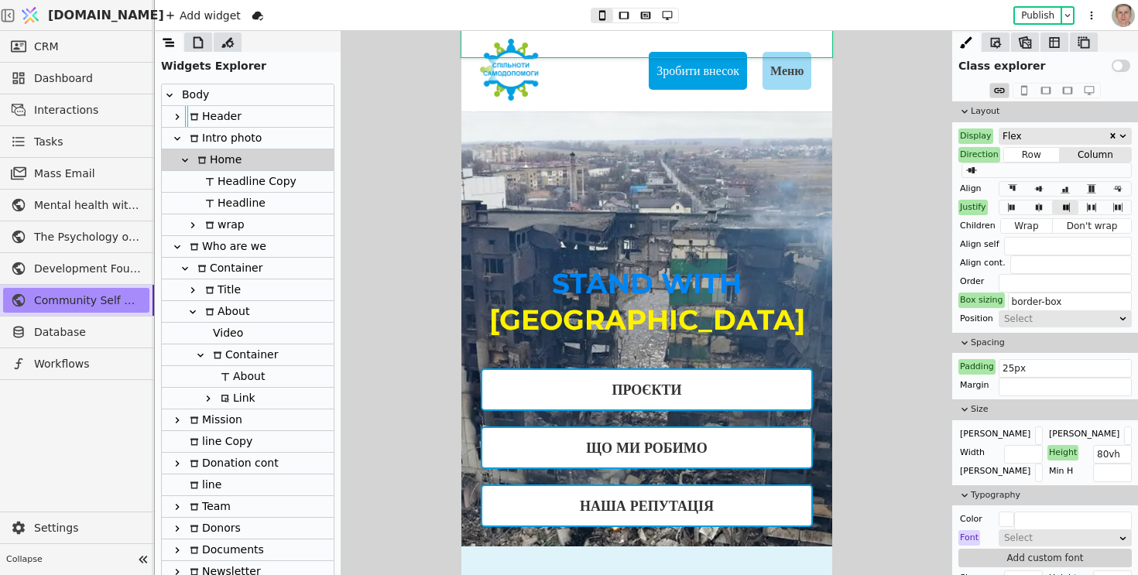
scroll to position [115, 0]
click at [647, 283] on p "STAND WITH" at bounding box center [646, 284] width 332 height 36
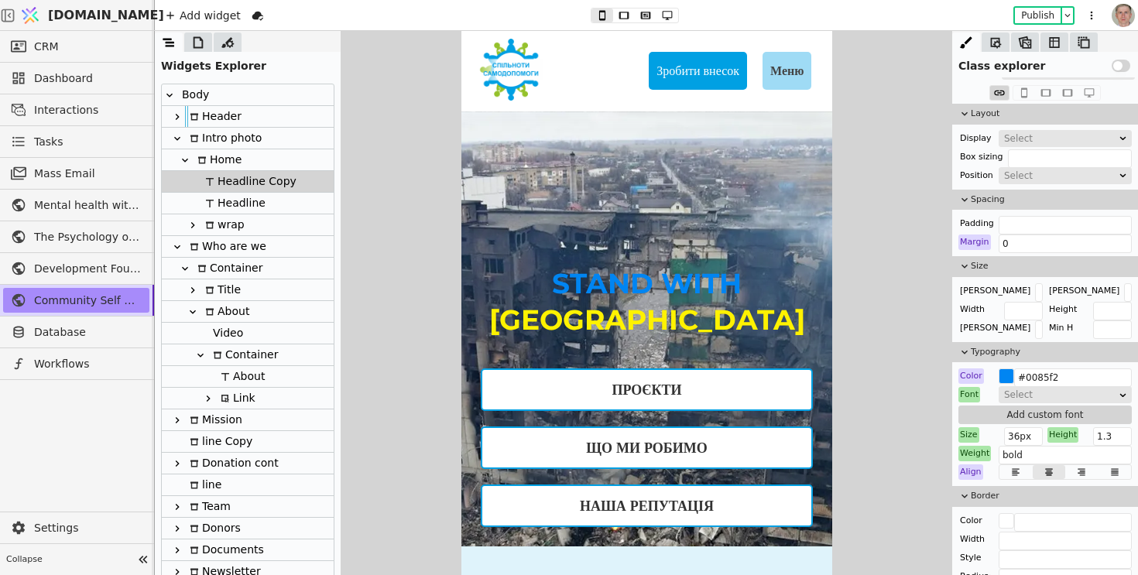
click at [241, 183] on div "Headline Copy" at bounding box center [249, 181] width 96 height 21
click at [997, 36] on icon at bounding box center [995, 42] width 15 height 15
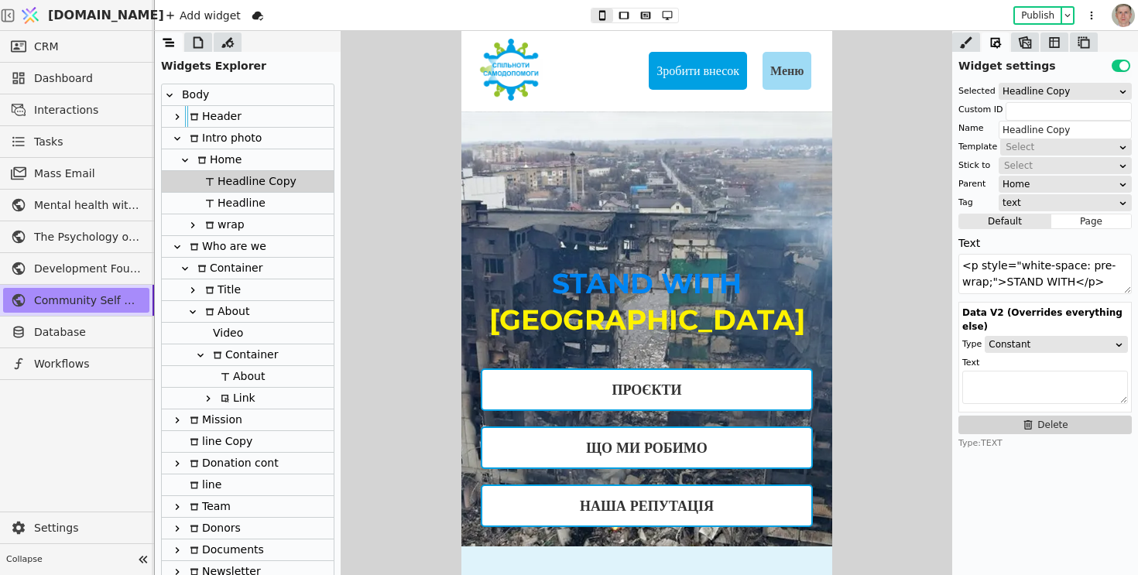
drag, startPoint x: 1001, startPoint y: 283, endPoint x: 899, endPoint y: 224, distance: 118.3
click at [899, 224] on div "Widget settings Use setting Selected Headline Copy Custom ID Name Headline Copy…" at bounding box center [647, 303] width 984 height 544
click at [1062, 280] on textarea "STAND WITH</p>" at bounding box center [1045, 274] width 173 height 40
type textarea "STAND WITH"
click at [618, 321] on p "[GEOGRAPHIC_DATA]" at bounding box center [646, 320] width 332 height 36
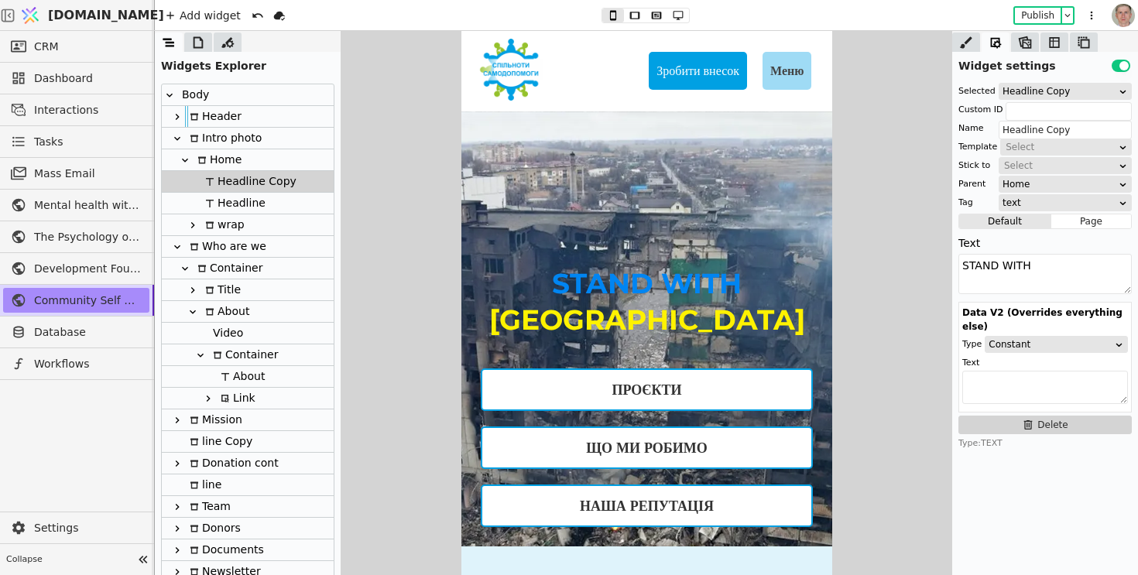
type input "Headline"
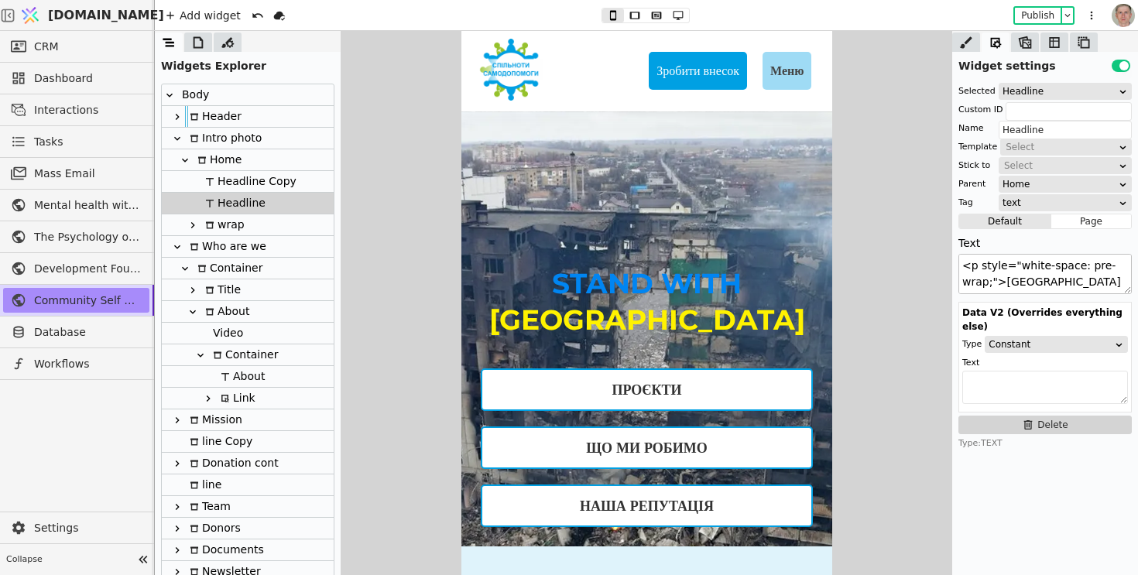
click at [1080, 281] on textarea "<p style="white-space: pre-wrap;">[GEOGRAPHIC_DATA]</p>" at bounding box center [1045, 274] width 173 height 40
drag, startPoint x: 1004, startPoint y: 284, endPoint x: 960, endPoint y: 262, distance: 49.5
click at [960, 262] on textarea "<p style="white-space: pre-wrap;">[GEOGRAPHIC_DATA]" at bounding box center [1045, 274] width 173 height 40
type textarea "[GEOGRAPHIC_DATA]"
click at [262, 175] on div "Headline Copy" at bounding box center [249, 181] width 96 height 21
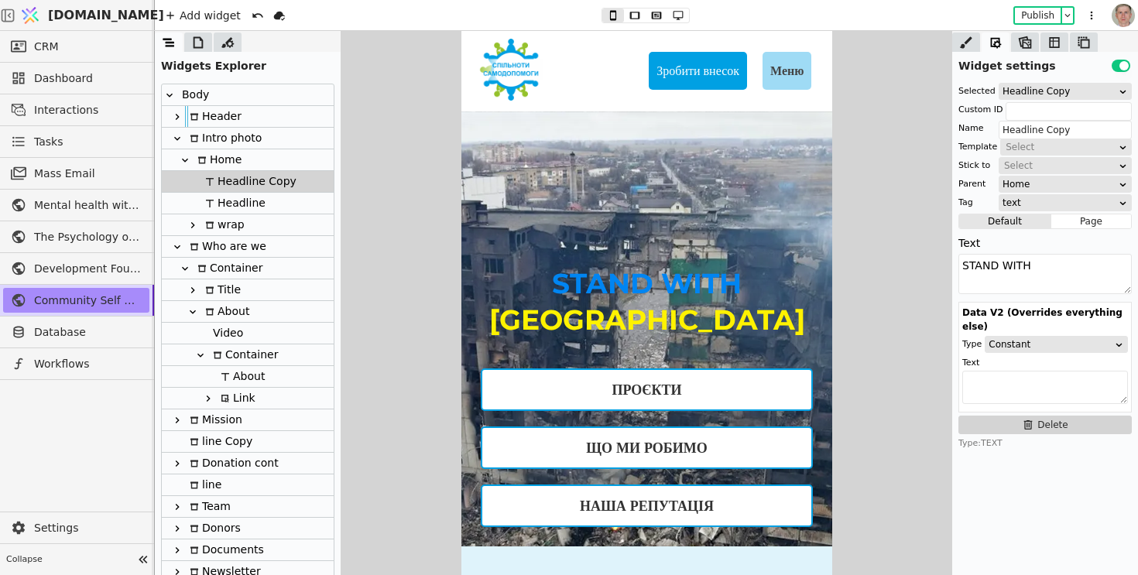
click at [249, 163] on div "Home" at bounding box center [248, 160] width 172 height 22
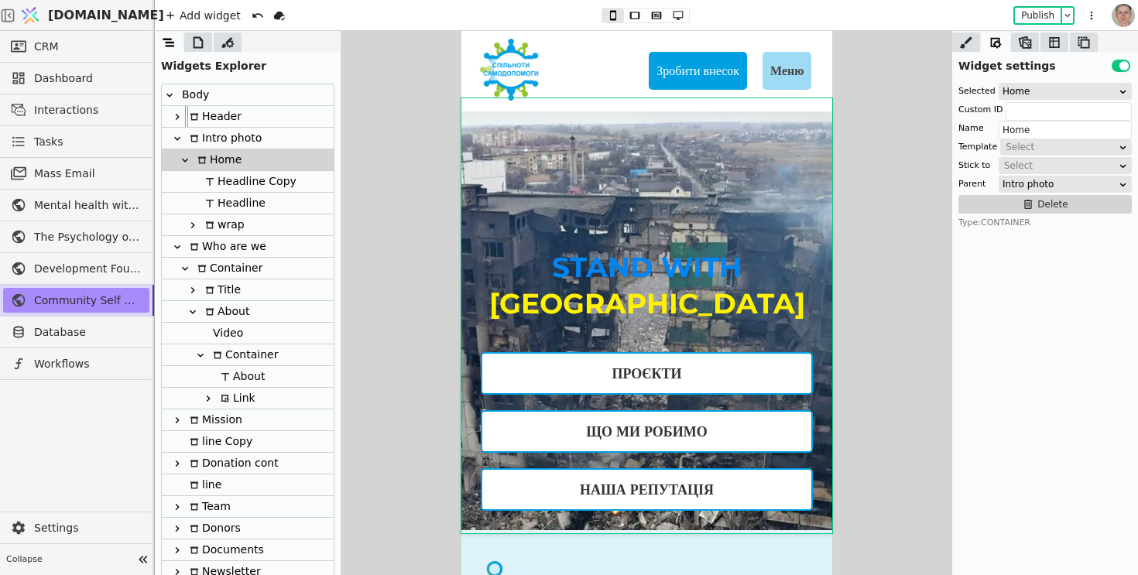
scroll to position [16, 0]
click at [234, 139] on div "Intro photo" at bounding box center [223, 138] width 77 height 21
type input "Intro photo"
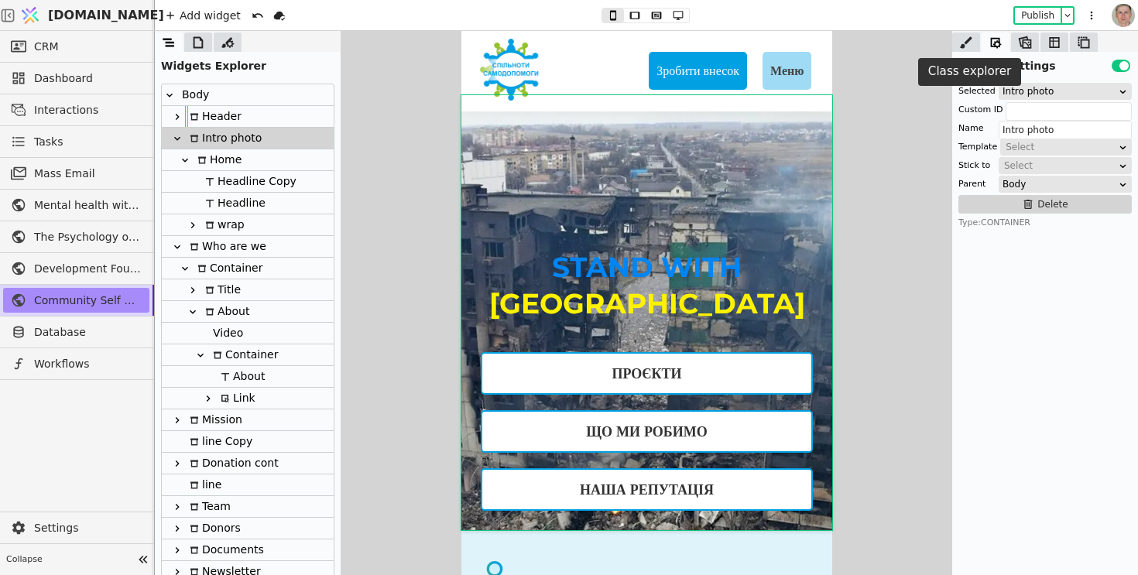
click at [968, 41] on icon at bounding box center [966, 42] width 12 height 12
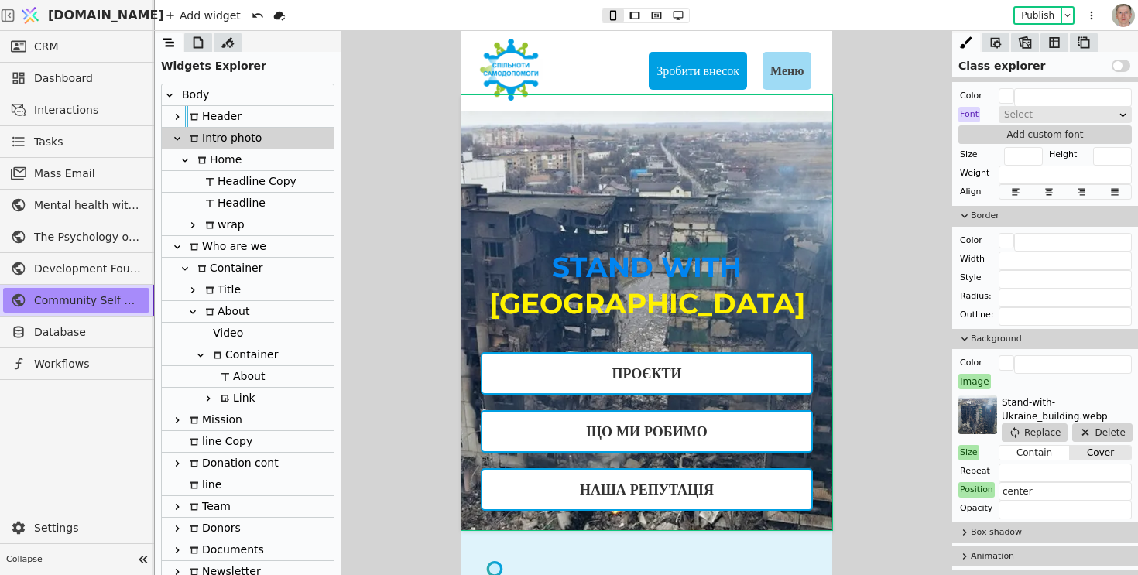
scroll to position [414, 0]
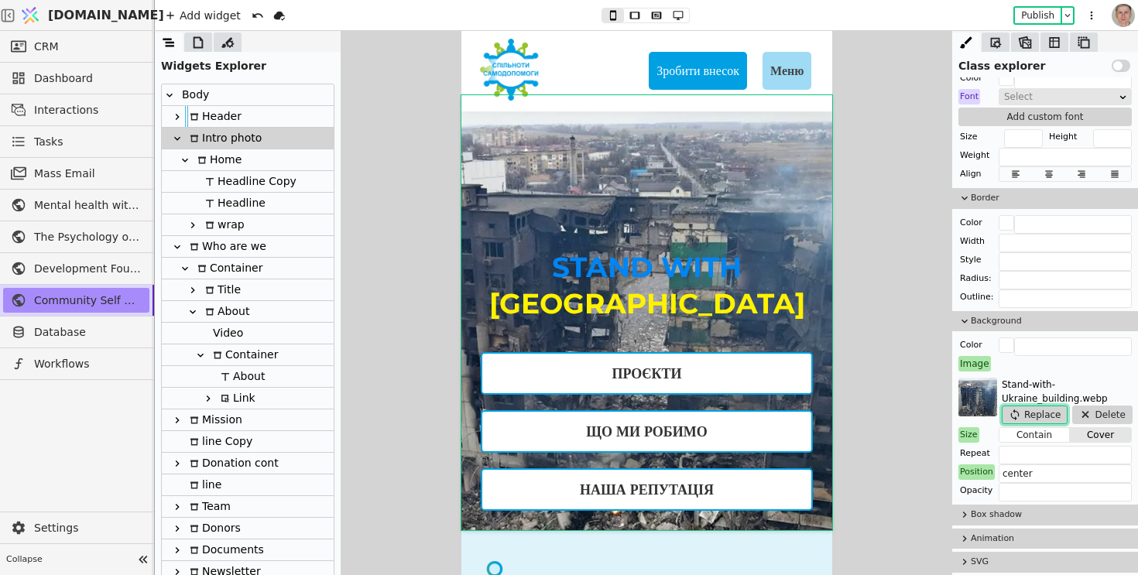
click at [1038, 417] on button "Replace" at bounding box center [1035, 415] width 66 height 19
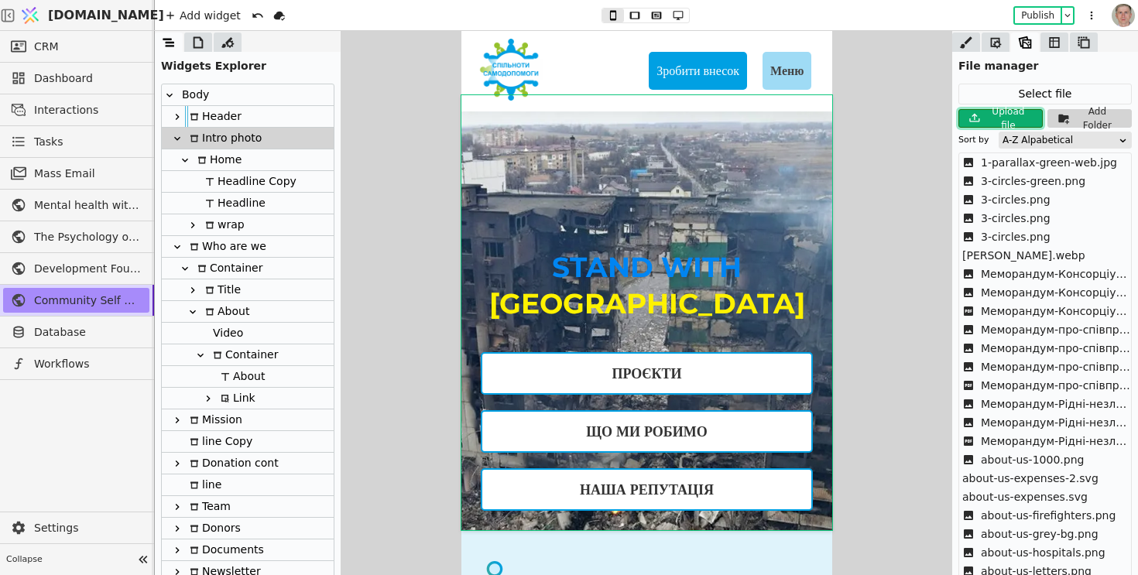
click at [1006, 118] on div "Upload file" at bounding box center [1010, 119] width 52 height 28
click at [637, 16] on icon at bounding box center [635, 15] width 10 height 7
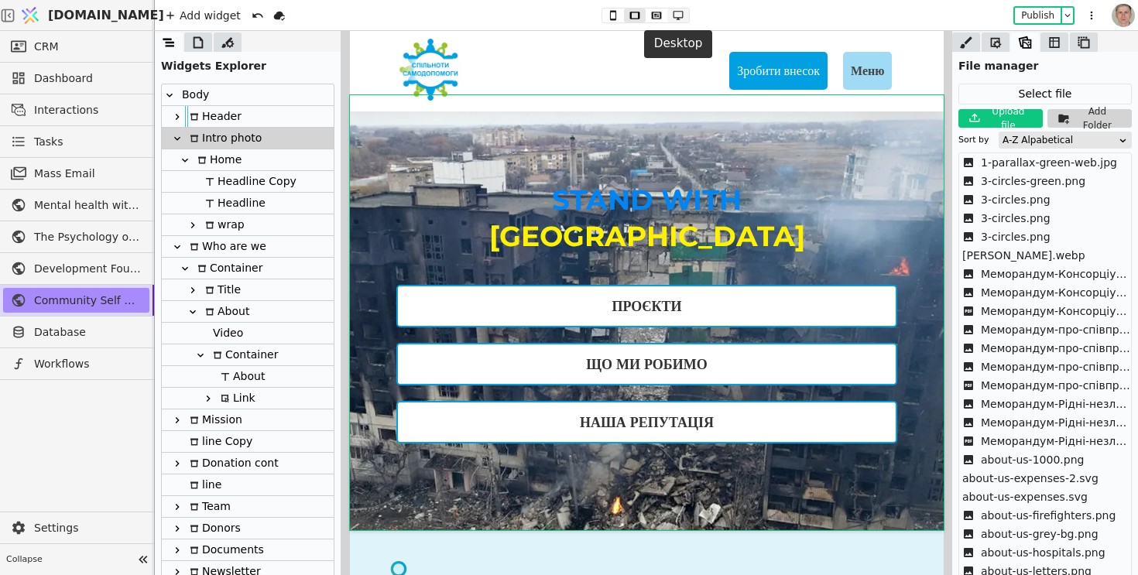
click at [675, 15] on icon at bounding box center [678, 15] width 19 height 11
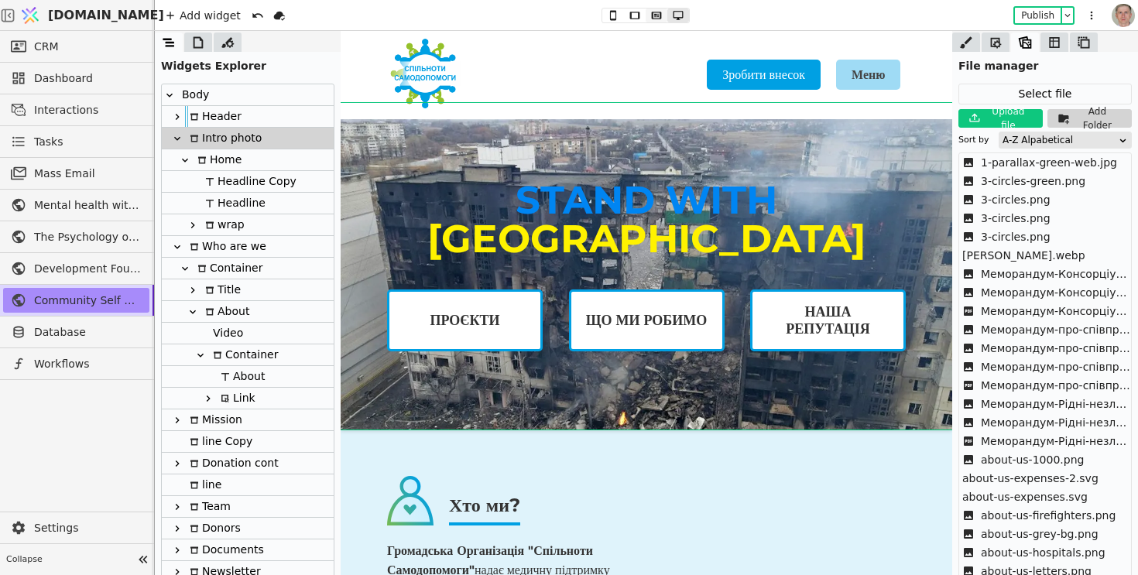
click at [654, 21] on button at bounding box center [657, 16] width 22 height 14
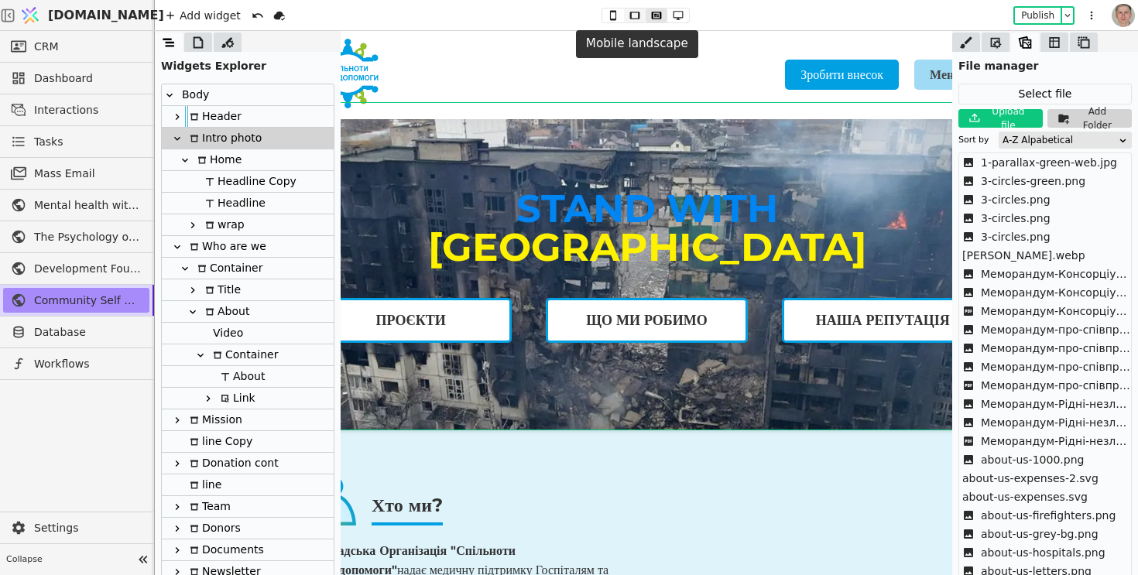
click at [633, 20] on icon at bounding box center [635, 15] width 19 height 11
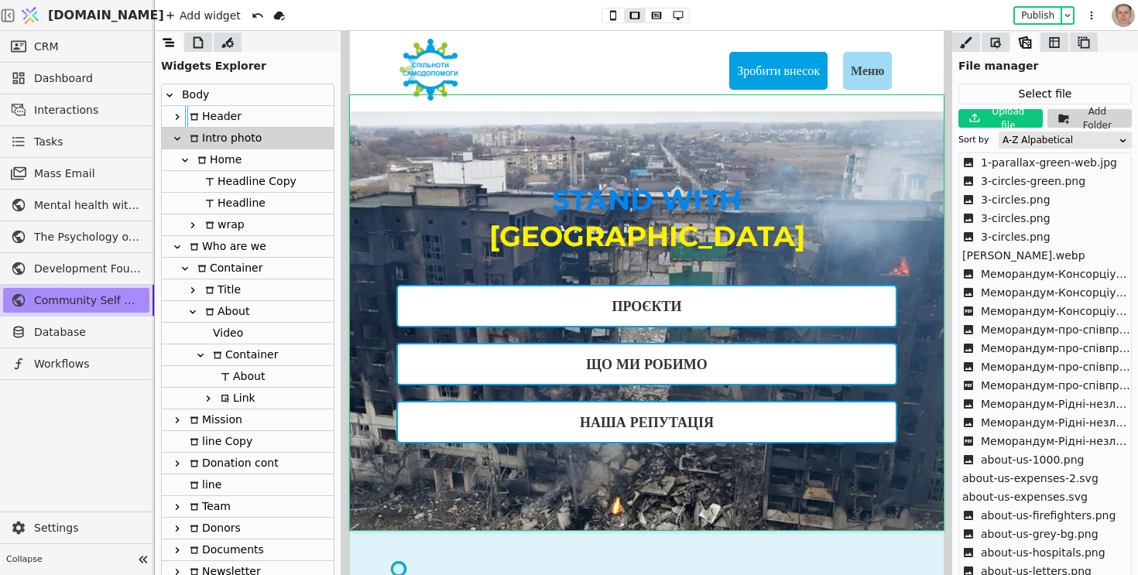
click at [624, 19] on button at bounding box center [635, 16] width 22 height 14
click at [615, 13] on icon at bounding box center [613, 15] width 19 height 11
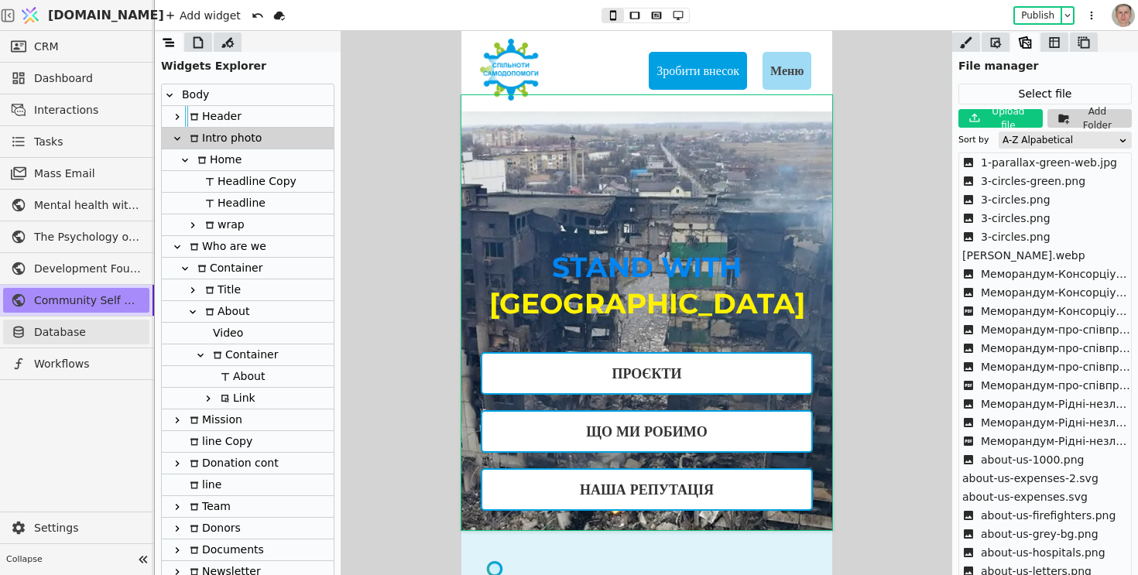
click at [83, 332] on span "Database" at bounding box center [88, 332] width 108 height 16
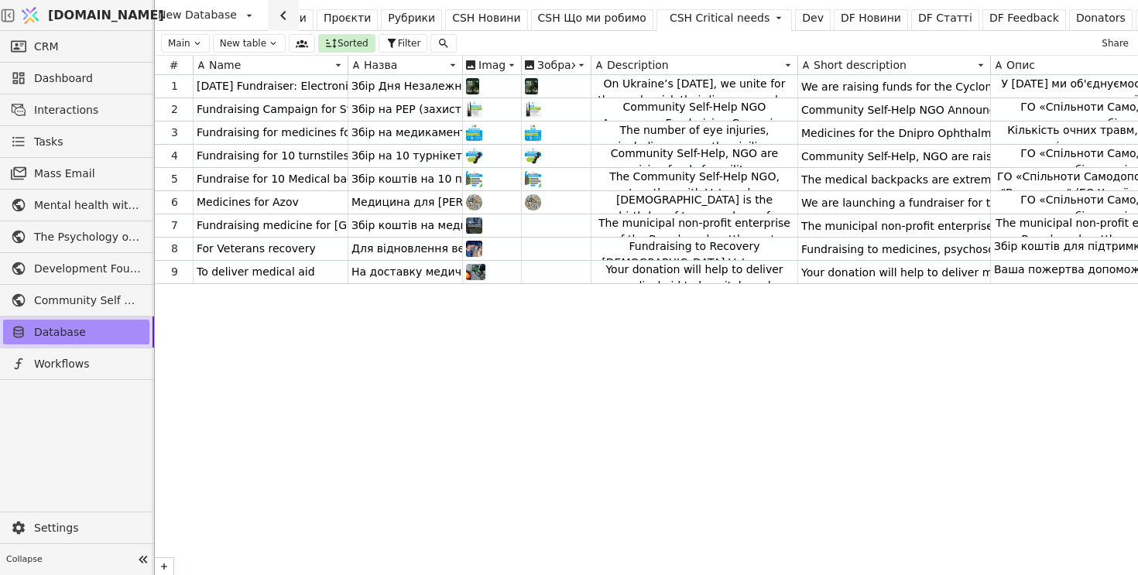
scroll to position [0, 25]
click at [965, 15] on div "DF Feedback" at bounding box center [1000, 18] width 70 height 16
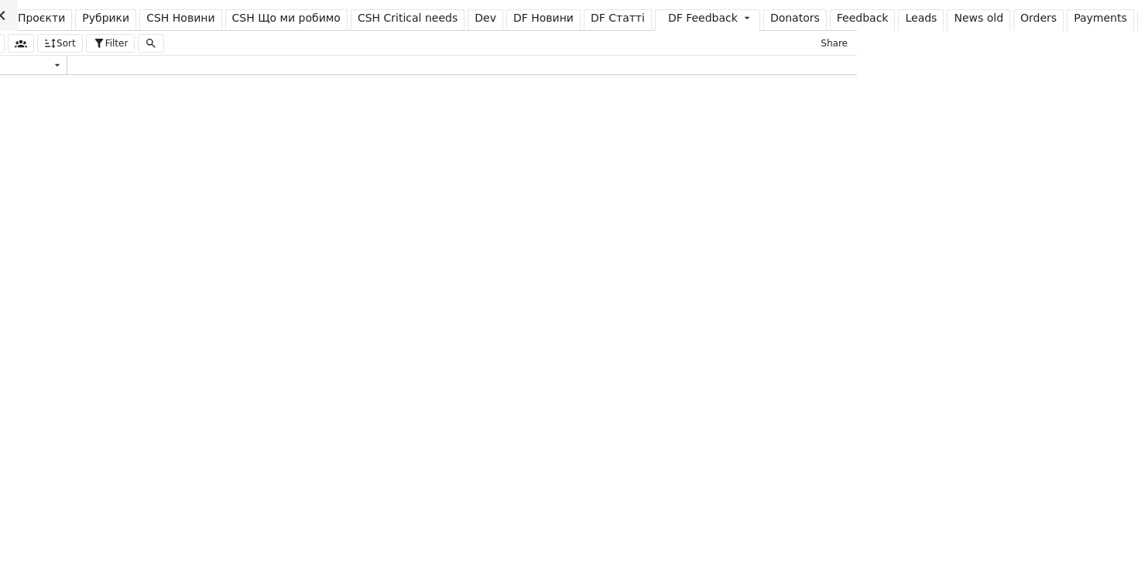
scroll to position [0, 459]
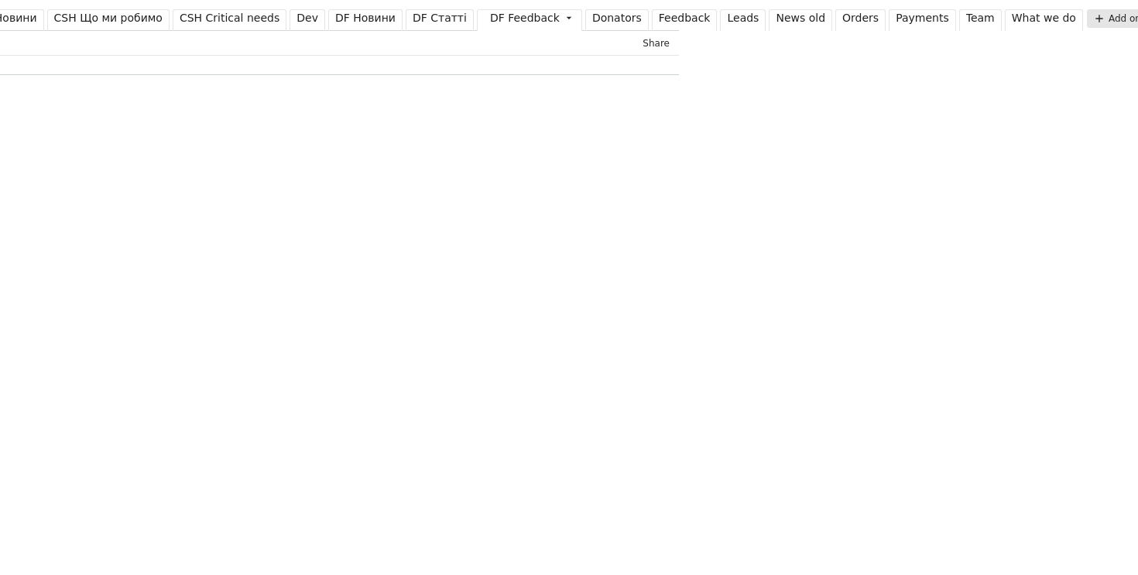
click at [843, 17] on div "Orders" at bounding box center [861, 18] width 36 height 16
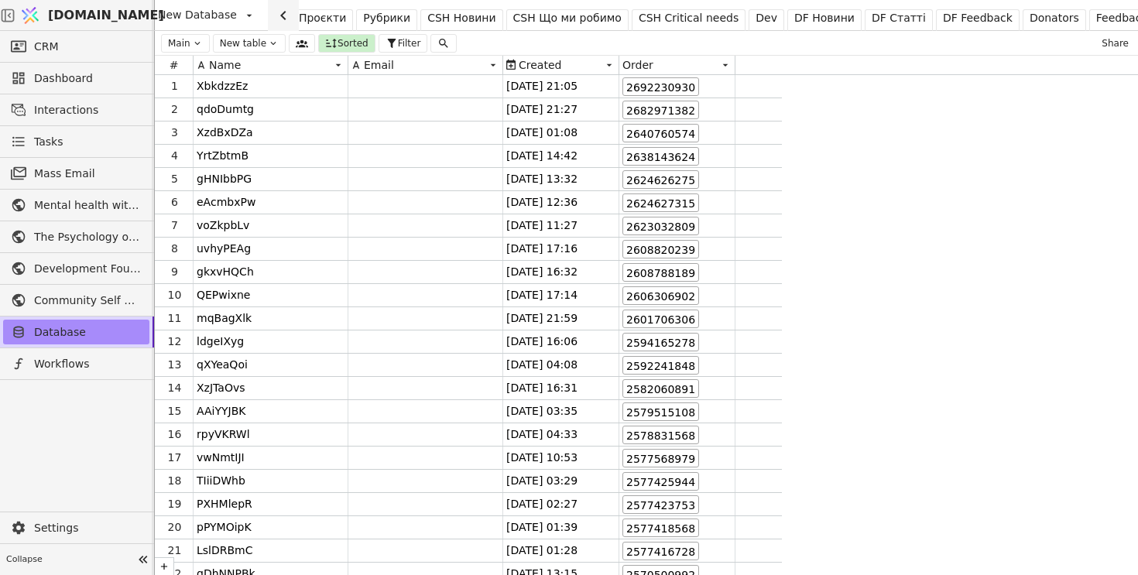
click at [274, 14] on icon at bounding box center [283, 15] width 19 height 19
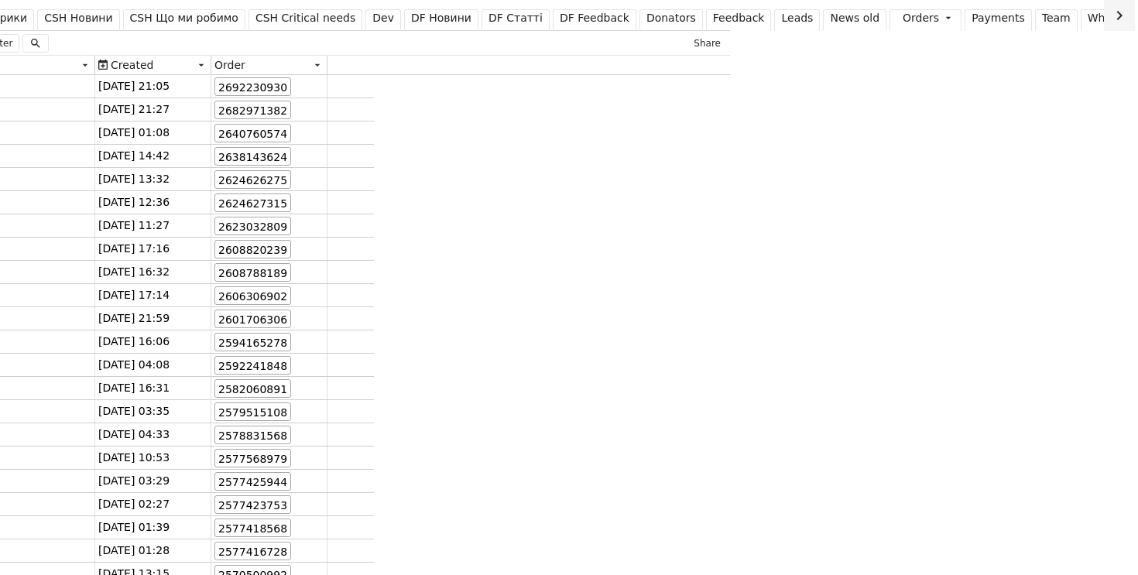
scroll to position [0, 459]
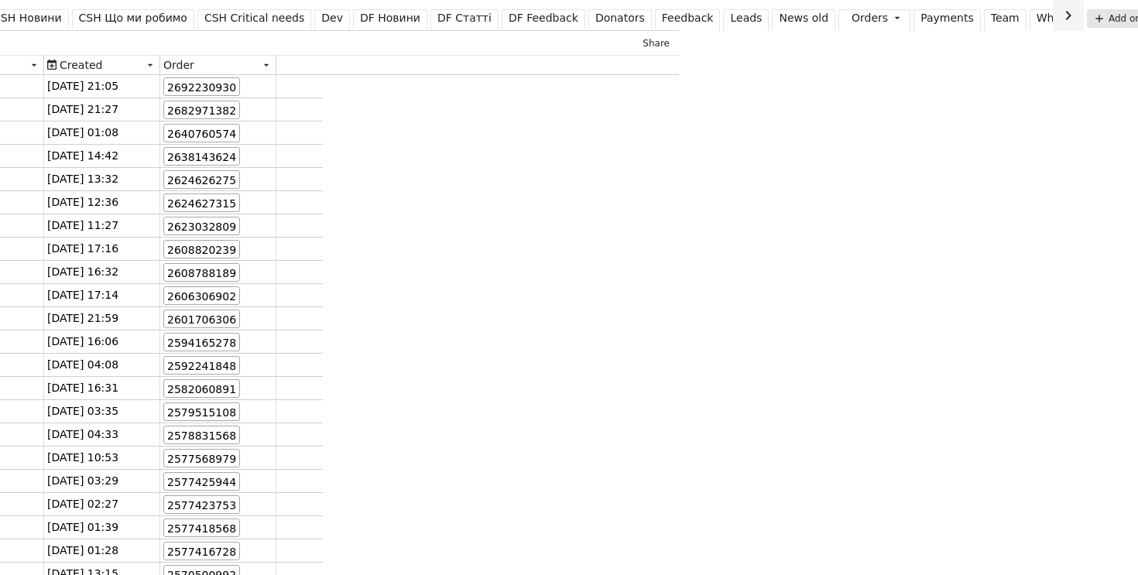
click at [1059, 19] on icon at bounding box center [1068, 15] width 19 height 19
click at [1012, 19] on div "What we do" at bounding box center [1044, 18] width 64 height 16
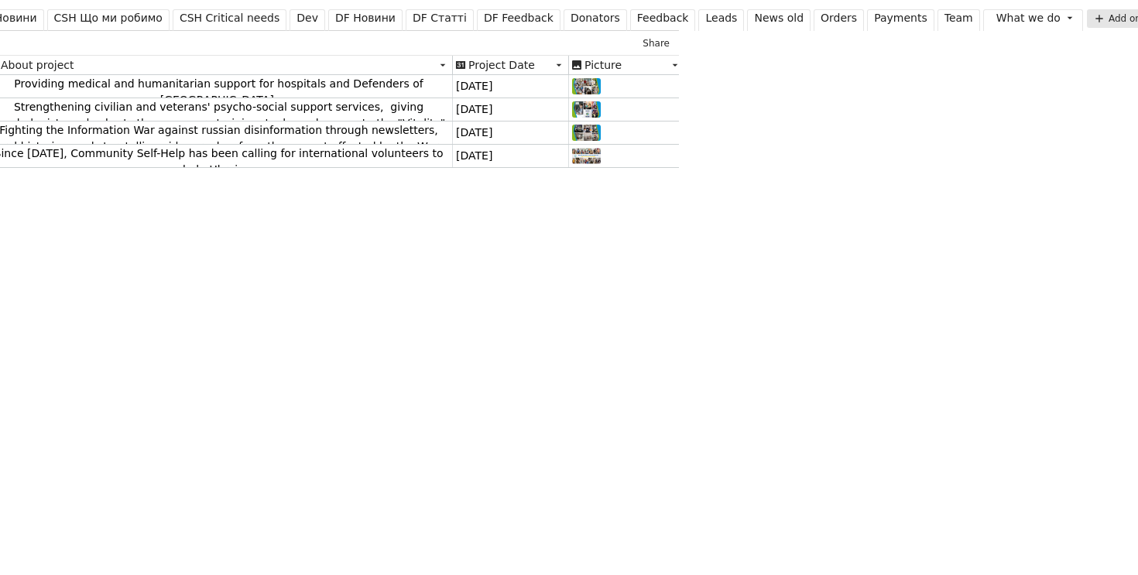
click at [705, 15] on div "Leads" at bounding box center [721, 18] width 32 height 16
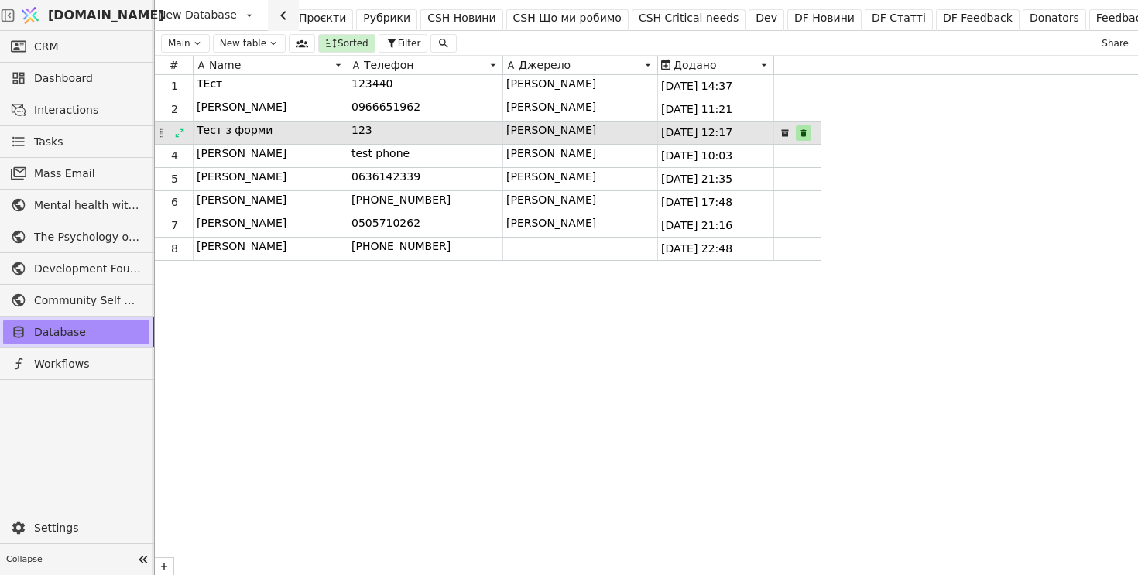
click at [804, 134] on icon at bounding box center [804, 132] width 5 height 7
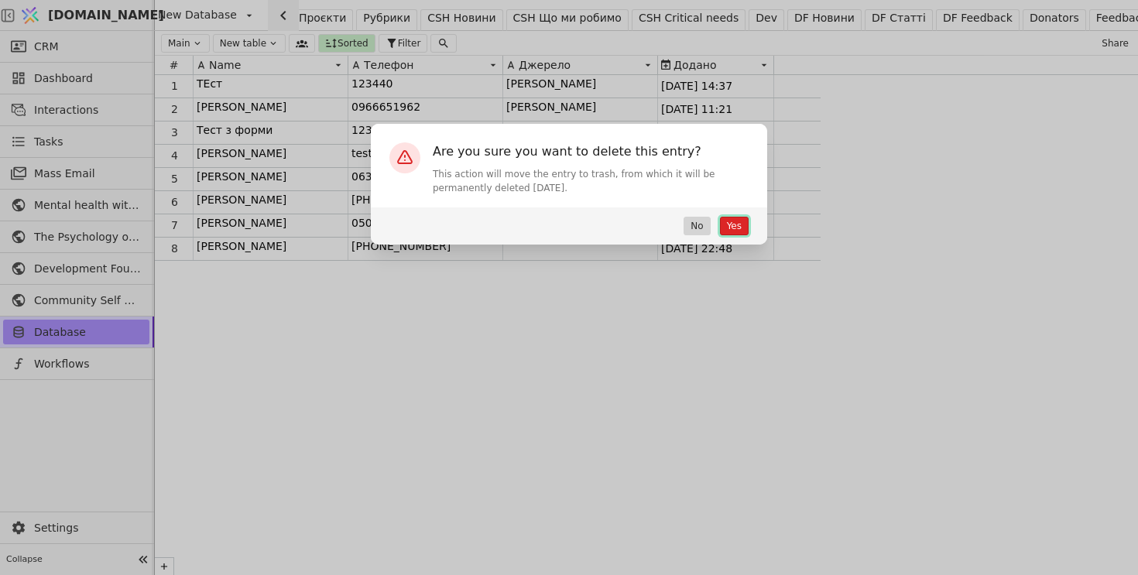
click at [730, 222] on button "Yes" at bounding box center [734, 226] width 29 height 19
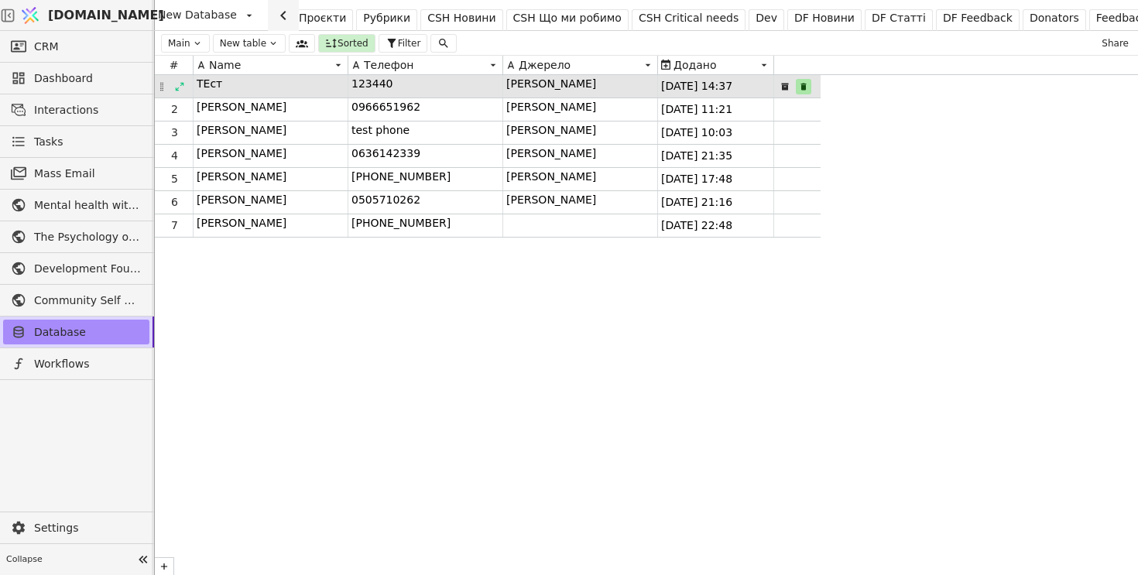
click at [804, 86] on icon at bounding box center [804, 86] width 5 height 7
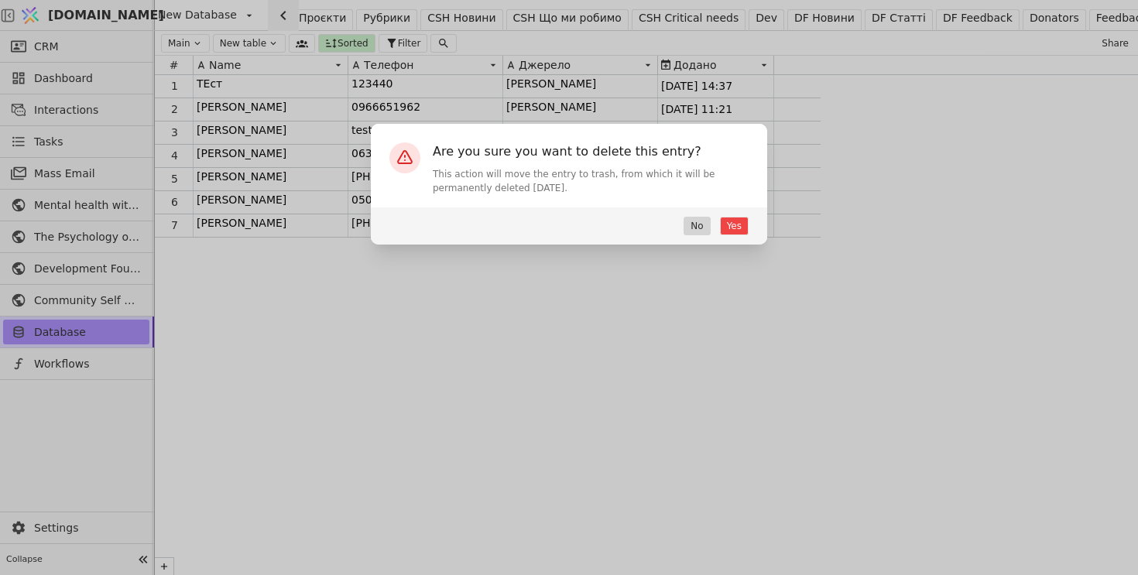
click at [739, 215] on div "Yes No" at bounding box center [569, 226] width 397 height 37
click at [739, 228] on button "Yes" at bounding box center [734, 226] width 29 height 19
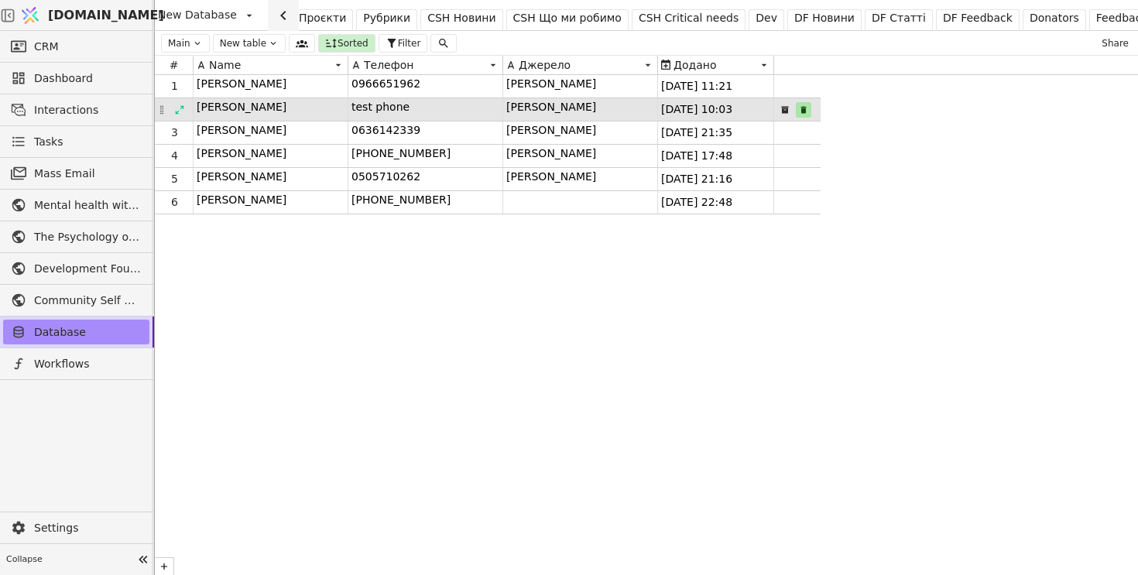
click at [805, 111] on icon at bounding box center [804, 109] width 5 height 7
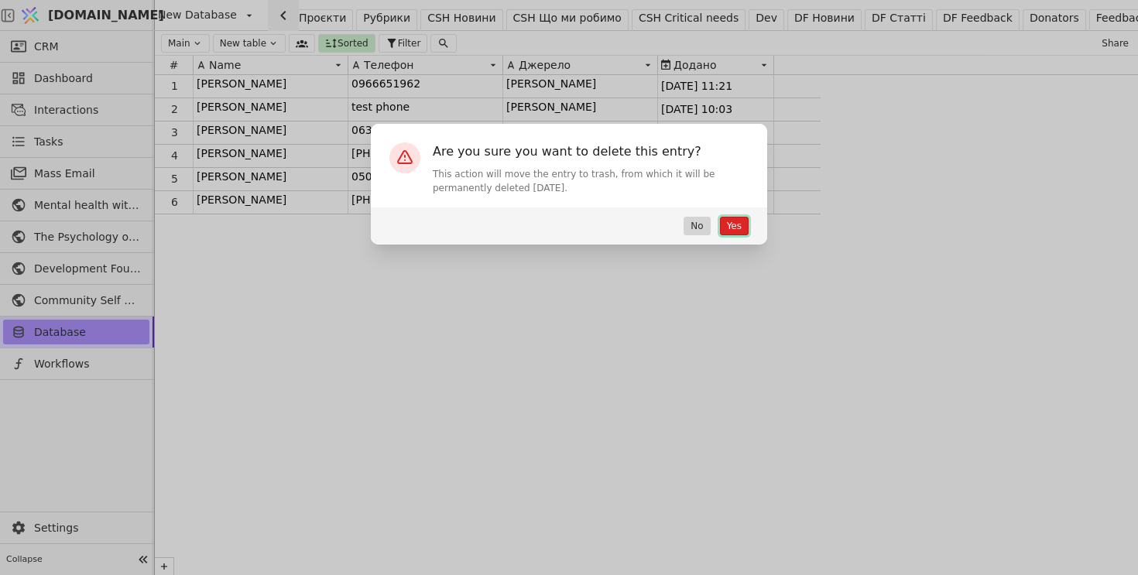
click at [737, 229] on button "Yes" at bounding box center [734, 226] width 29 height 19
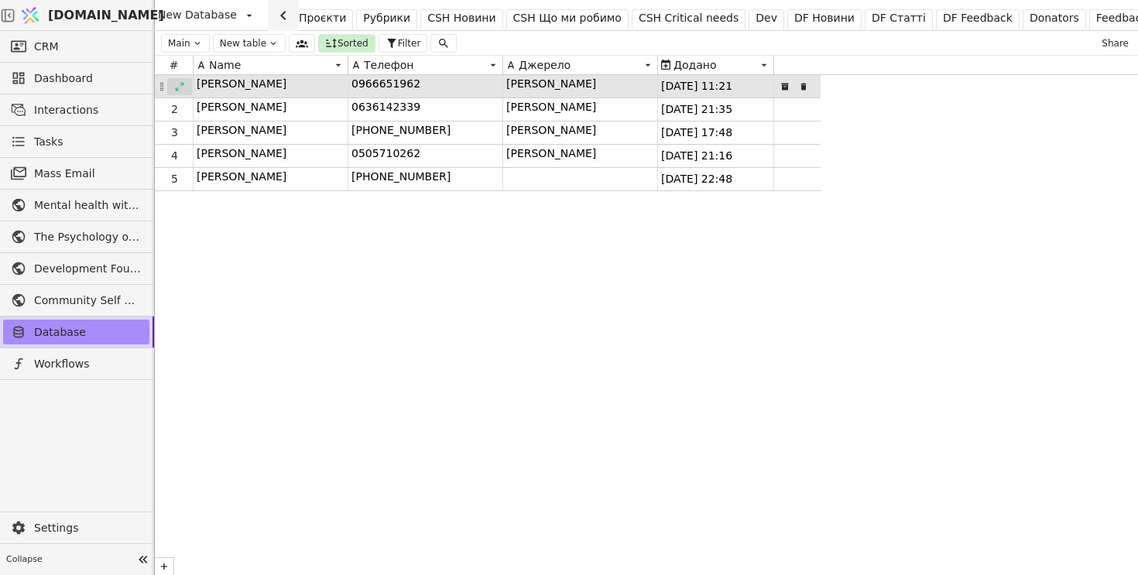
click at [178, 86] on icon at bounding box center [179, 86] width 11 height 11
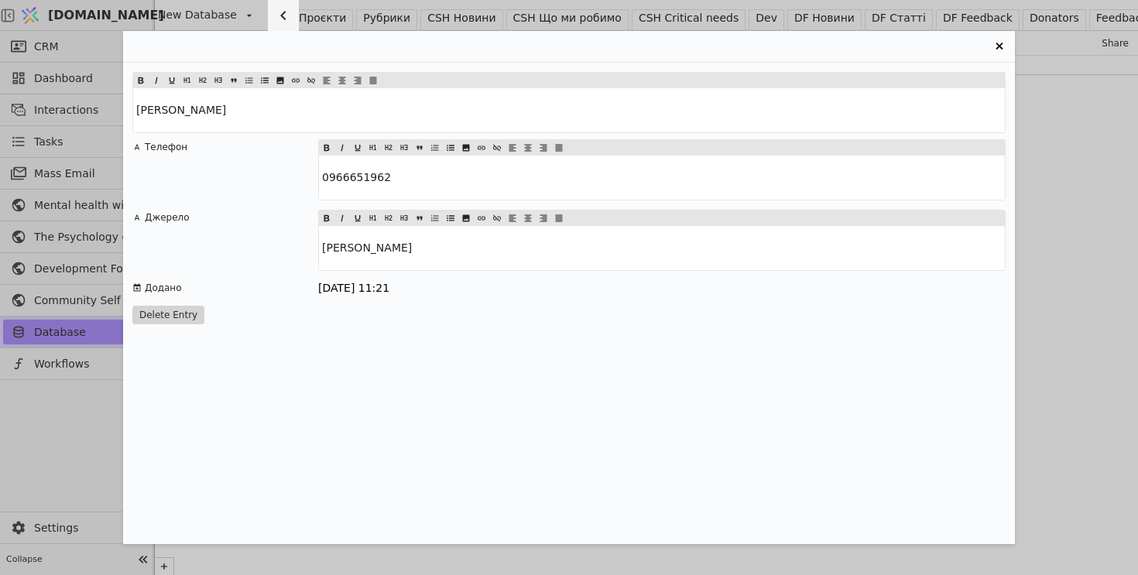
click at [1003, 45] on icon "Entry Card" at bounding box center [999, 46] width 19 height 19
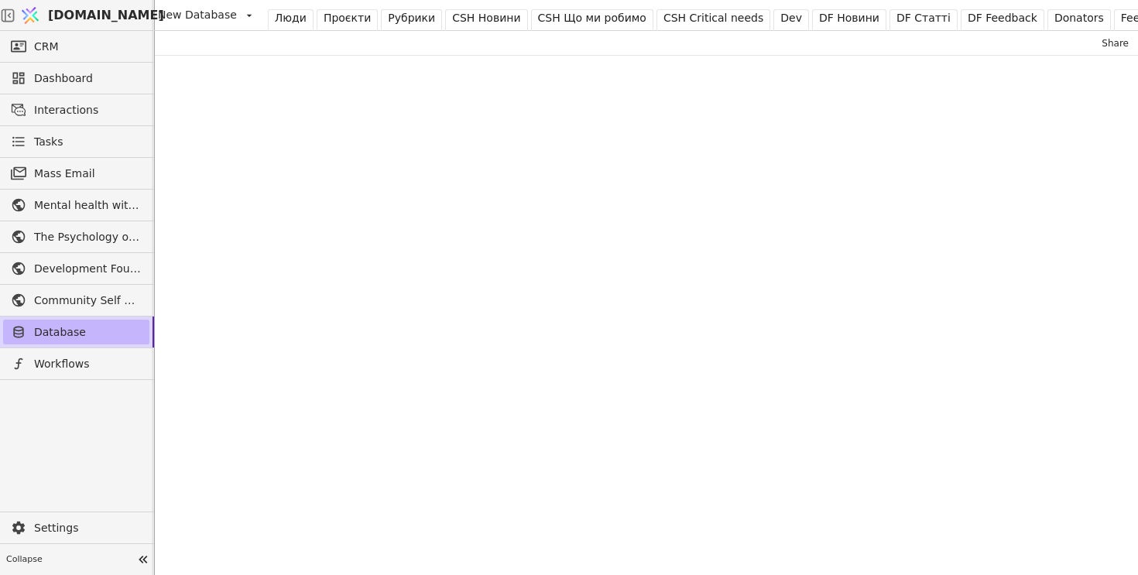
click at [74, 322] on link "Database" at bounding box center [76, 332] width 146 height 25
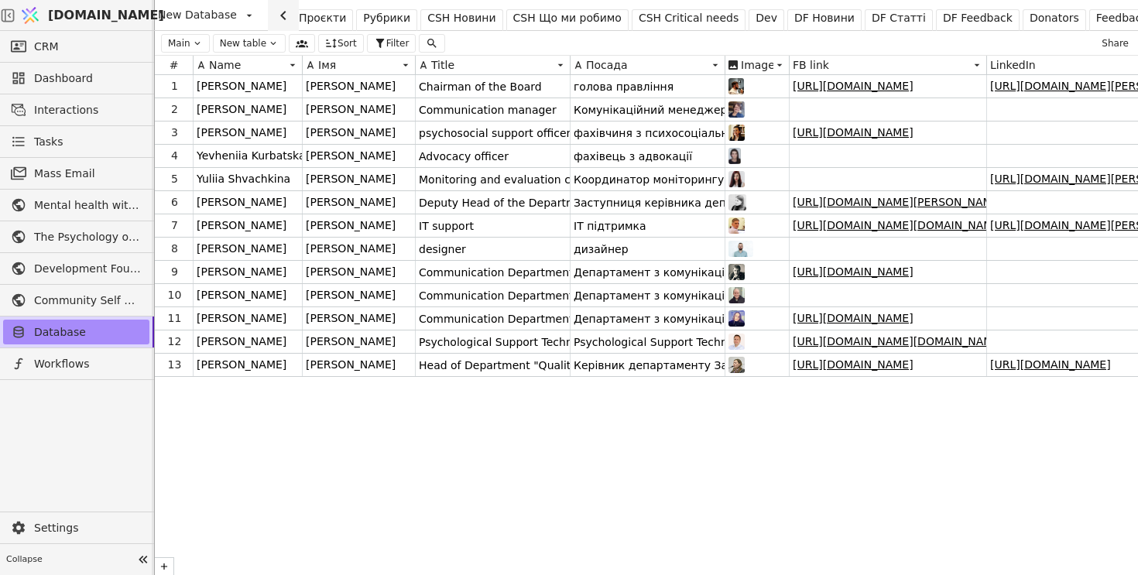
click at [274, 11] on icon at bounding box center [283, 15] width 19 height 19
click at [684, 7] on div "Люди Проєкти Рубрики CSH Новини CSH Що ми робимо CSH Critical needs Dev DF Нови…" at bounding box center [905, 22] width 1275 height 44
click at [682, 20] on div "CSH Critical needs" at bounding box center [714, 18] width 100 height 16
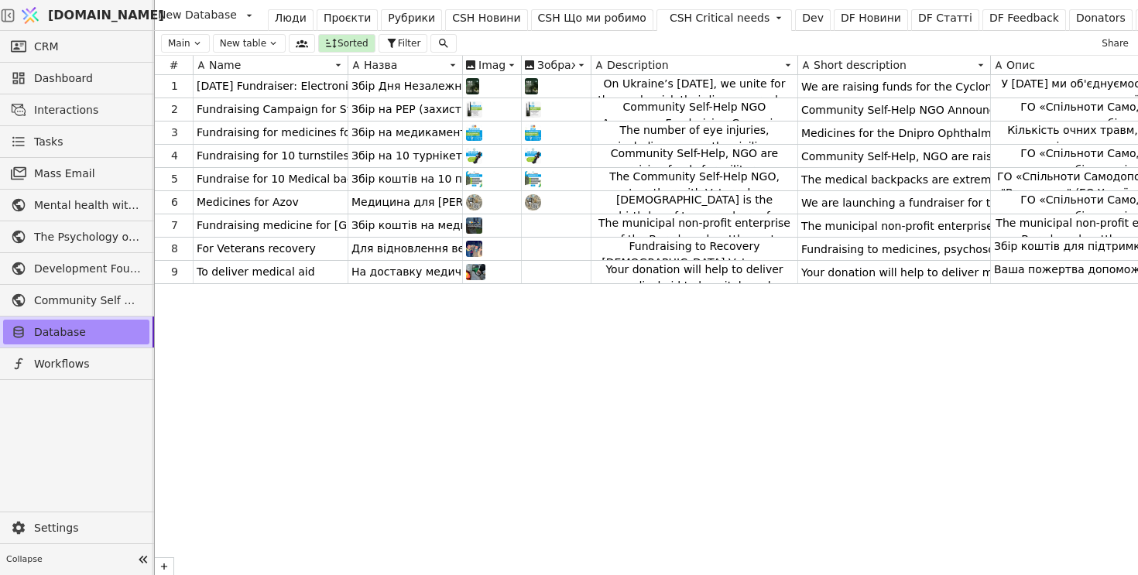
click at [269, 40] on icon at bounding box center [273, 43] width 11 height 11
click at [286, 15] on div "Люди" at bounding box center [291, 18] width 32 height 16
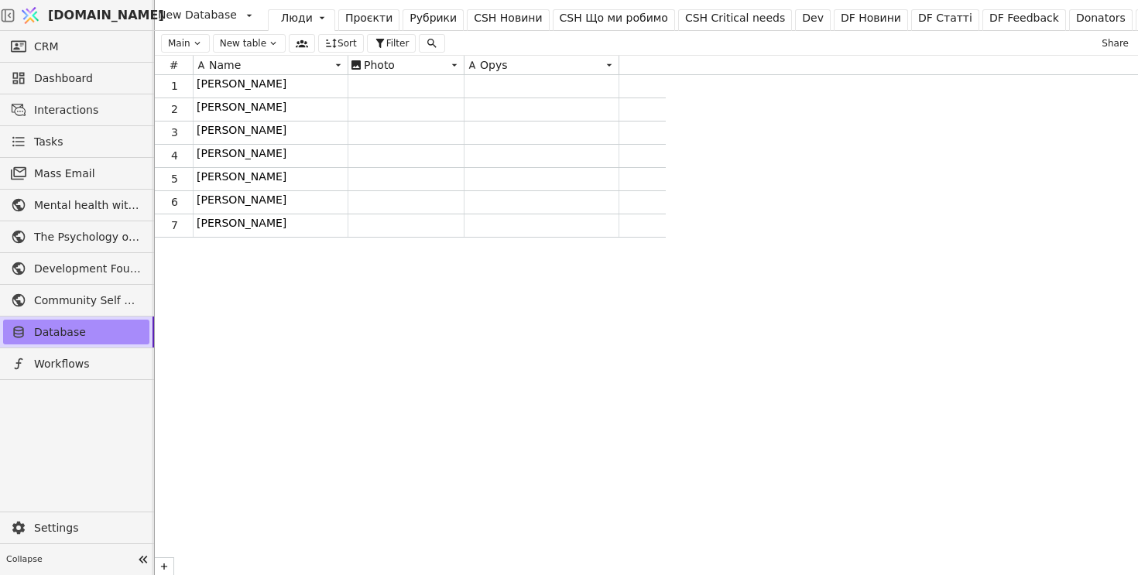
click at [728, 18] on div "CSH Critical needs" at bounding box center [735, 18] width 100 height 16
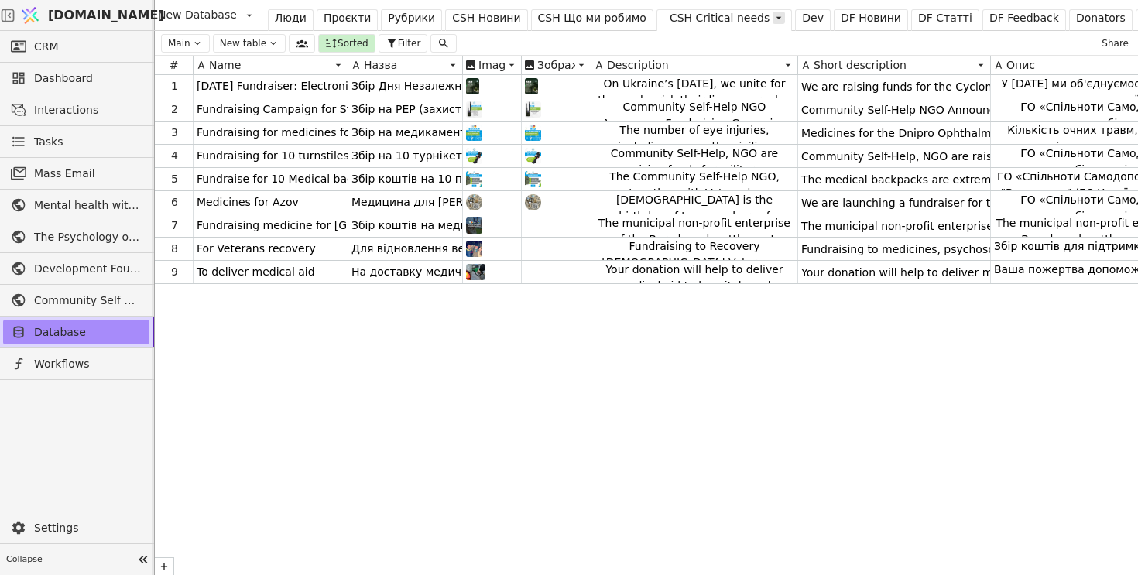
click at [773, 18] on icon at bounding box center [779, 18] width 12 height 12
click at [723, 73] on div "Edit Table" at bounding box center [714, 72] width 81 height 19
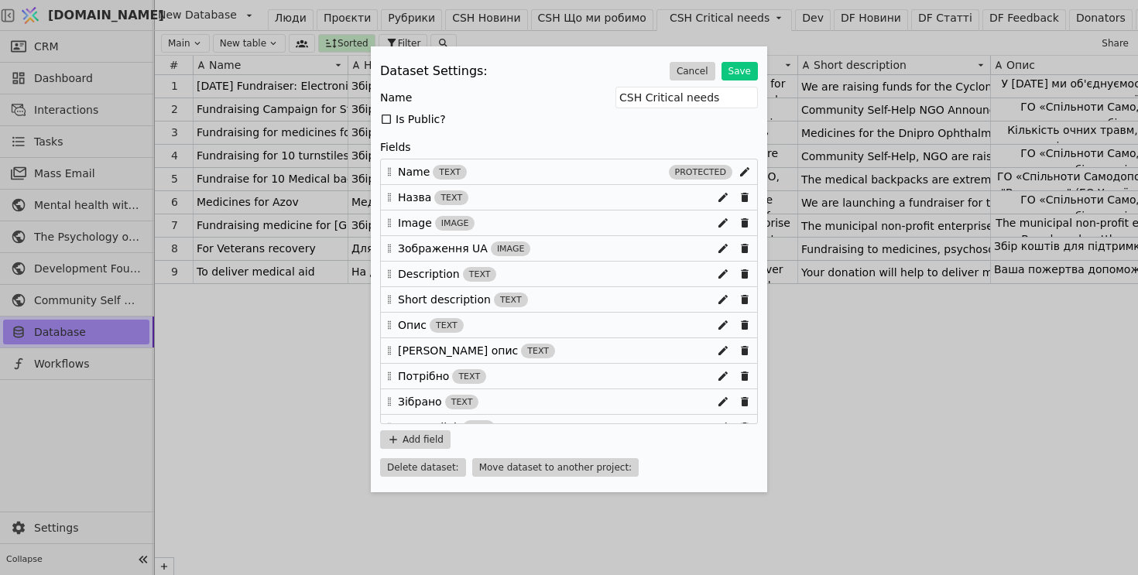
click at [290, 356] on div "Dataset Settings: Cancel Save Name CSH Critical needs Is Public? Fields Name te…" at bounding box center [569, 287] width 1138 height 575
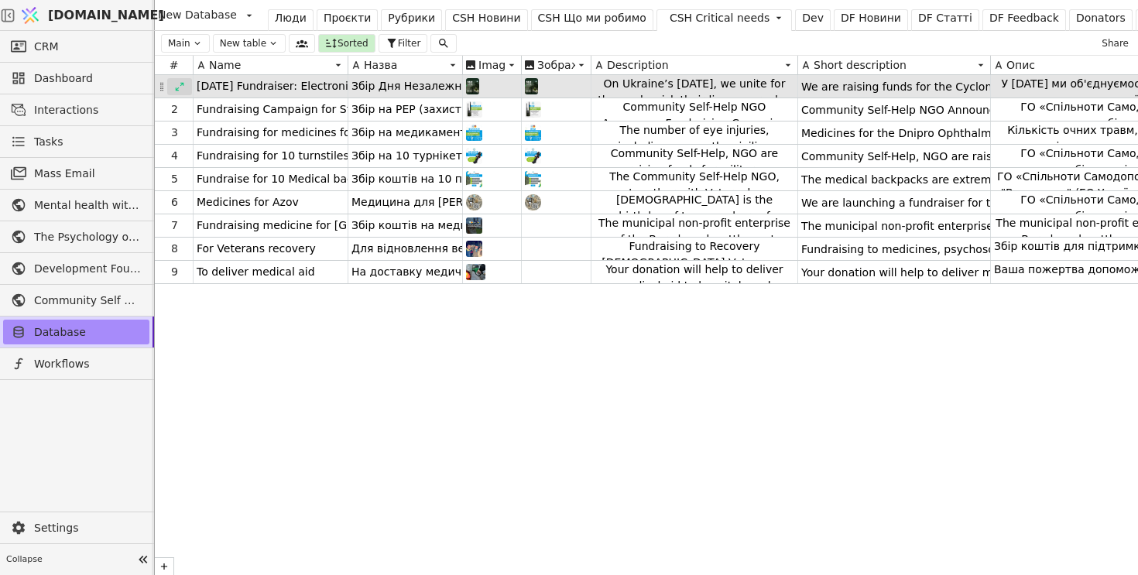
click at [180, 84] on icon at bounding box center [180, 86] width 9 height 9
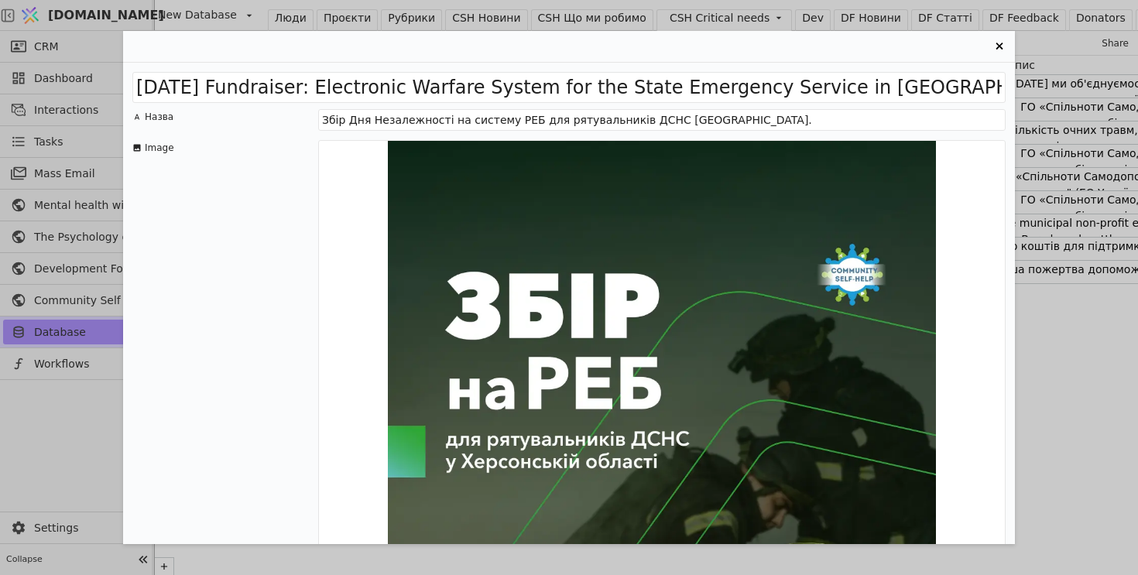
click at [563, 211] on img "Entry Card" at bounding box center [662, 484] width 686 height 686
click at [73, 443] on div "Independence Day Fundraiser: Electronic Warfare System for the State Emergency …" at bounding box center [569, 287] width 1138 height 575
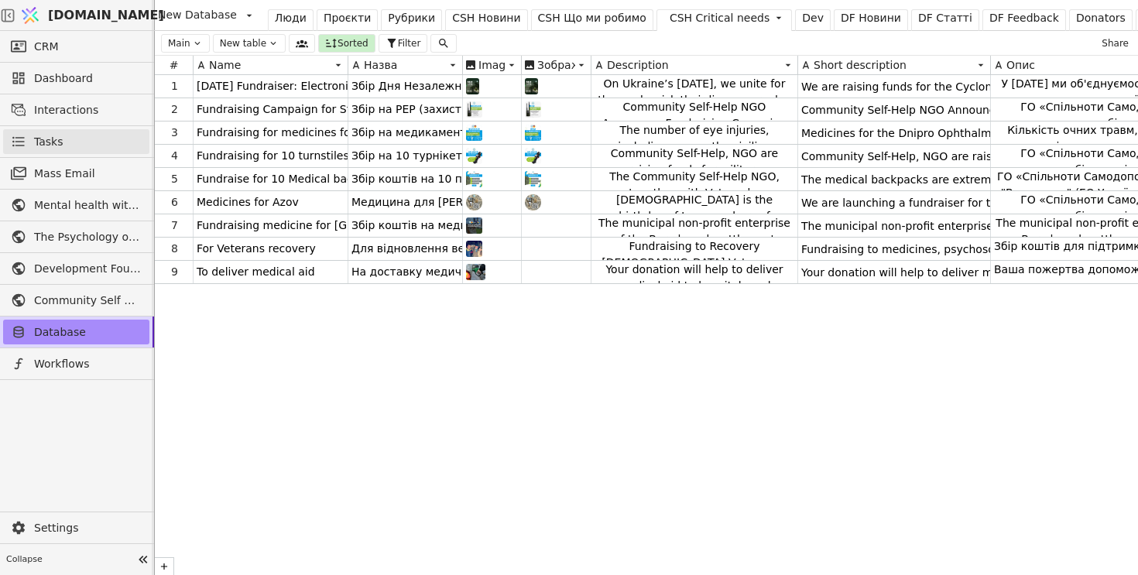
click at [88, 145] on link "Tasks" at bounding box center [76, 141] width 146 height 25
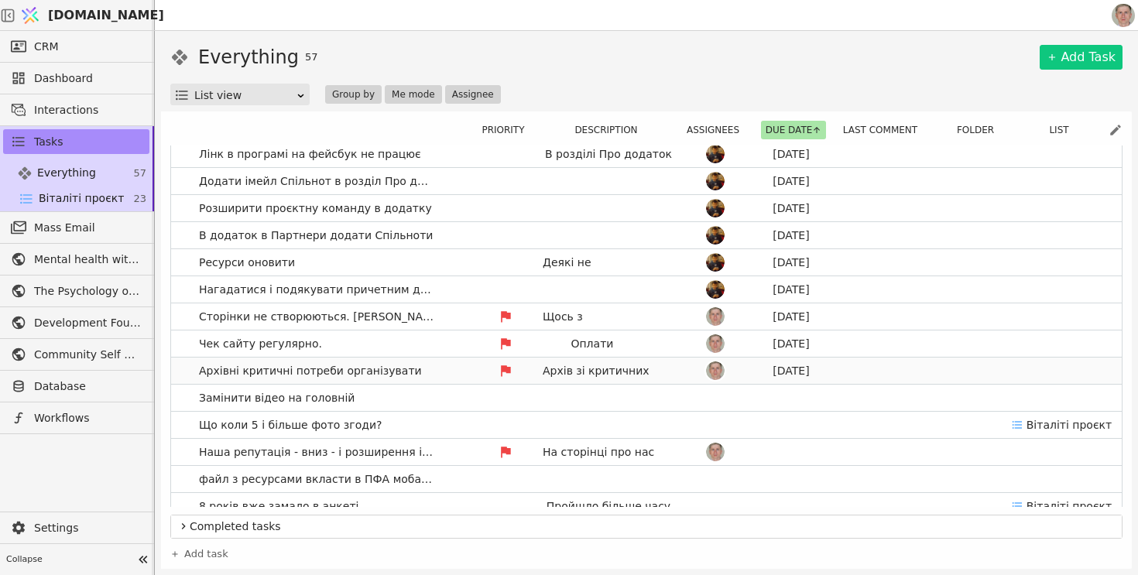
scroll to position [73, 0]
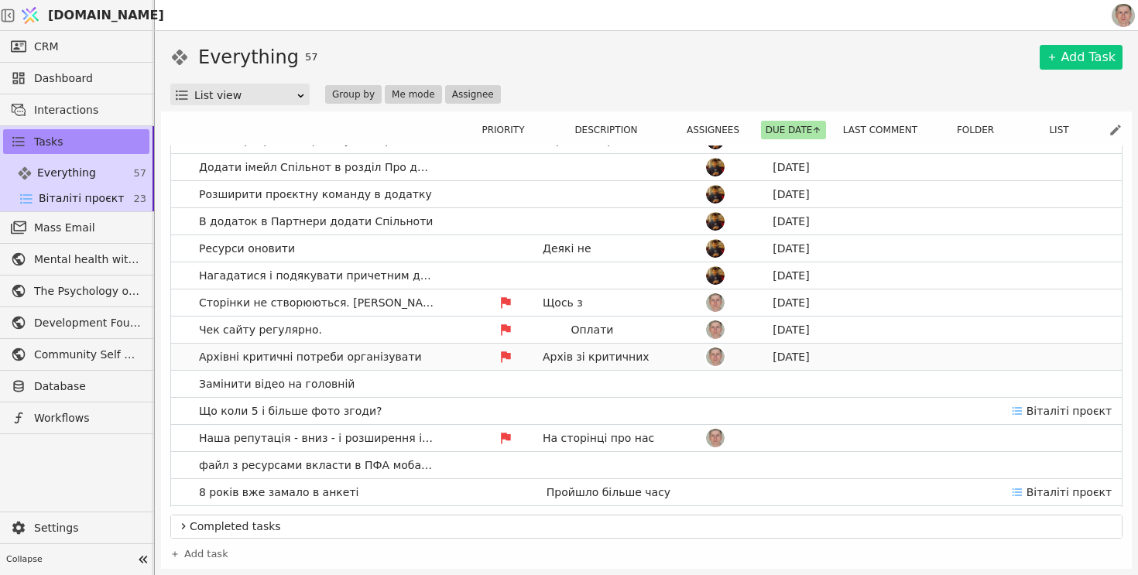
click at [427, 361] on link "Архівні критичні потреби організувати Архів зі критичних зборів - або відзначит…" at bounding box center [646, 357] width 951 height 26
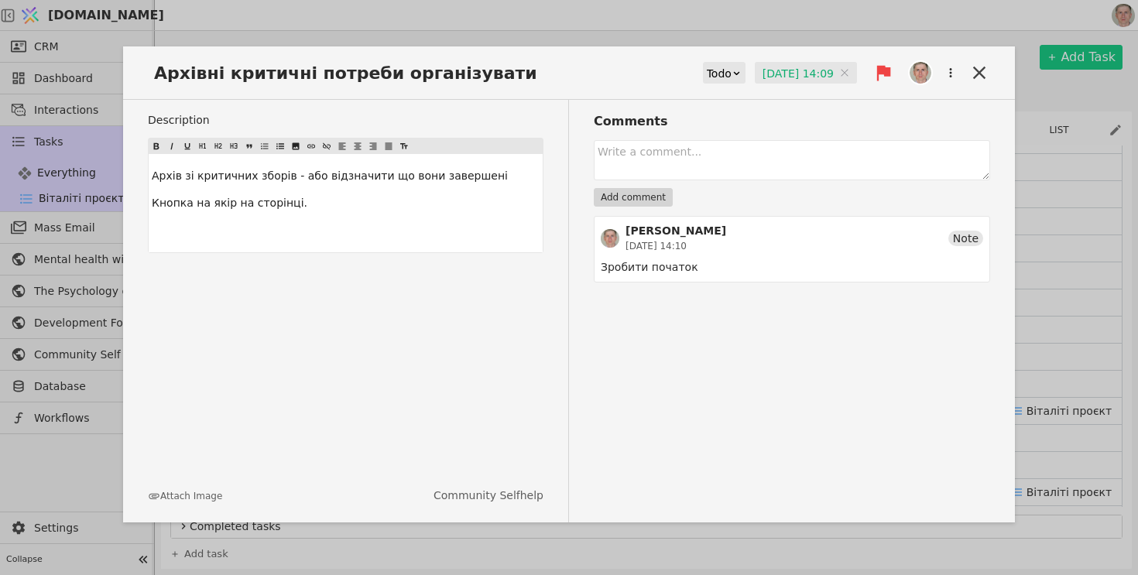
click at [342, 218] on div "Архів зі критичних зборів - або відзначити що вони завершені Кнопка на якір на …" at bounding box center [346, 203] width 394 height 98
click at [385, 232] on p "Додати поле про звіт - назва жирна і тек" at bounding box center [346, 230] width 388 height 16
